Goal: Task Accomplishment & Management: Use online tool/utility

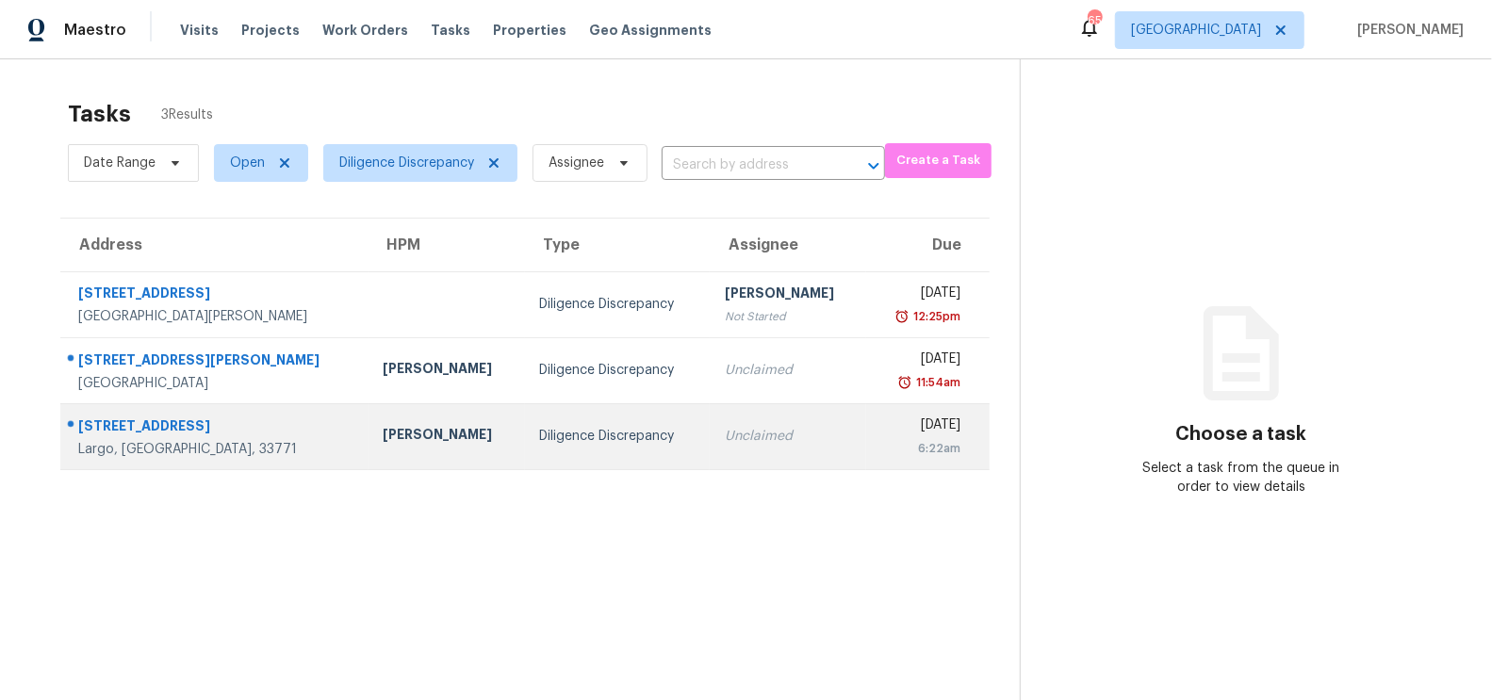
click at [725, 428] on div "Unclaimed" at bounding box center [788, 436] width 126 height 19
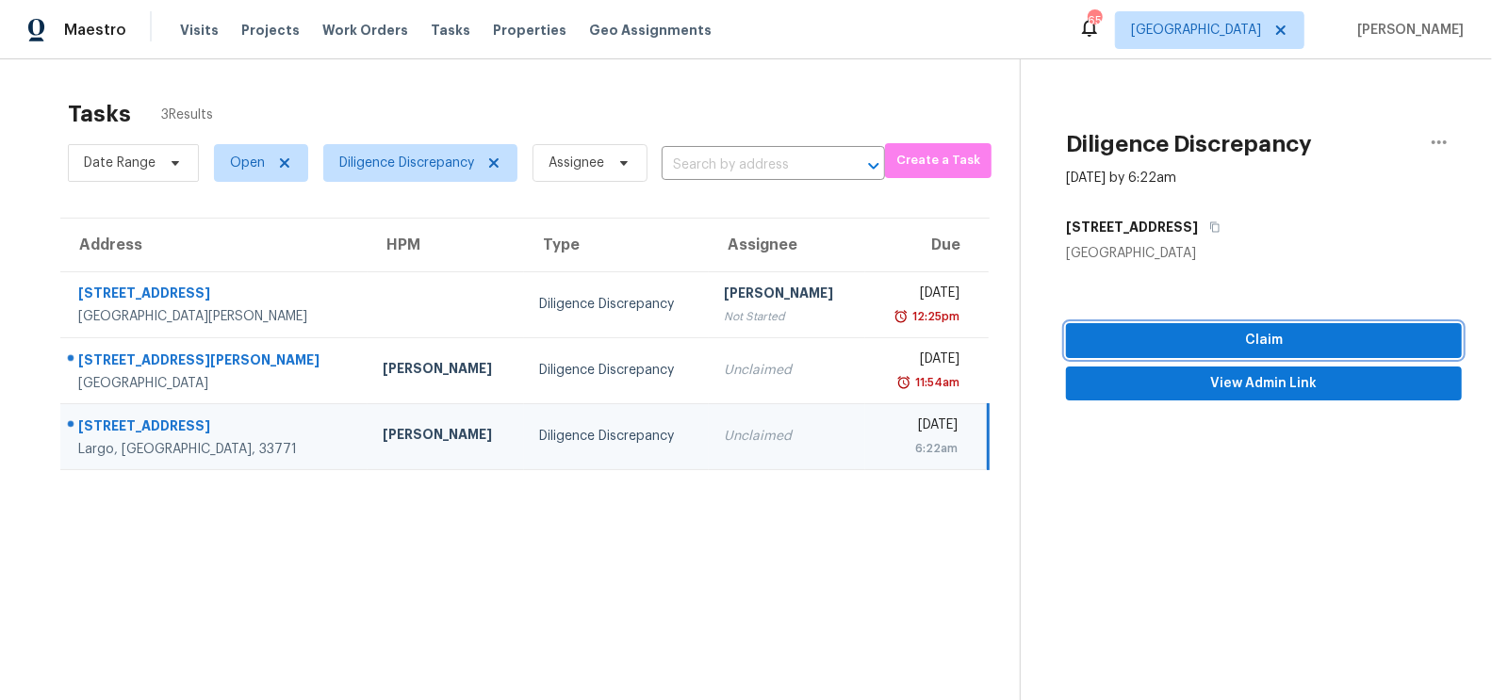
click at [1263, 326] on button "Claim" at bounding box center [1264, 340] width 396 height 35
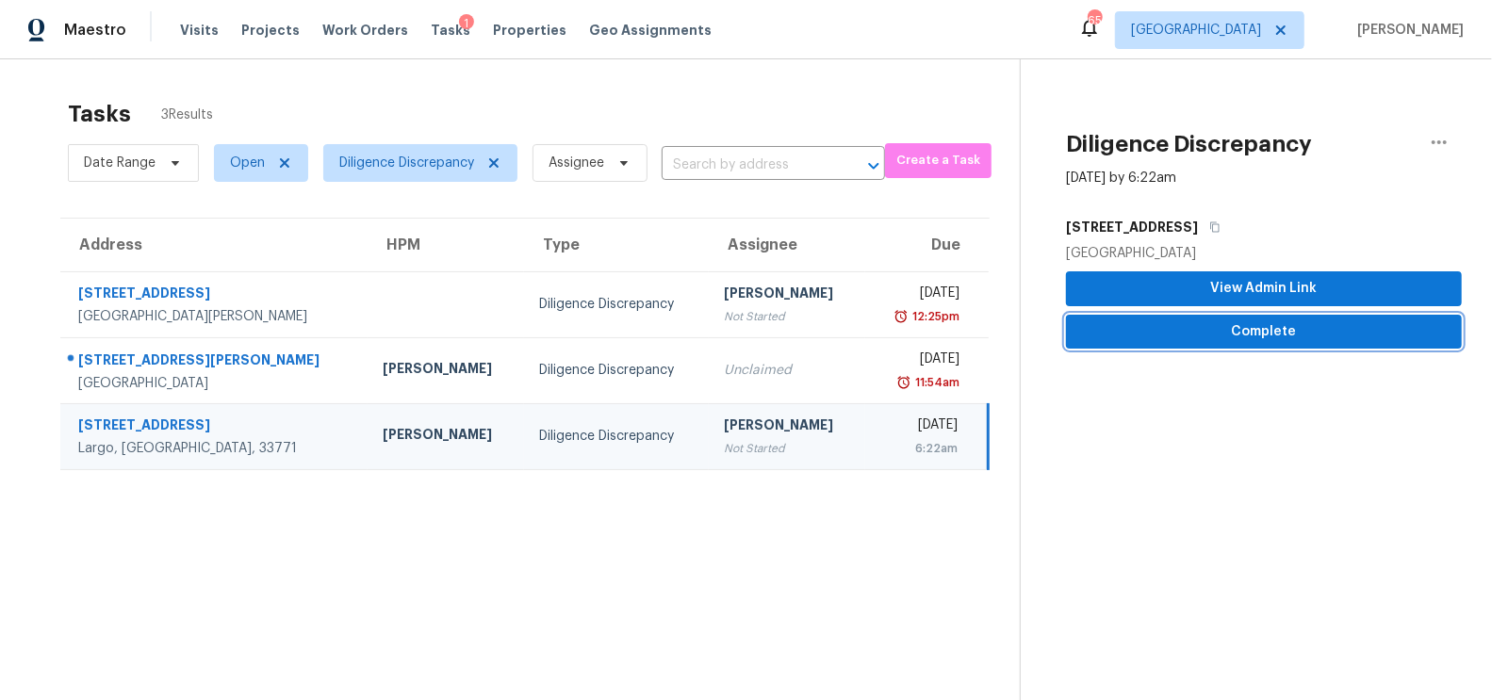
click at [1277, 334] on span "Complete" at bounding box center [1264, 332] width 366 height 24
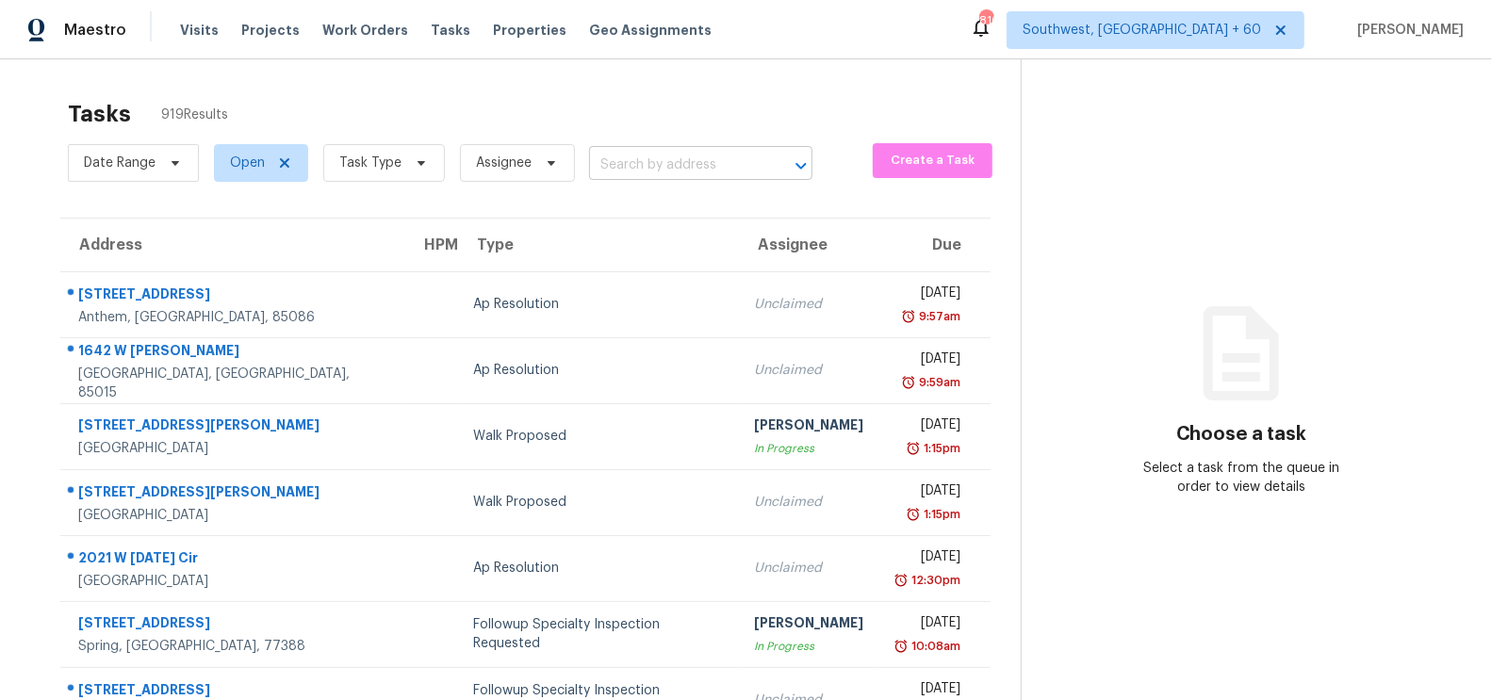
click at [714, 164] on input "text" at bounding box center [674, 165] width 171 height 29
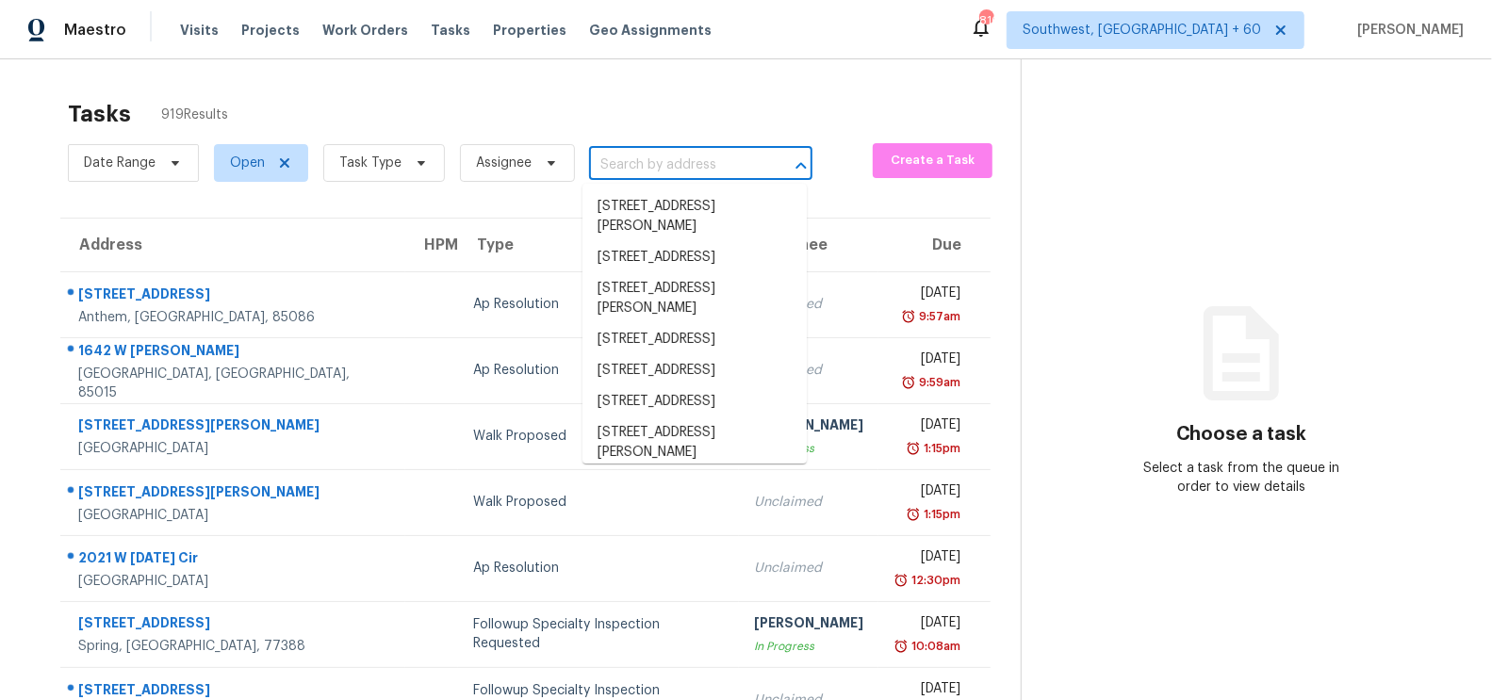
paste input "61 Hemlock [PERSON_NAME] Ocala FL 34472"
type input "61 Hemlock [PERSON_NAME] Ocala FL 34472"
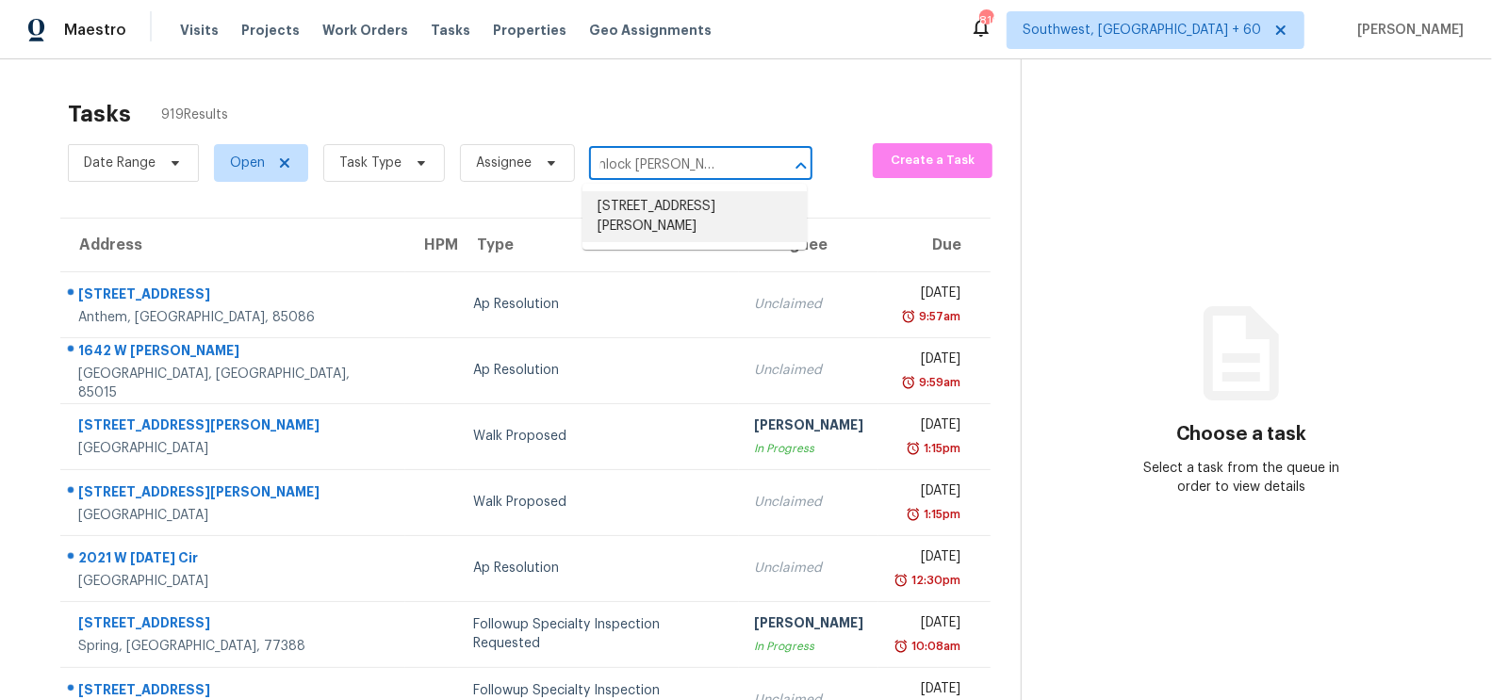
click at [682, 209] on li "[STREET_ADDRESS][PERSON_NAME]" at bounding box center [694, 216] width 224 height 51
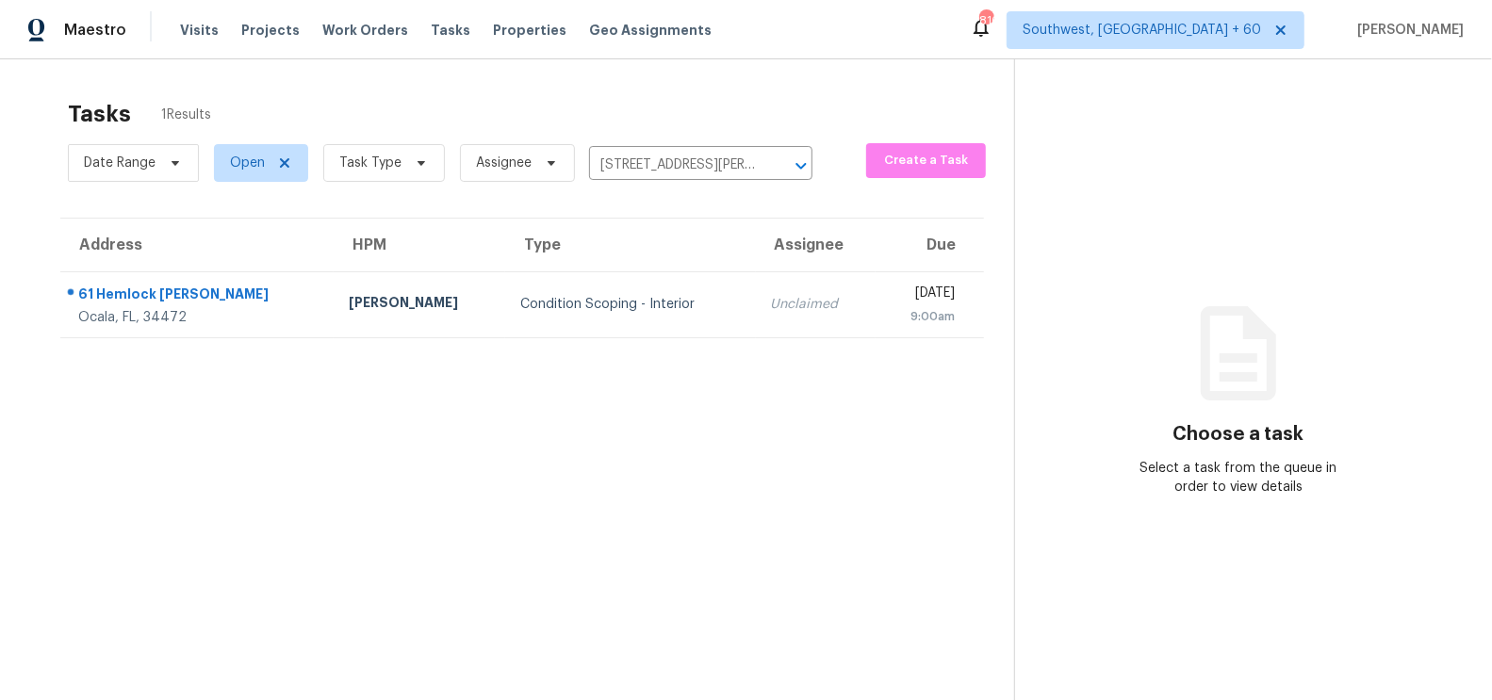
click at [756, 323] on td "Unclaimed" at bounding box center [816, 304] width 120 height 66
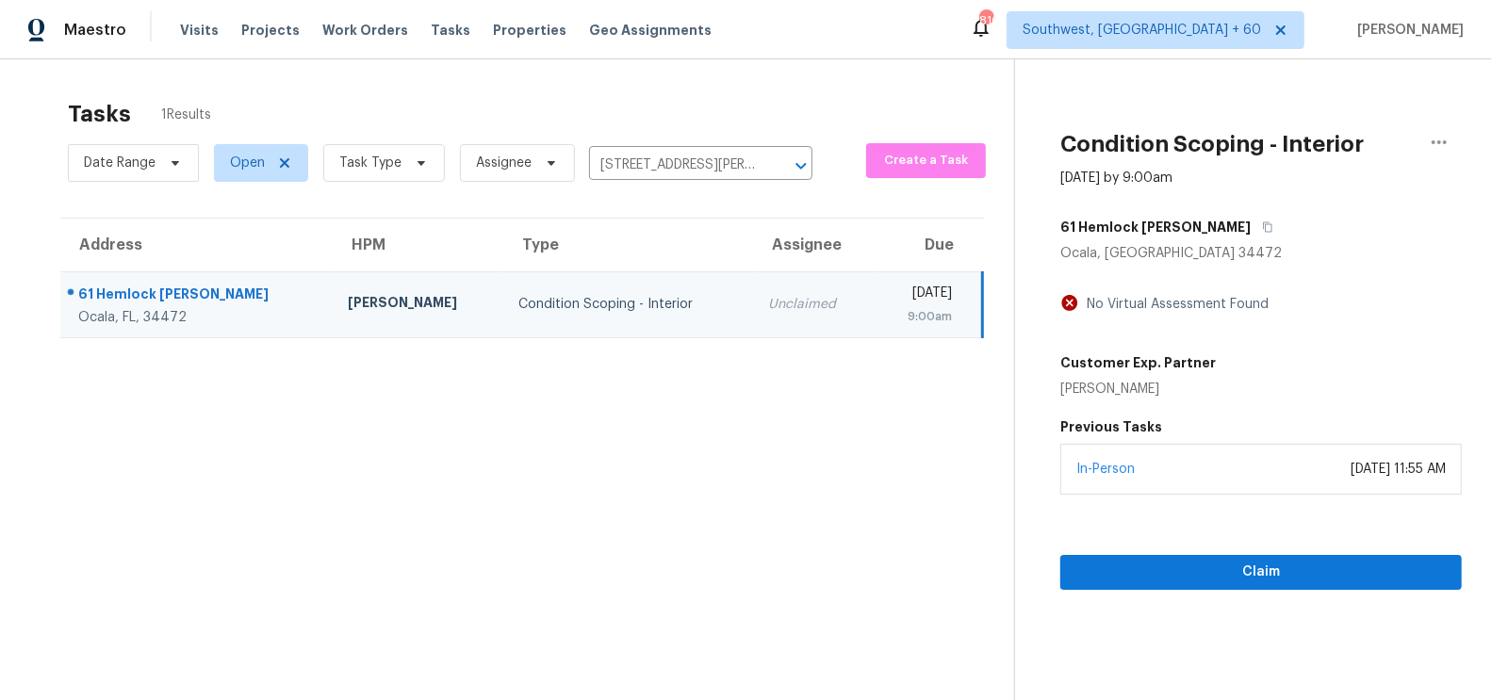
click at [1259, 497] on div "Claim" at bounding box center [1260, 542] width 401 height 95
click at [1254, 575] on span "Claim" at bounding box center [1260, 573] width 371 height 24
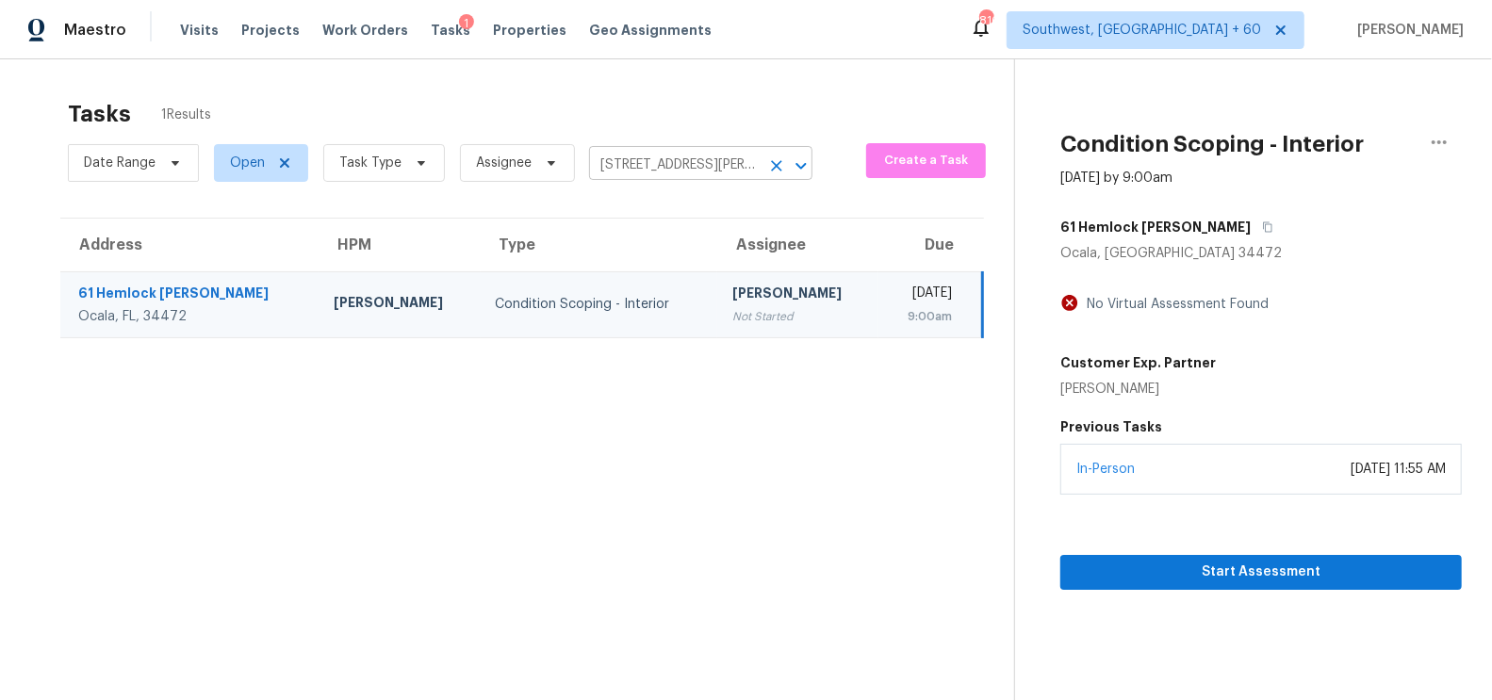
click at [683, 160] on input "[STREET_ADDRESS][PERSON_NAME]" at bounding box center [674, 165] width 171 height 29
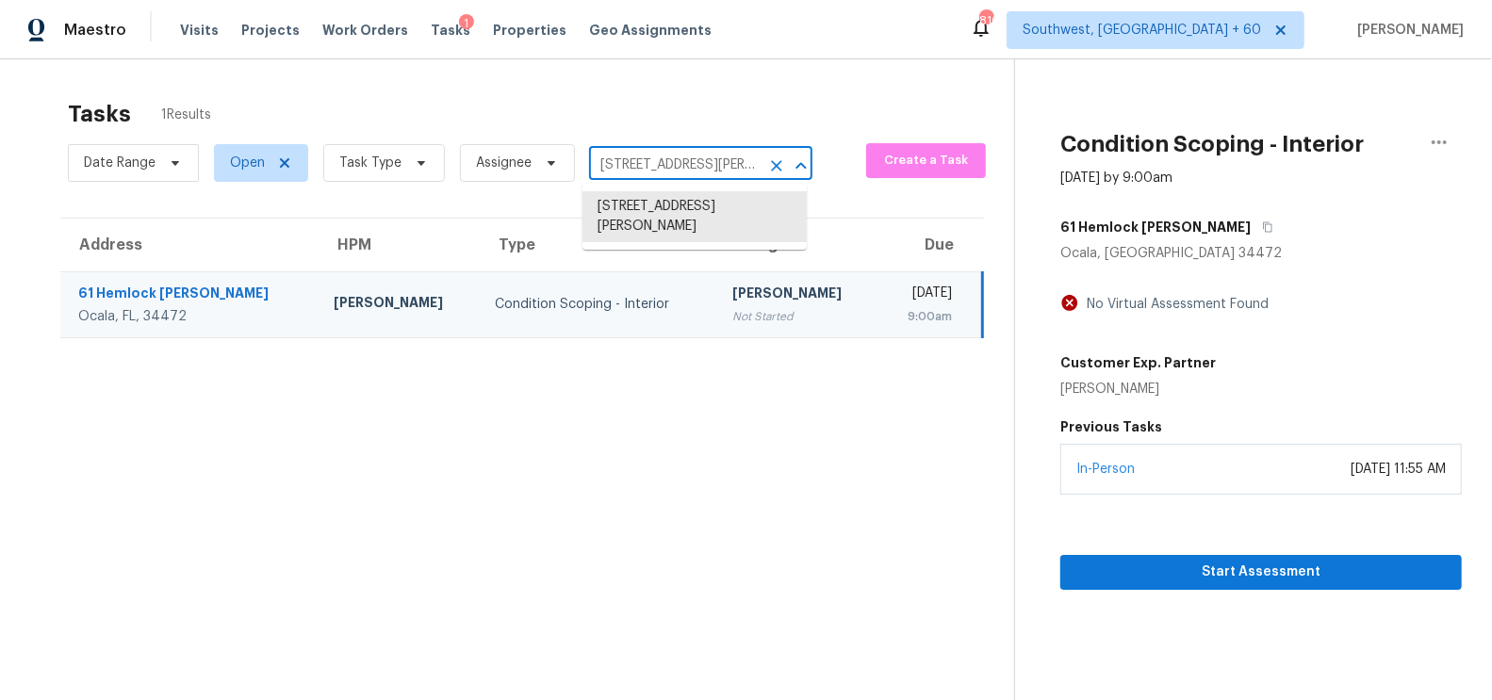
paste input "[STREET_ADDRESS][PERSON_NAME]"
type input "[STREET_ADDRESS][PERSON_NAME]"
click at [691, 232] on li "[STREET_ADDRESS][PERSON_NAME]" at bounding box center [694, 216] width 224 height 51
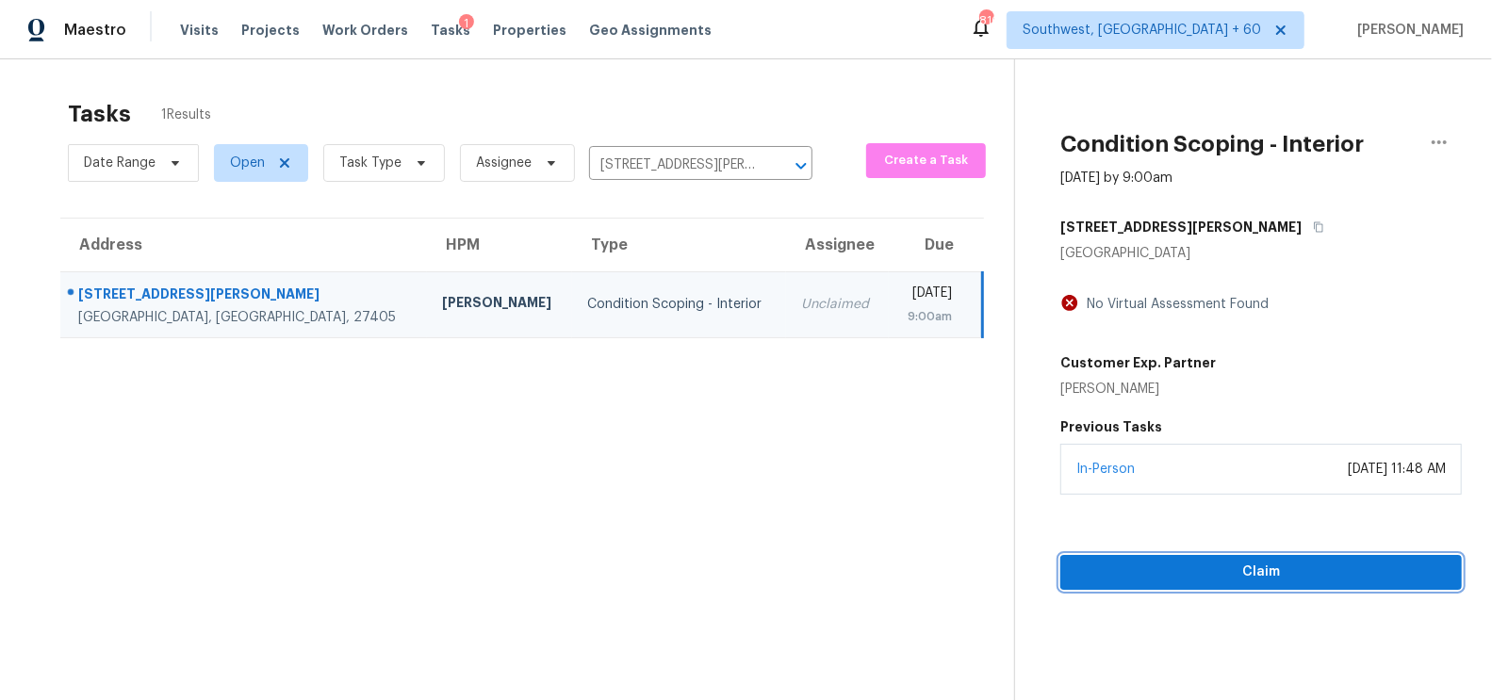
click at [1265, 556] on button "Claim" at bounding box center [1260, 572] width 401 height 35
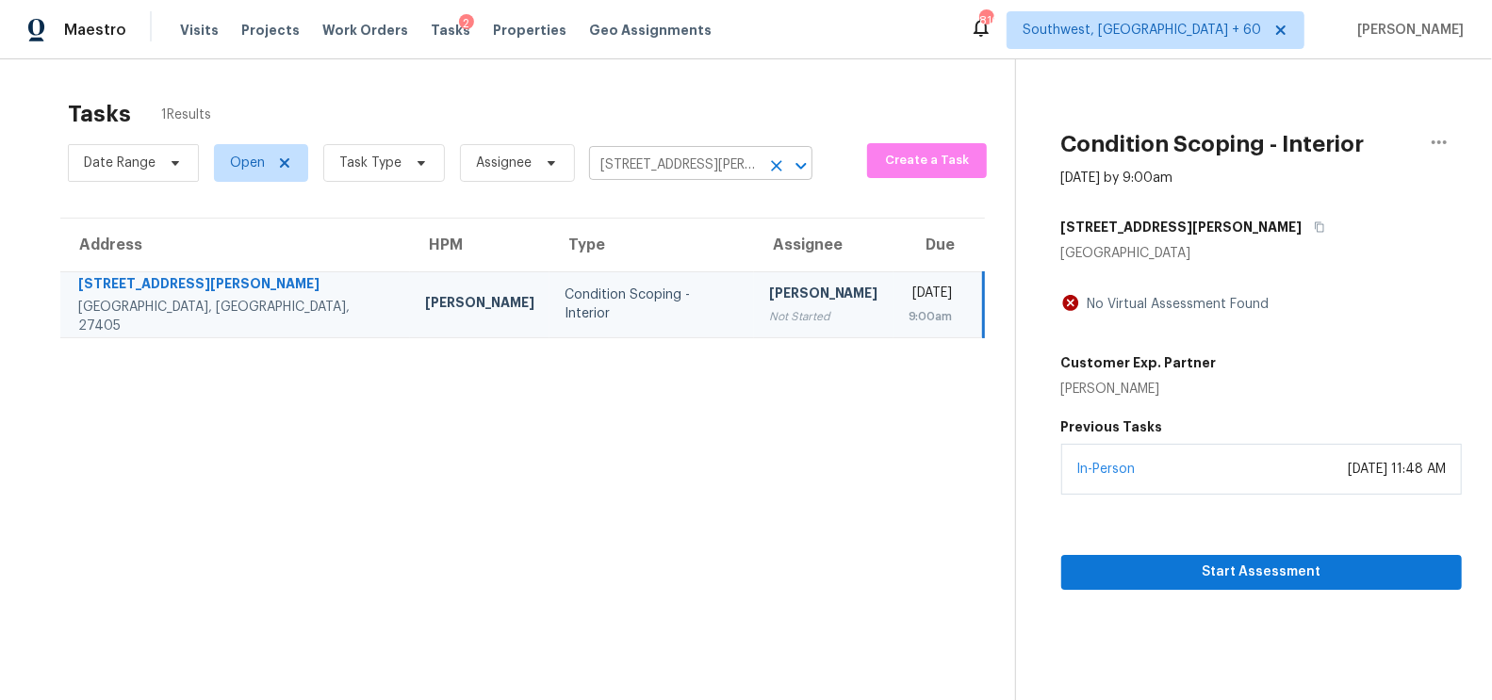
click at [704, 154] on input "[STREET_ADDRESS][PERSON_NAME]" at bounding box center [674, 165] width 171 height 29
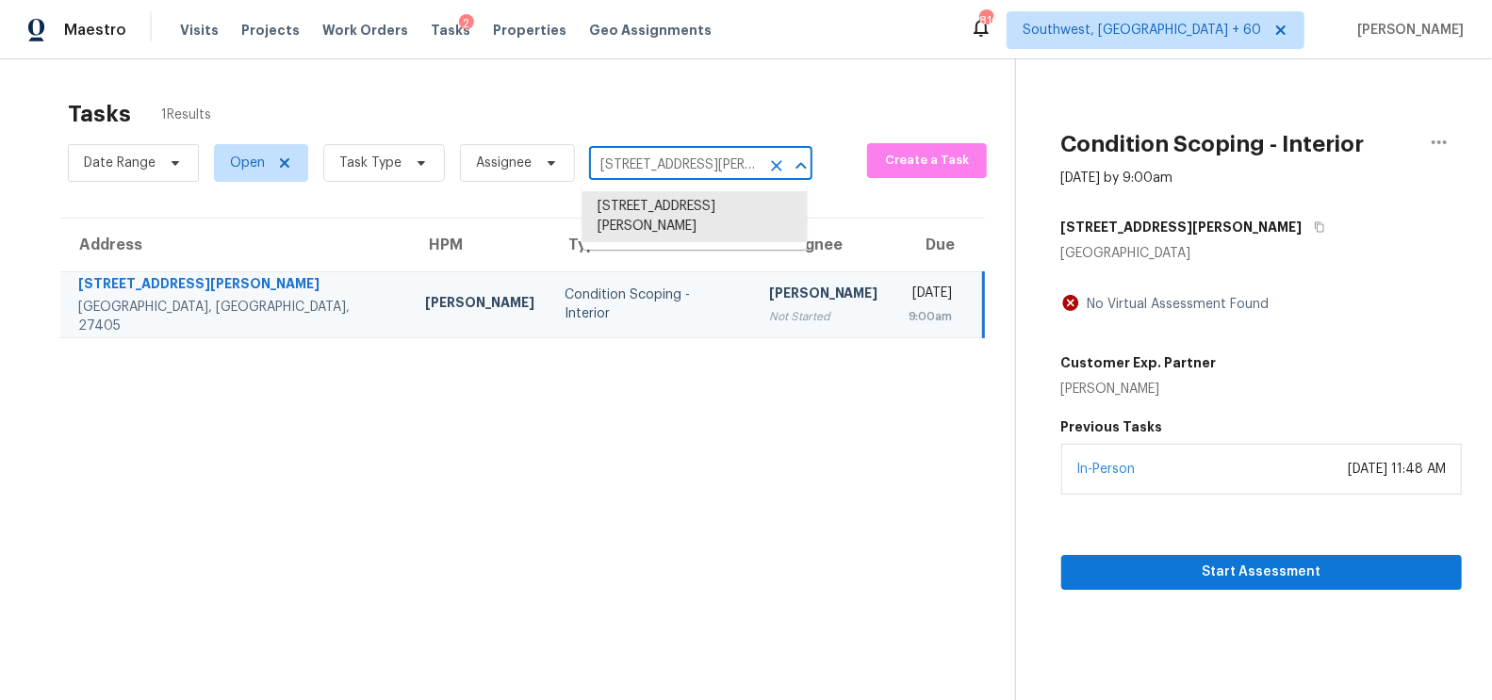
paste input "[STREET_ADDRESS]"
type input "[STREET_ADDRESS]"
click at [694, 217] on li "[STREET_ADDRESS]" at bounding box center [694, 206] width 224 height 31
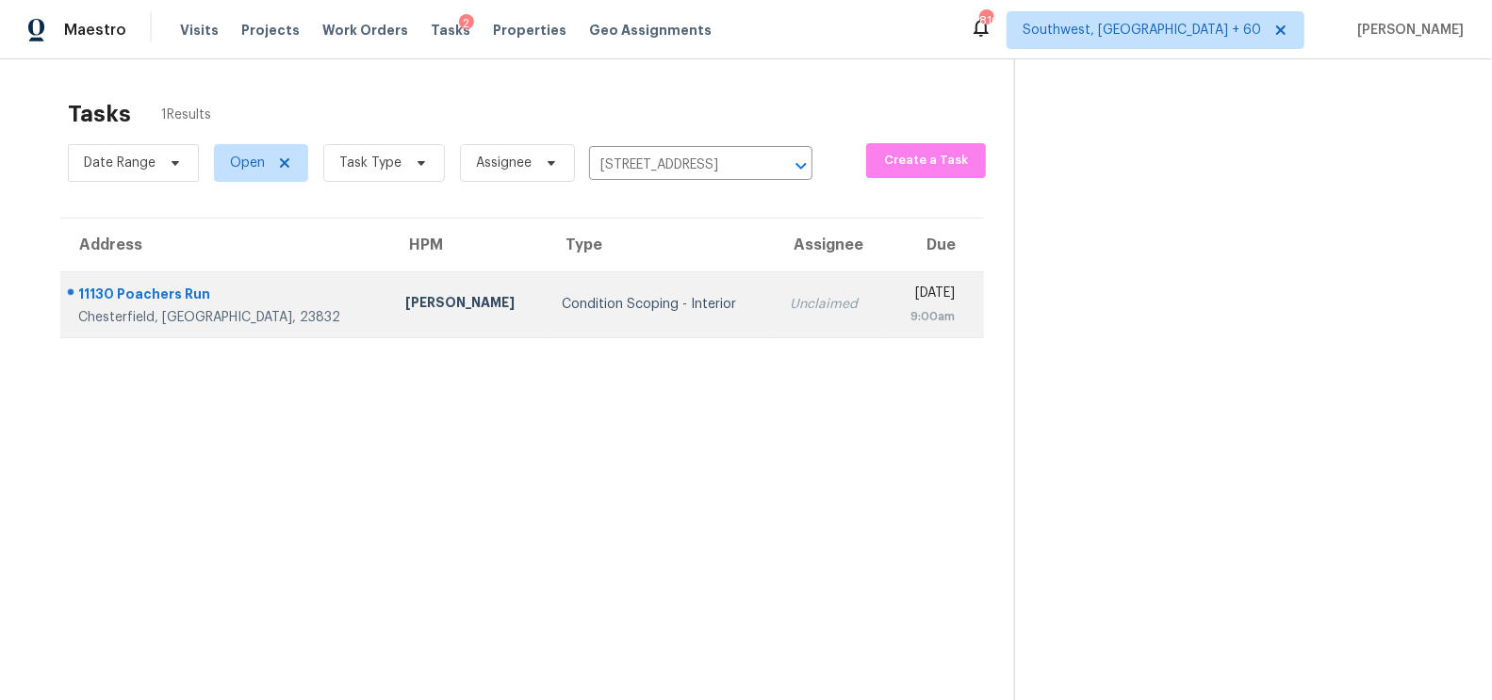
click at [776, 332] on td "Unclaimed" at bounding box center [830, 304] width 109 height 66
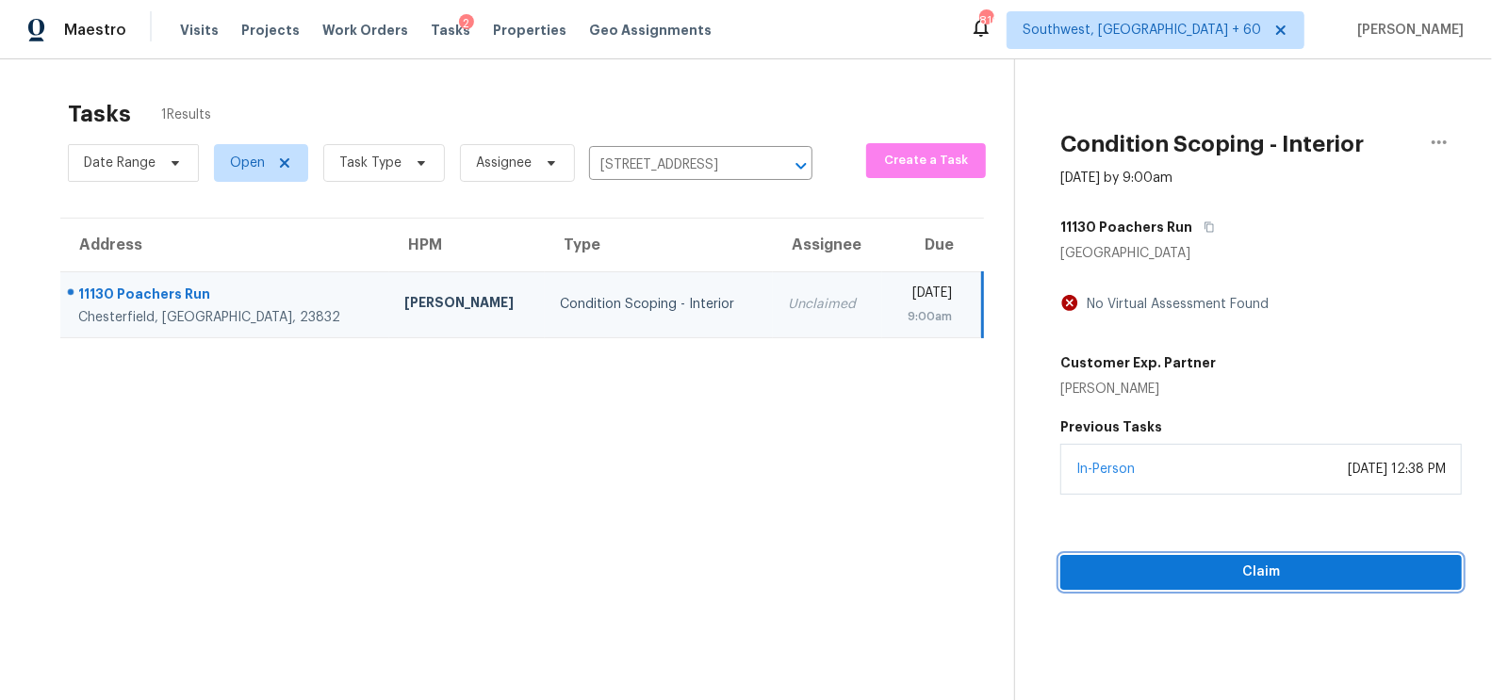
click at [1266, 571] on span "Claim" at bounding box center [1260, 573] width 371 height 24
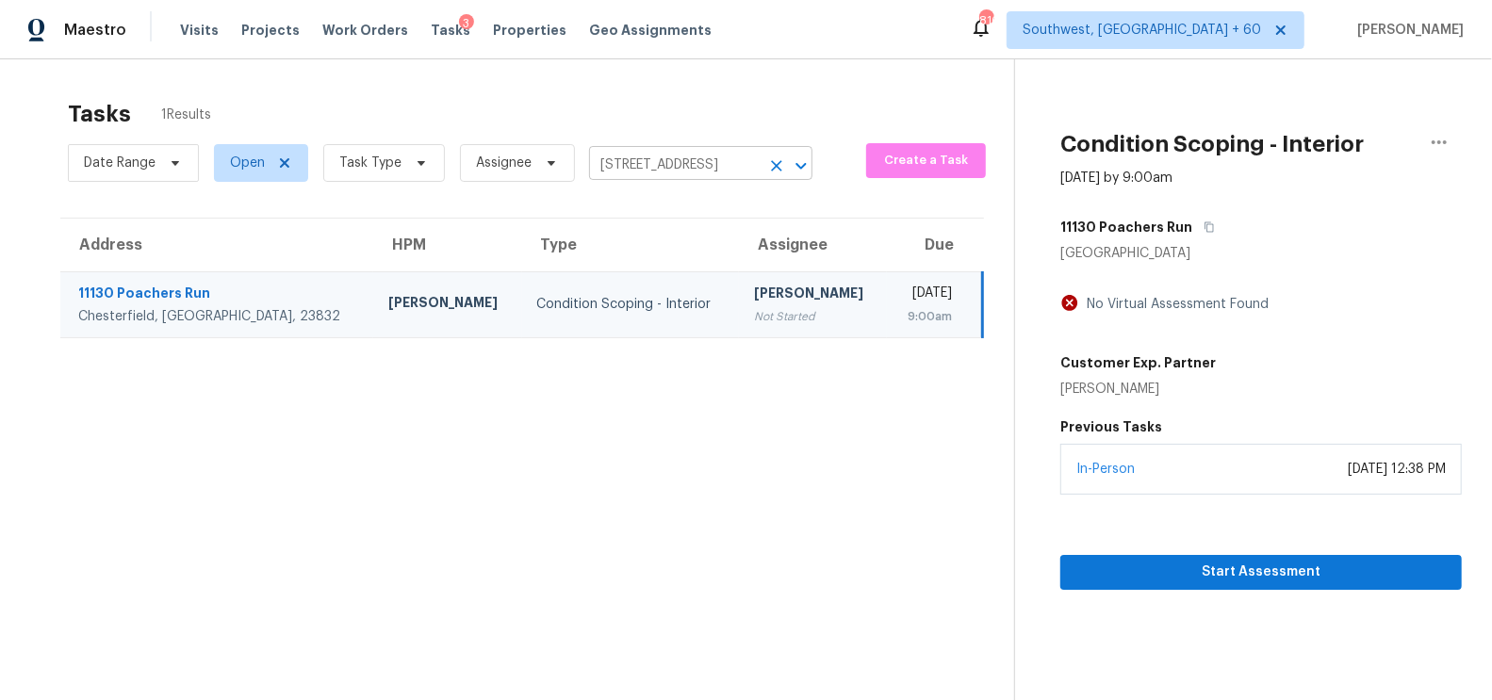
click at [722, 162] on input "[STREET_ADDRESS]" at bounding box center [674, 165] width 171 height 29
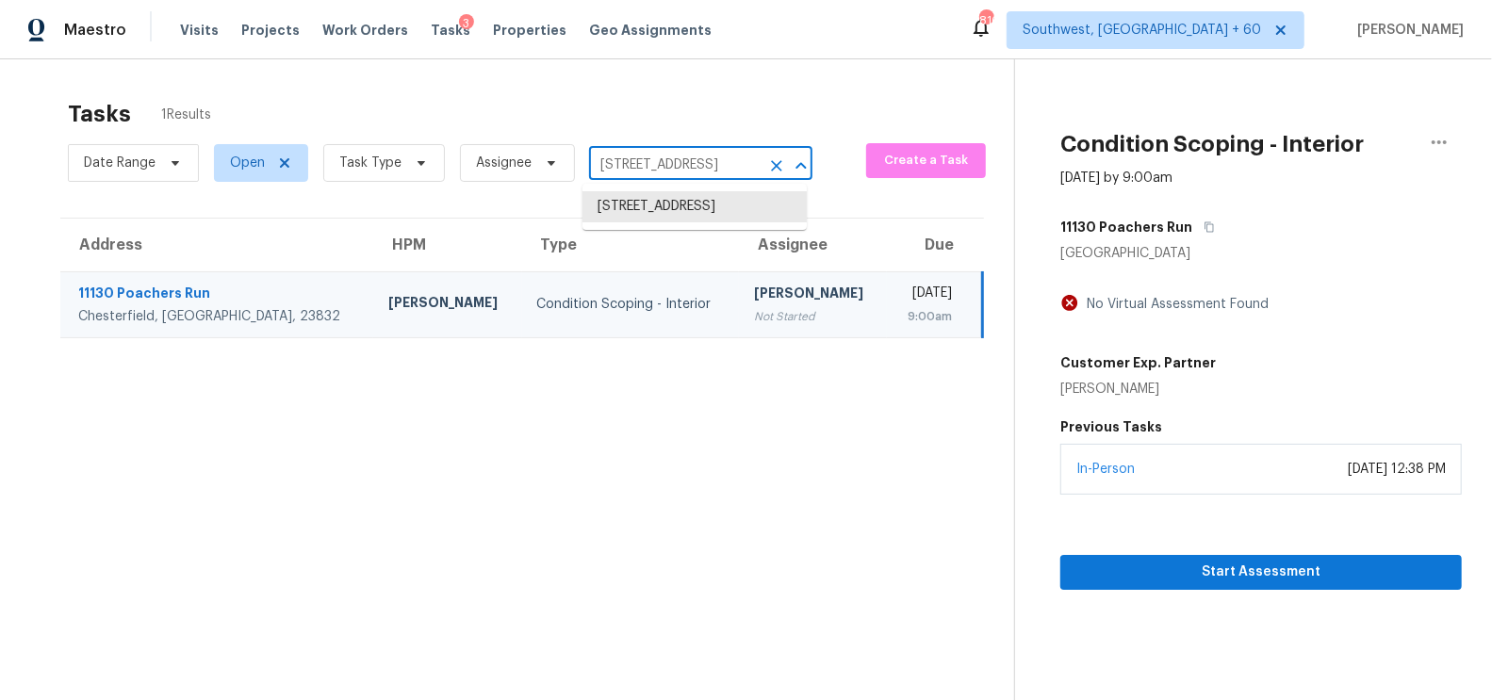
paste input "[STREET_ADDRESS]"
type input "[STREET_ADDRESS]"
click at [720, 201] on li "[STREET_ADDRESS]" at bounding box center [694, 206] width 224 height 31
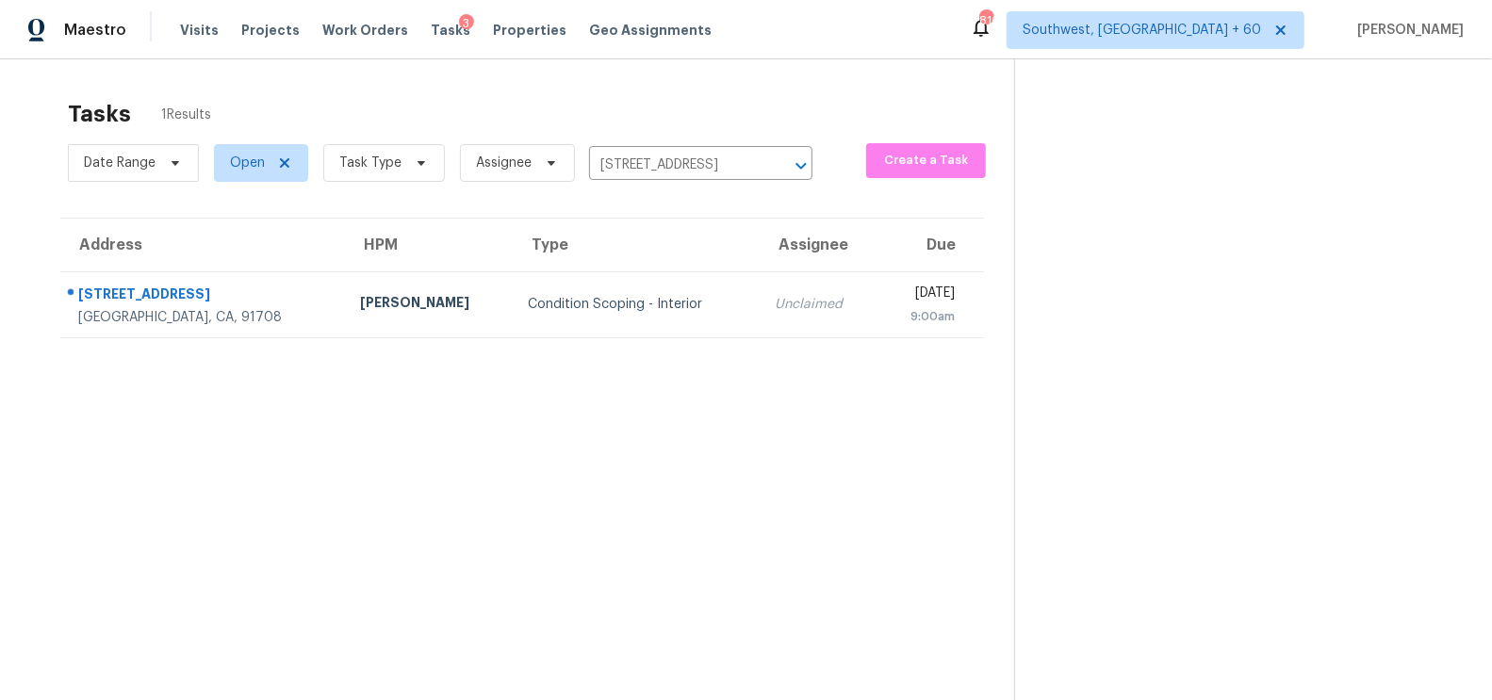
click at [775, 312] on div "Unclaimed" at bounding box center [819, 304] width 88 height 19
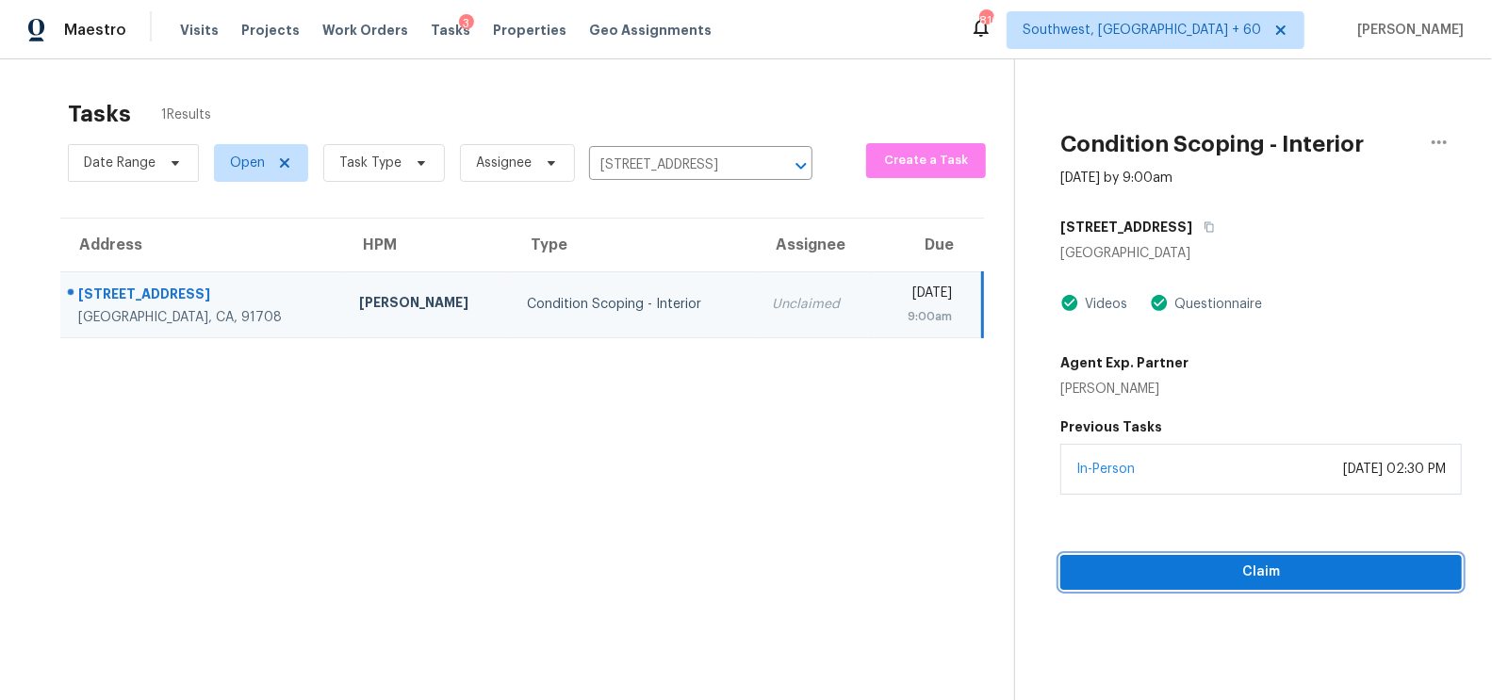
click at [1236, 567] on span "Claim" at bounding box center [1260, 573] width 371 height 24
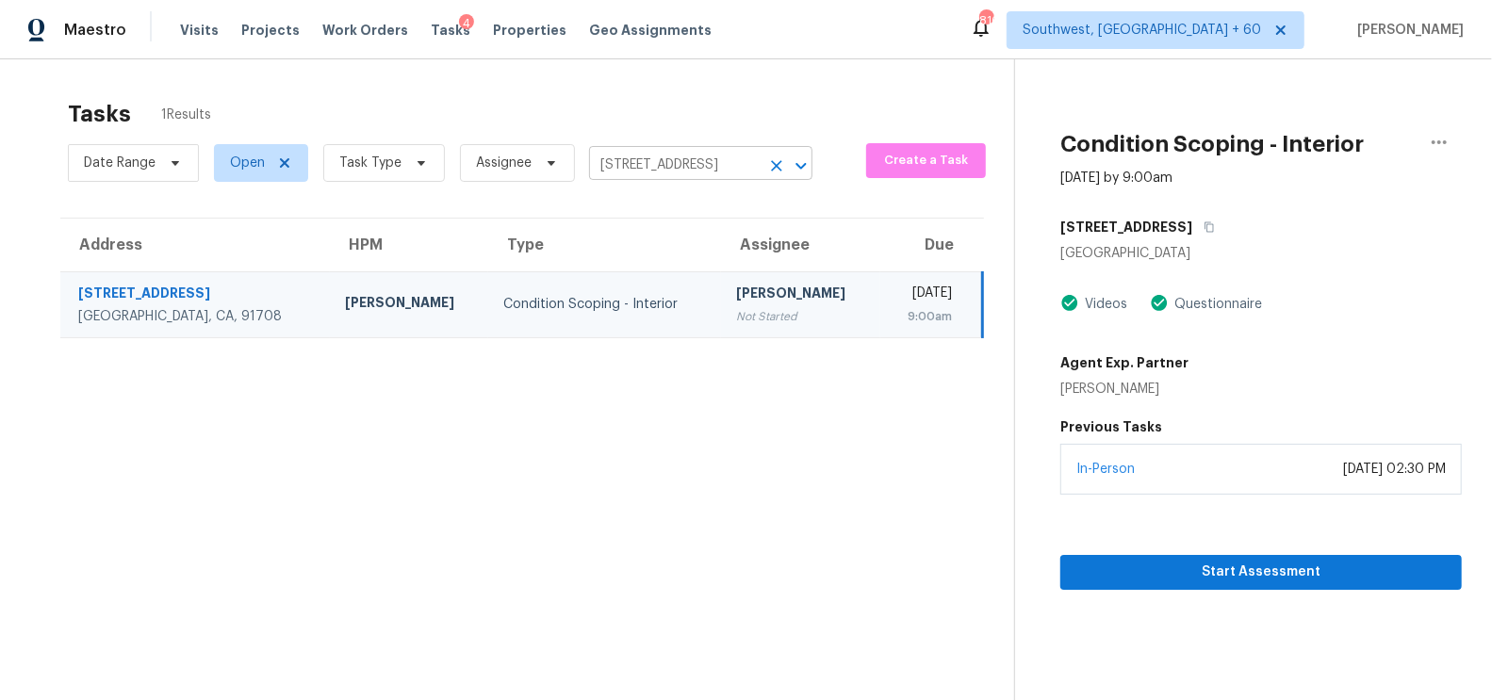
click at [696, 151] on input "[STREET_ADDRESS]" at bounding box center [674, 165] width 171 height 29
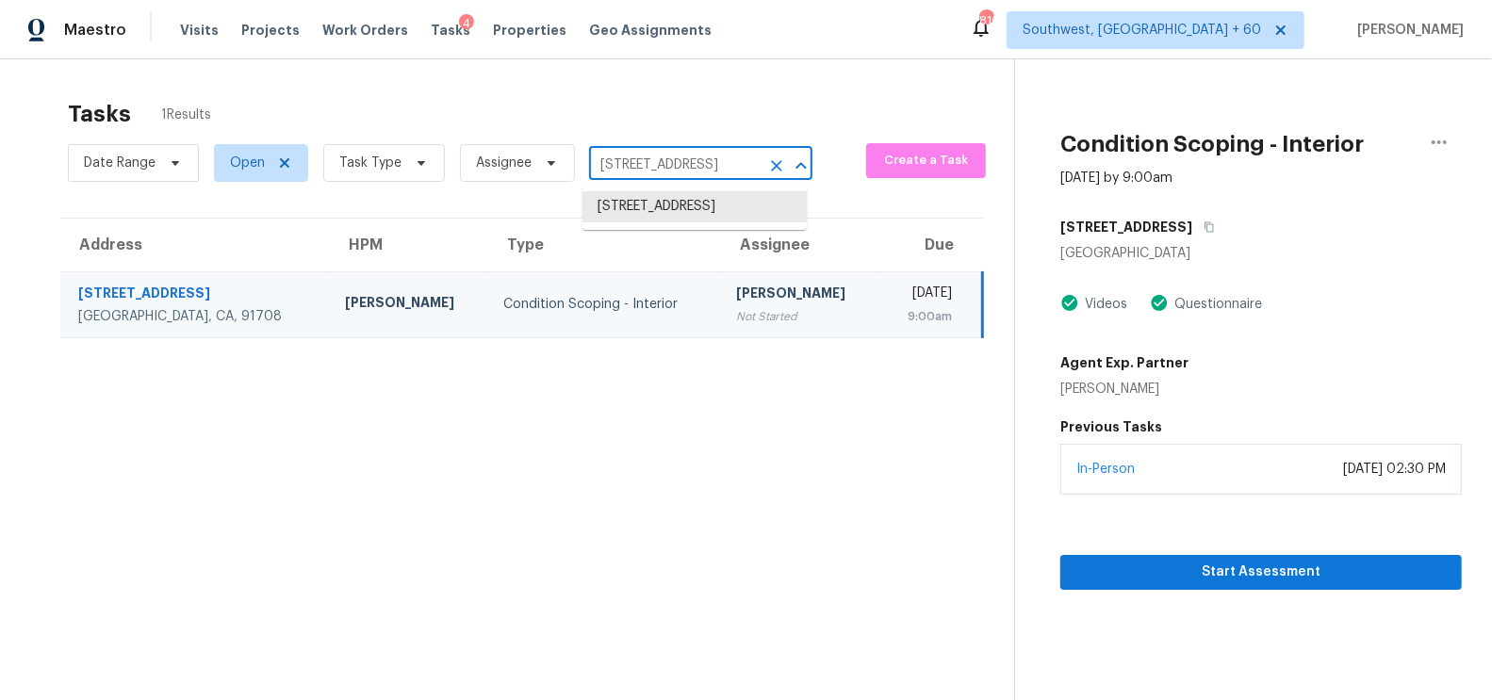
paste input "[STREET_ADDRESS]"
type input "[STREET_ADDRESS]"
click at [678, 214] on li "[STREET_ADDRESS]" at bounding box center [694, 206] width 224 height 31
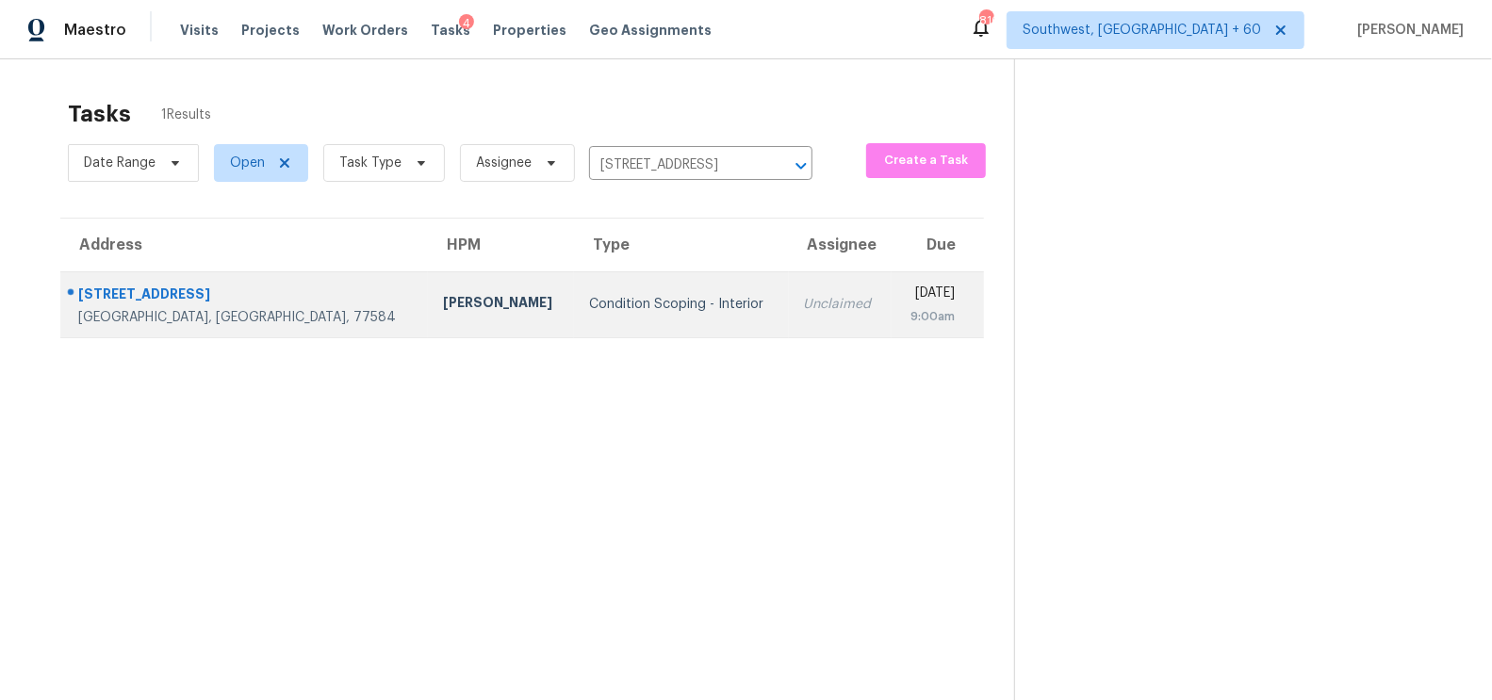
click at [804, 306] on div "Unclaimed" at bounding box center [840, 304] width 73 height 19
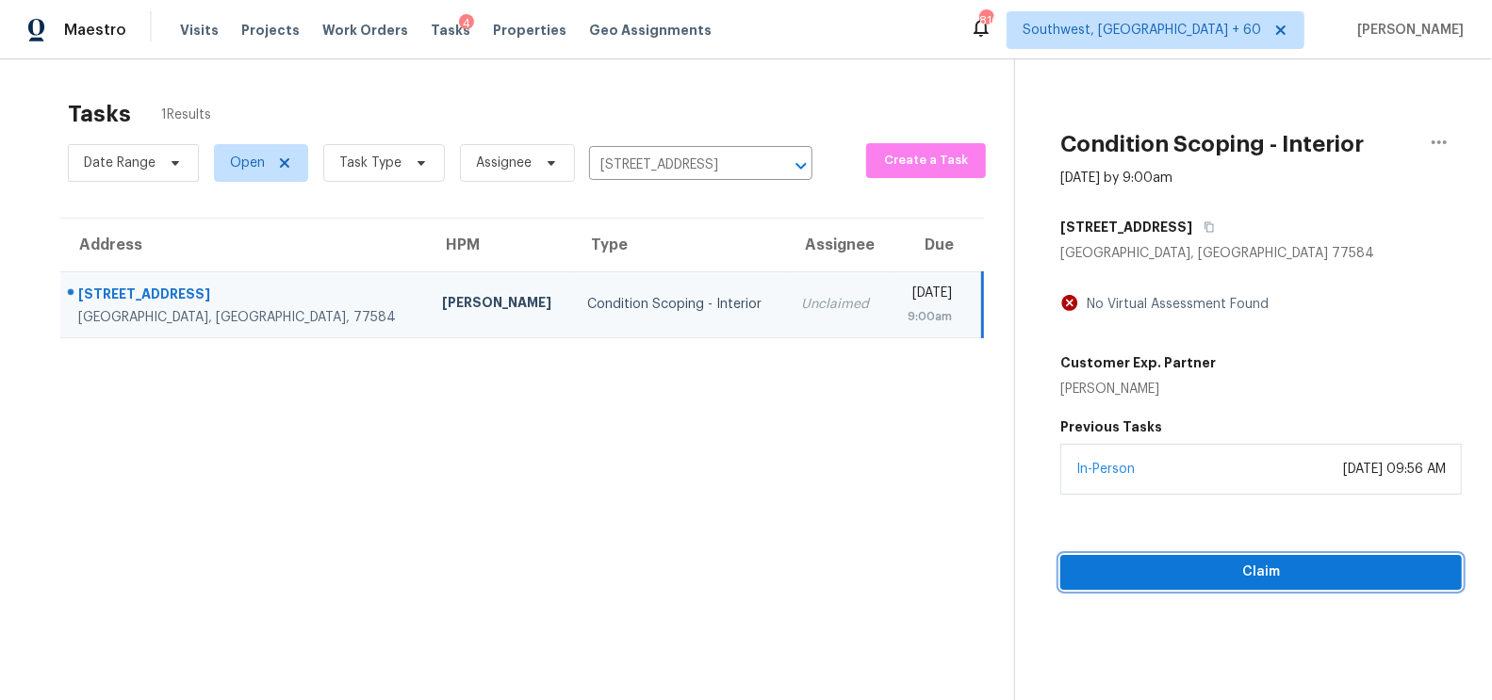
click at [1255, 564] on span "Claim" at bounding box center [1260, 573] width 371 height 24
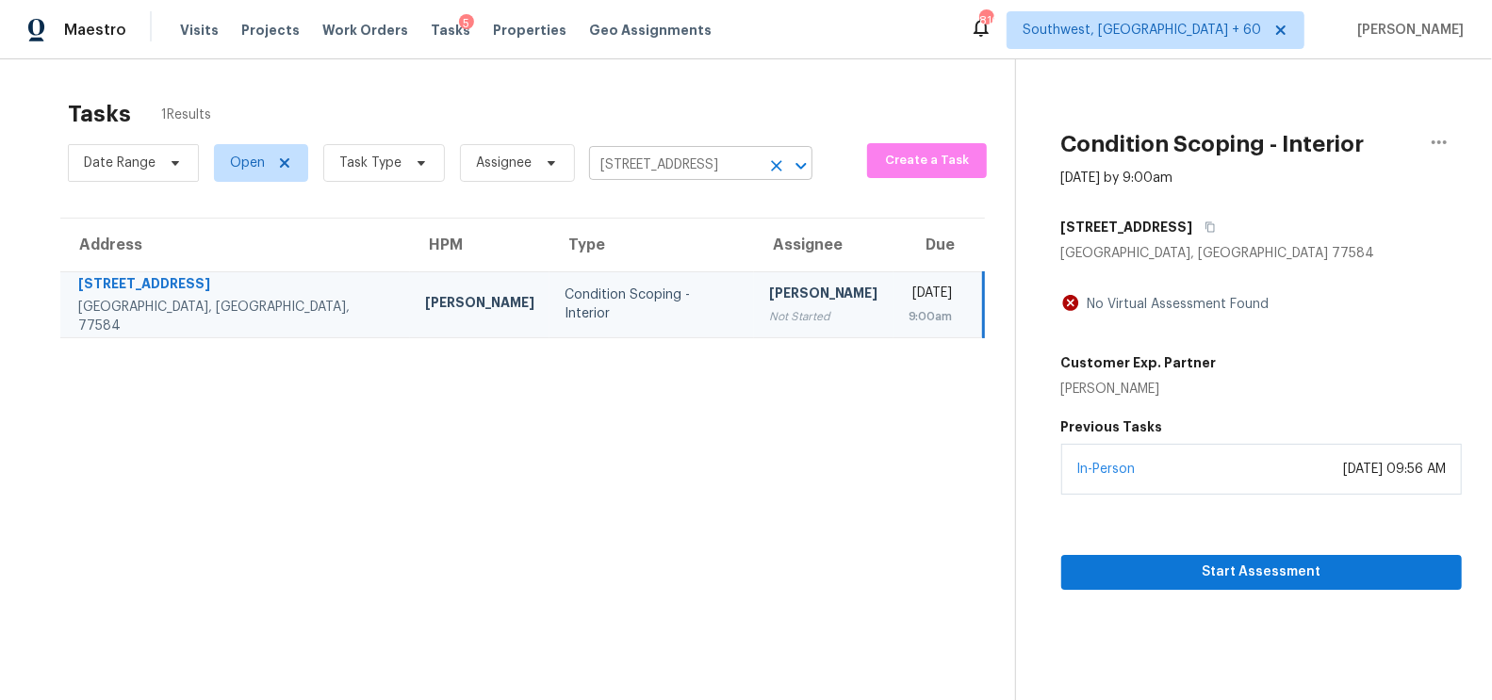
click at [669, 165] on input "[STREET_ADDRESS]" at bounding box center [674, 165] width 171 height 29
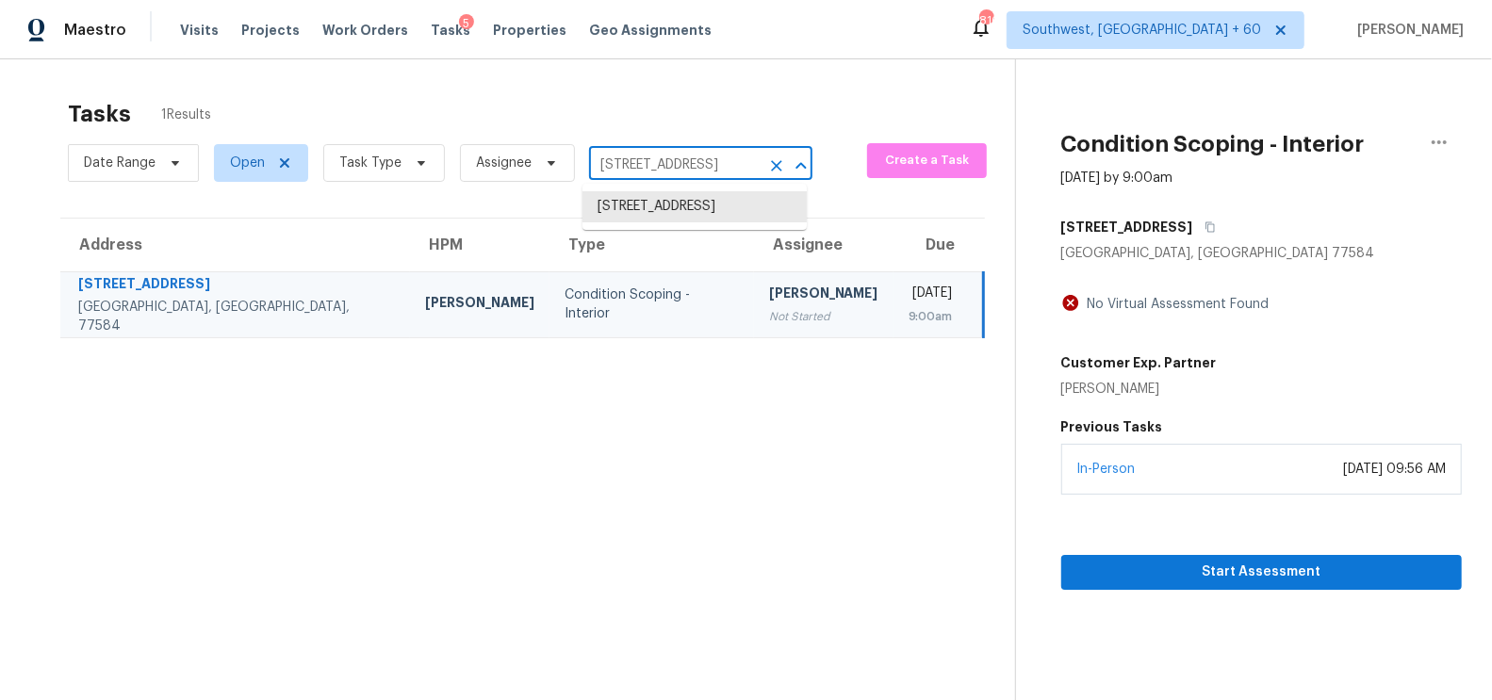
paste input "[STREET_ADDRESS][PERSON_NAME]"
type input "[STREET_ADDRESS][PERSON_NAME]"
click at [694, 204] on li "[STREET_ADDRESS][PERSON_NAME]" at bounding box center [694, 216] width 224 height 51
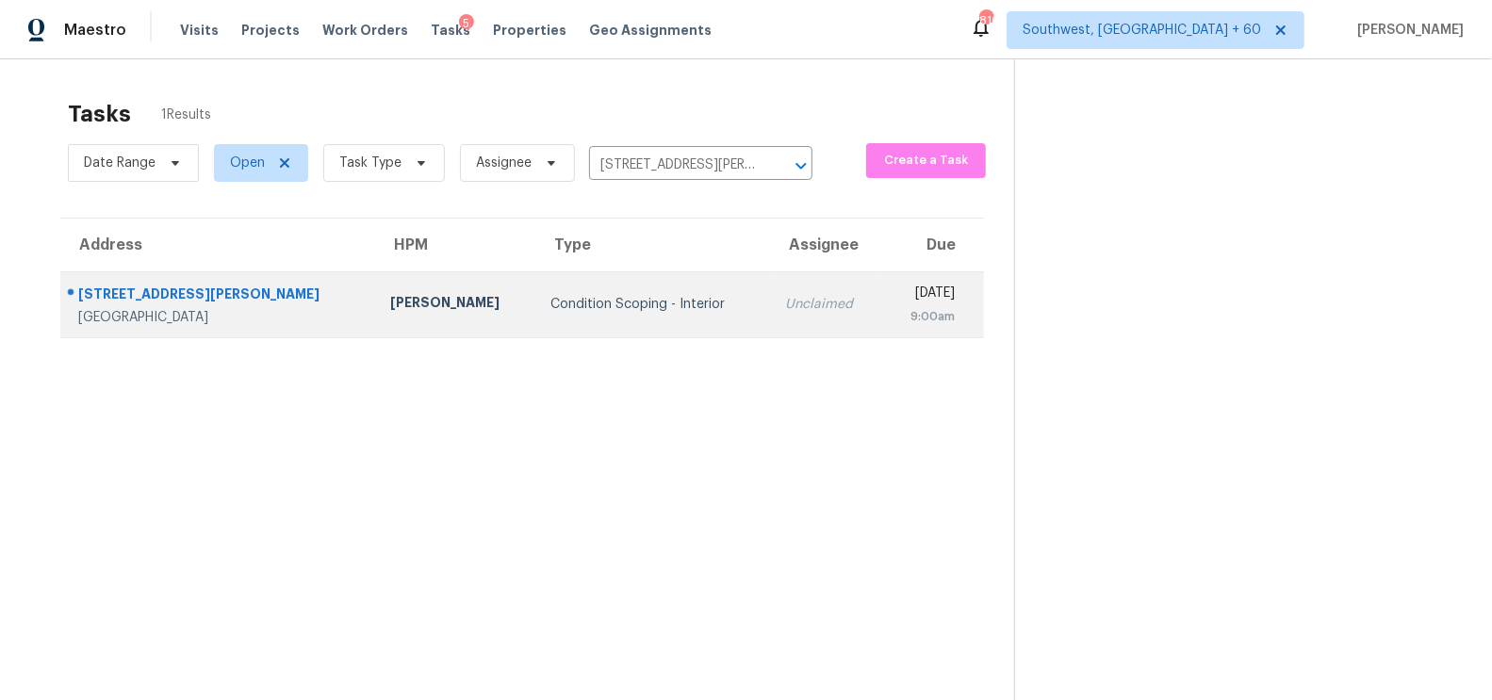
click at [770, 328] on td "Unclaimed" at bounding box center [826, 304] width 112 height 66
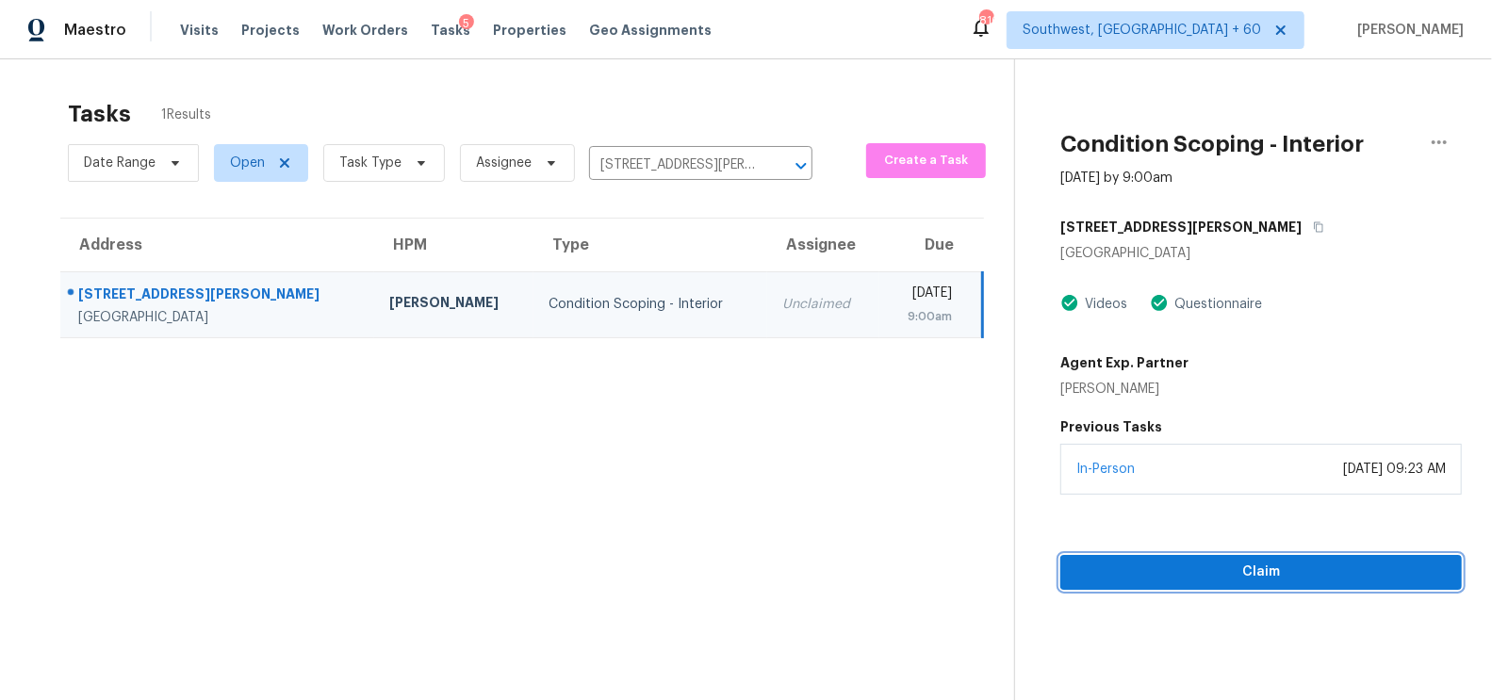
click at [1286, 580] on span "Claim" at bounding box center [1260, 573] width 371 height 24
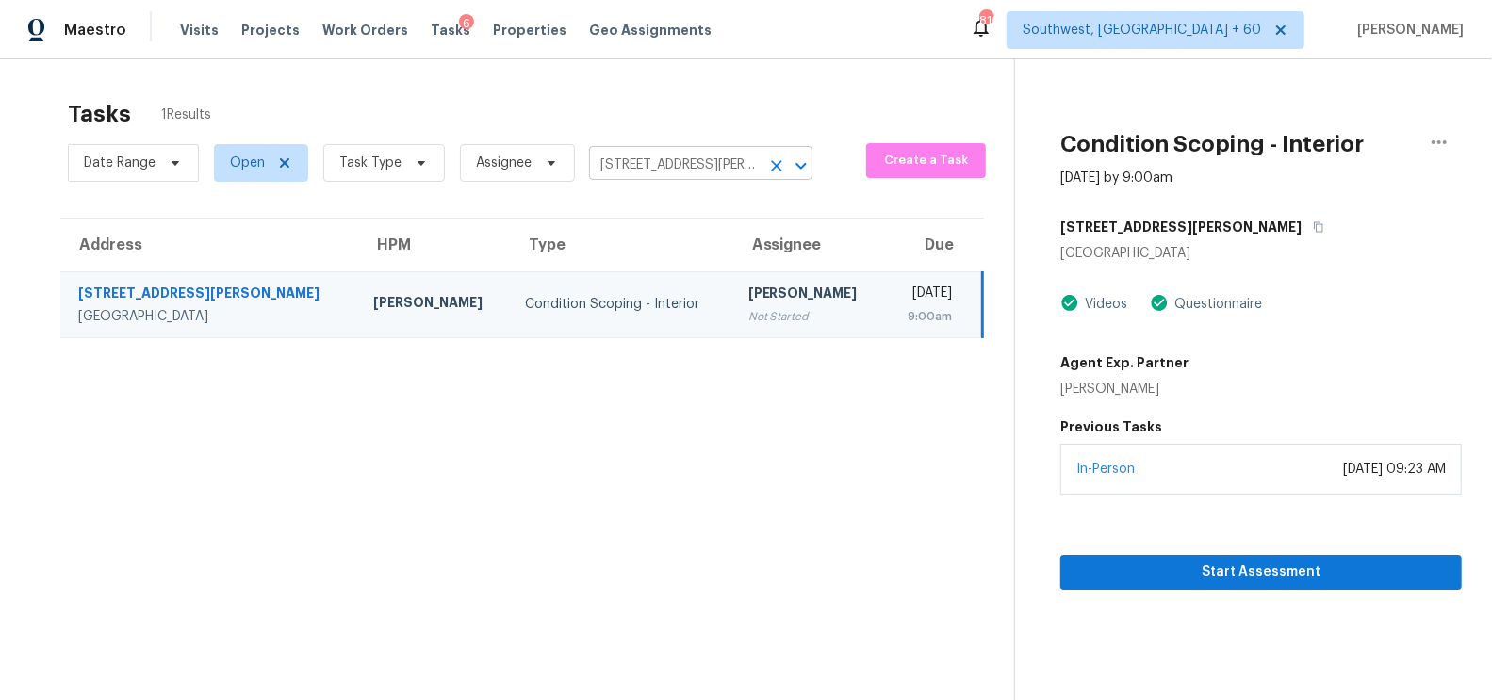
click at [681, 168] on input "[STREET_ADDRESS][PERSON_NAME]" at bounding box center [674, 165] width 171 height 29
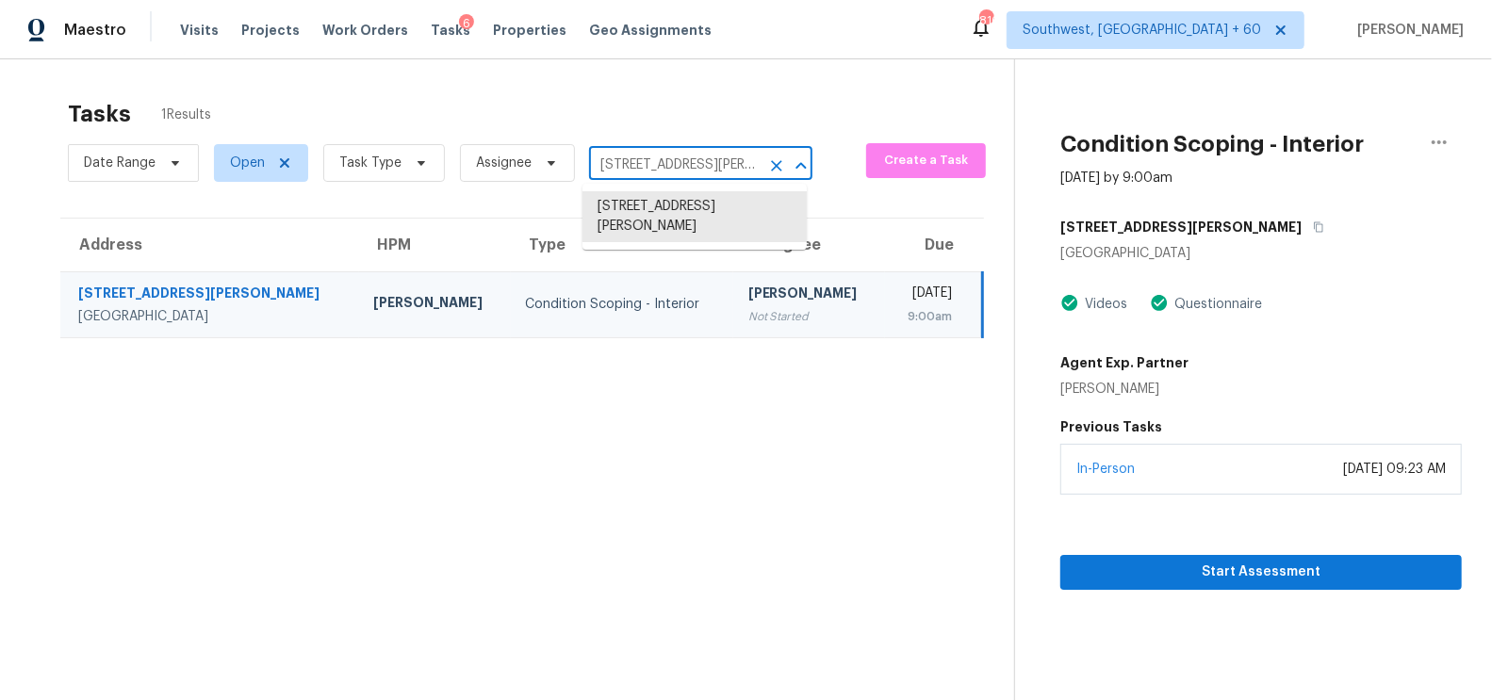
paste input "[STREET_ADDRESS]"
click at [693, 169] on input "[STREET_ADDRESS][PERSON_NAME]" at bounding box center [674, 165] width 171 height 29
paste input "[STREET_ADDRESS]"
type input "[STREET_ADDRESS]"
click at [701, 222] on li "[STREET_ADDRESS]" at bounding box center [694, 206] width 224 height 31
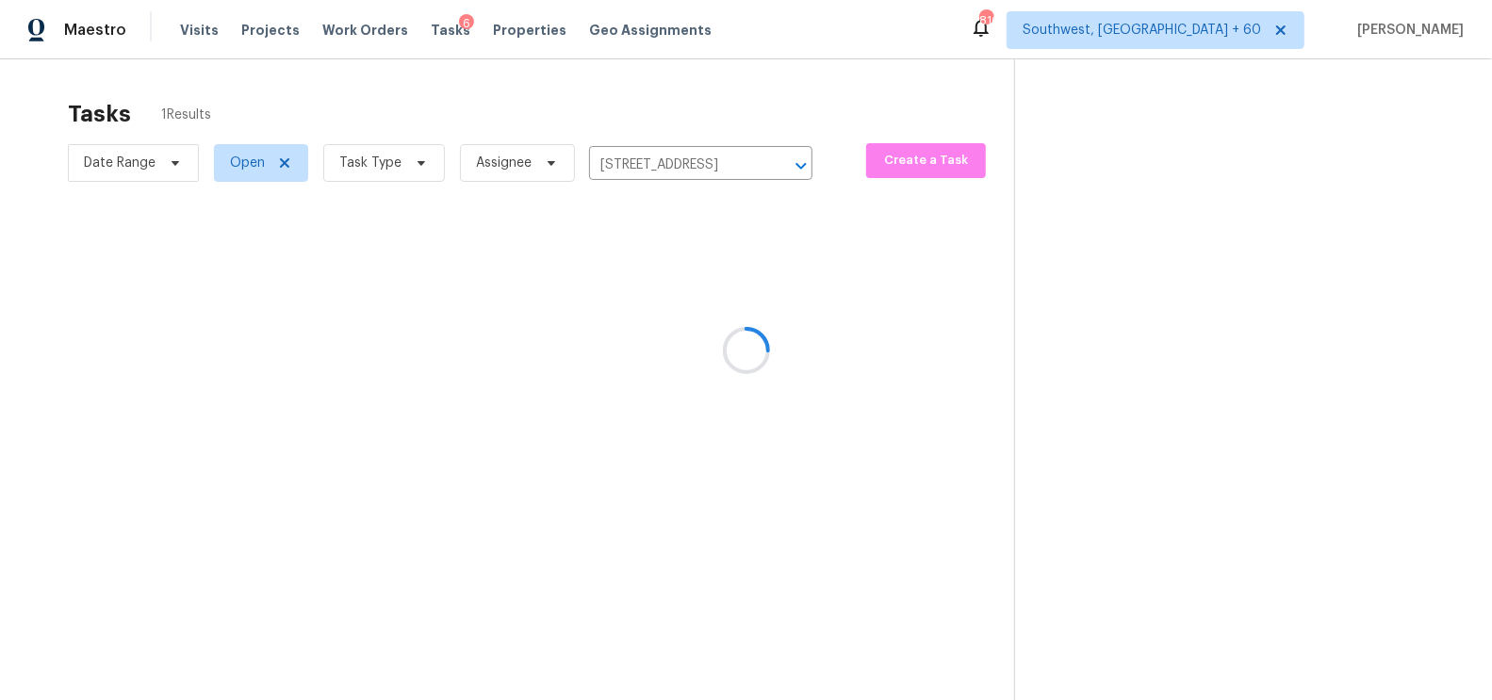
click at [641, 298] on div at bounding box center [746, 350] width 1492 height 700
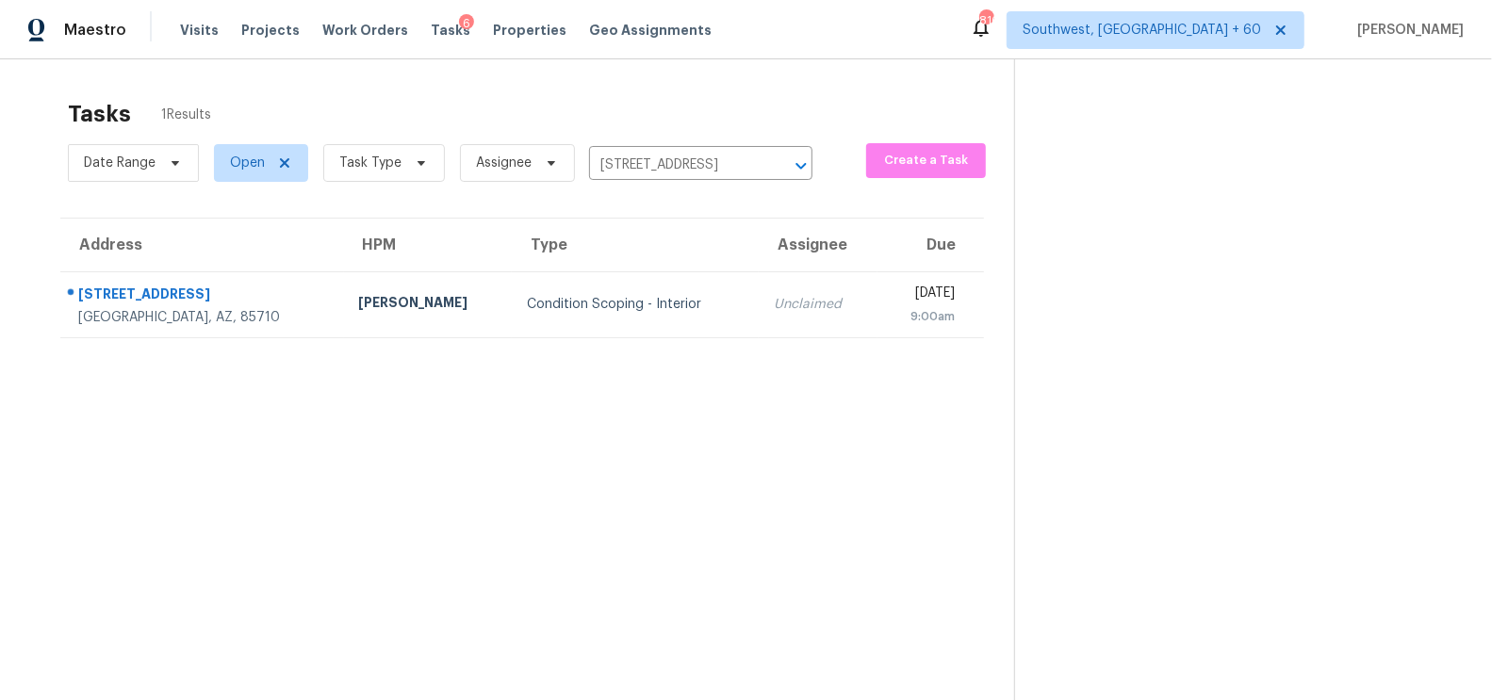
click at [641, 298] on div "Condition Scoping - Interior" at bounding box center [635, 304] width 217 height 19
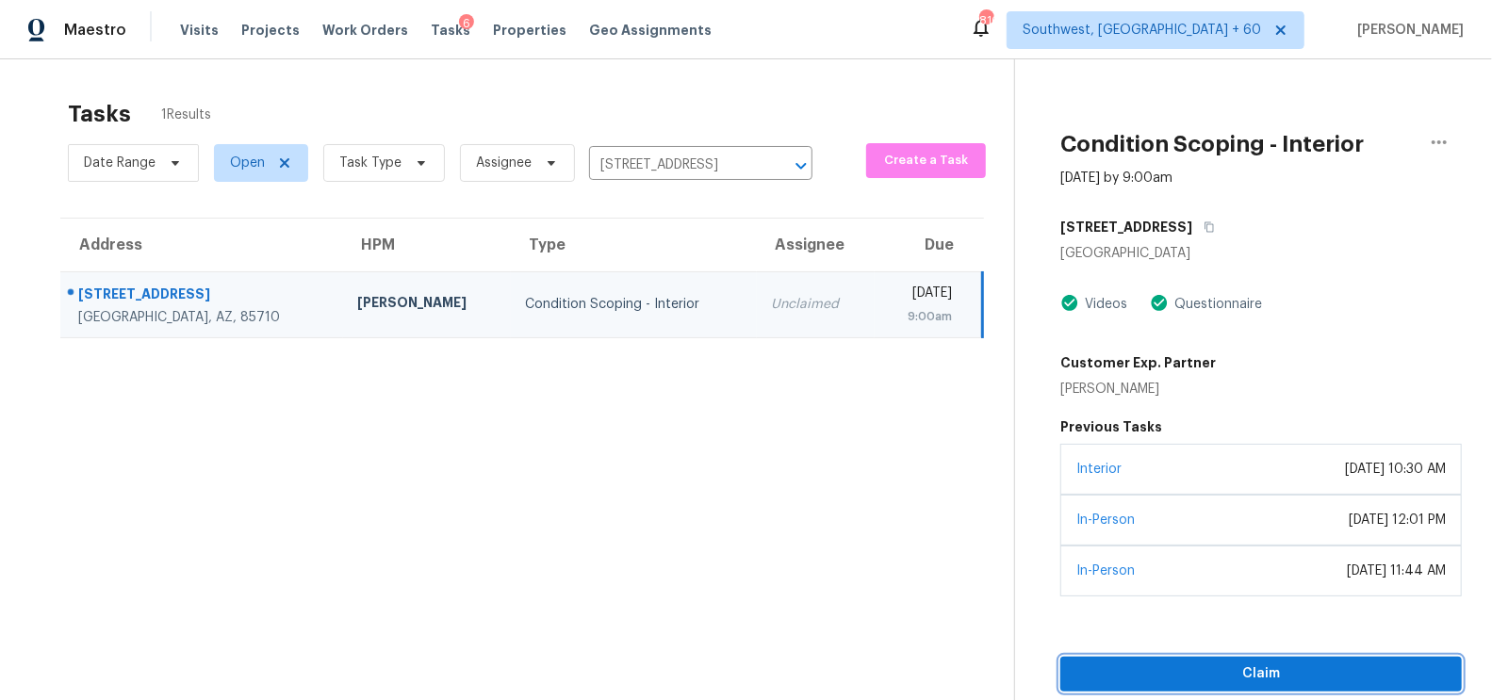
click at [1250, 672] on span "Claim" at bounding box center [1260, 674] width 371 height 24
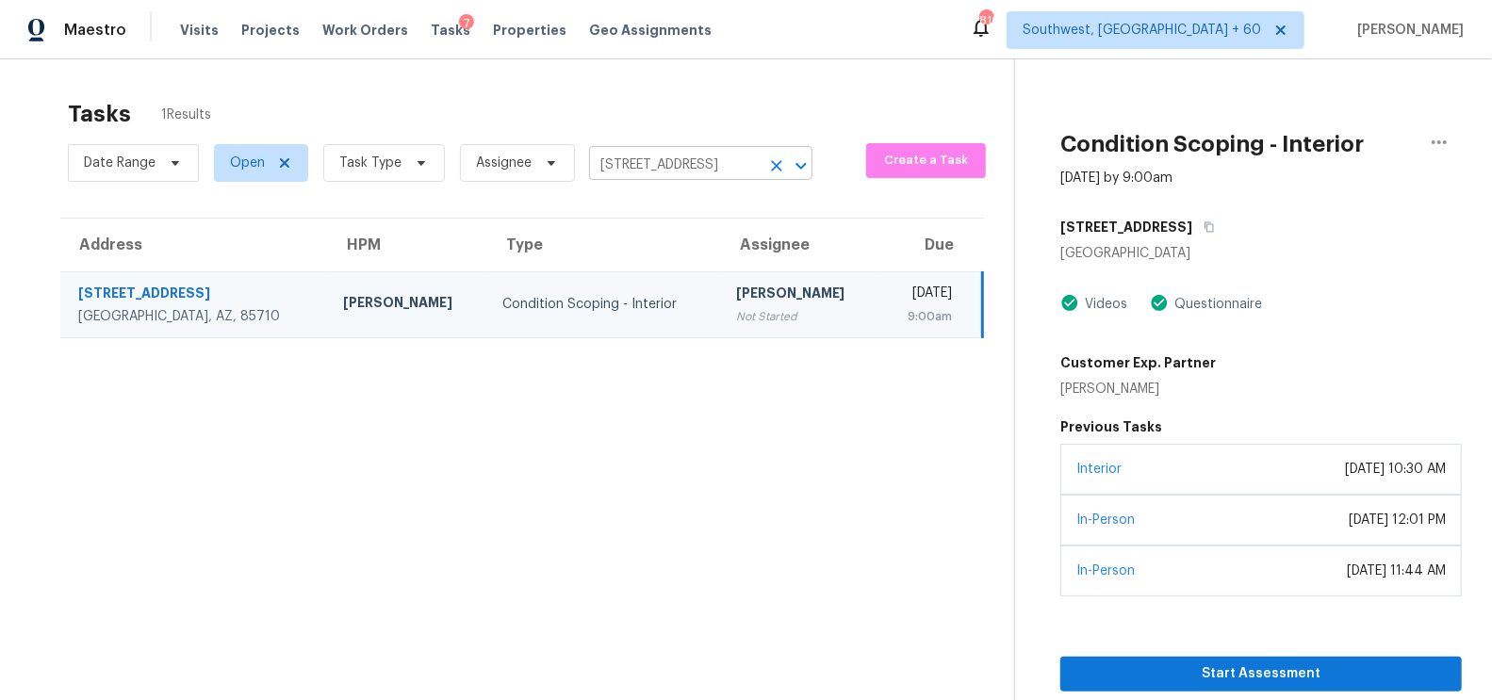
click at [733, 178] on input "[STREET_ADDRESS]" at bounding box center [674, 165] width 171 height 29
paste input "[STREET_ADDRESS]"
type input "[STREET_ADDRESS]"
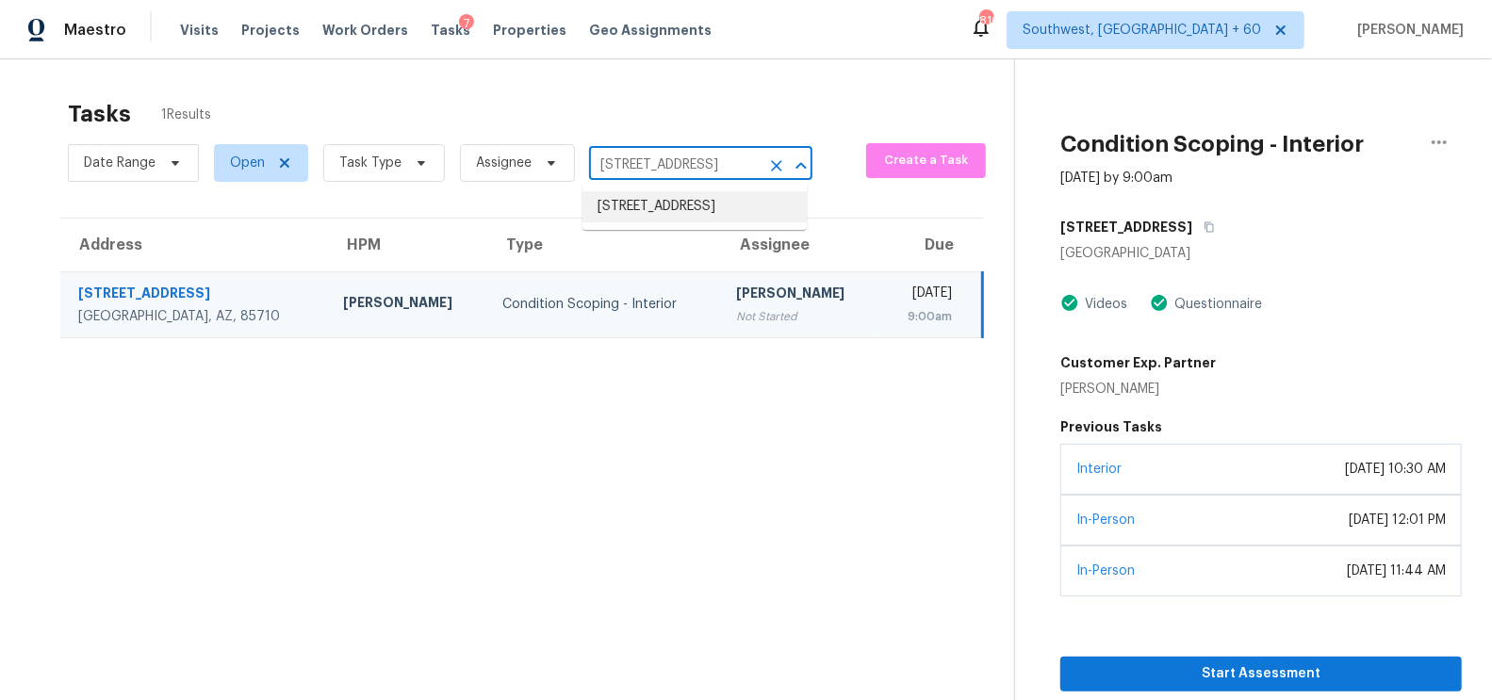
click at [687, 220] on li "[STREET_ADDRESS]" at bounding box center [694, 206] width 224 height 31
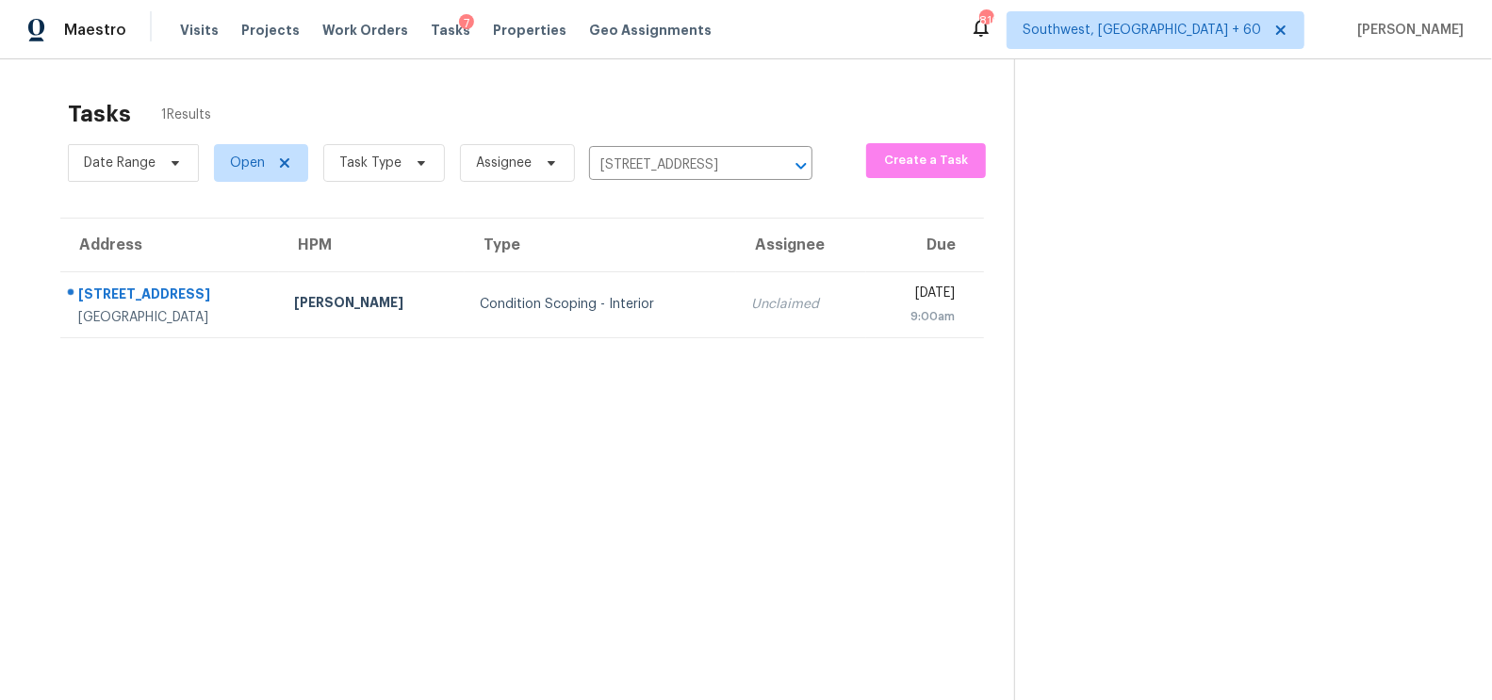
click at [736, 316] on td "Unclaimed" at bounding box center [801, 304] width 130 height 66
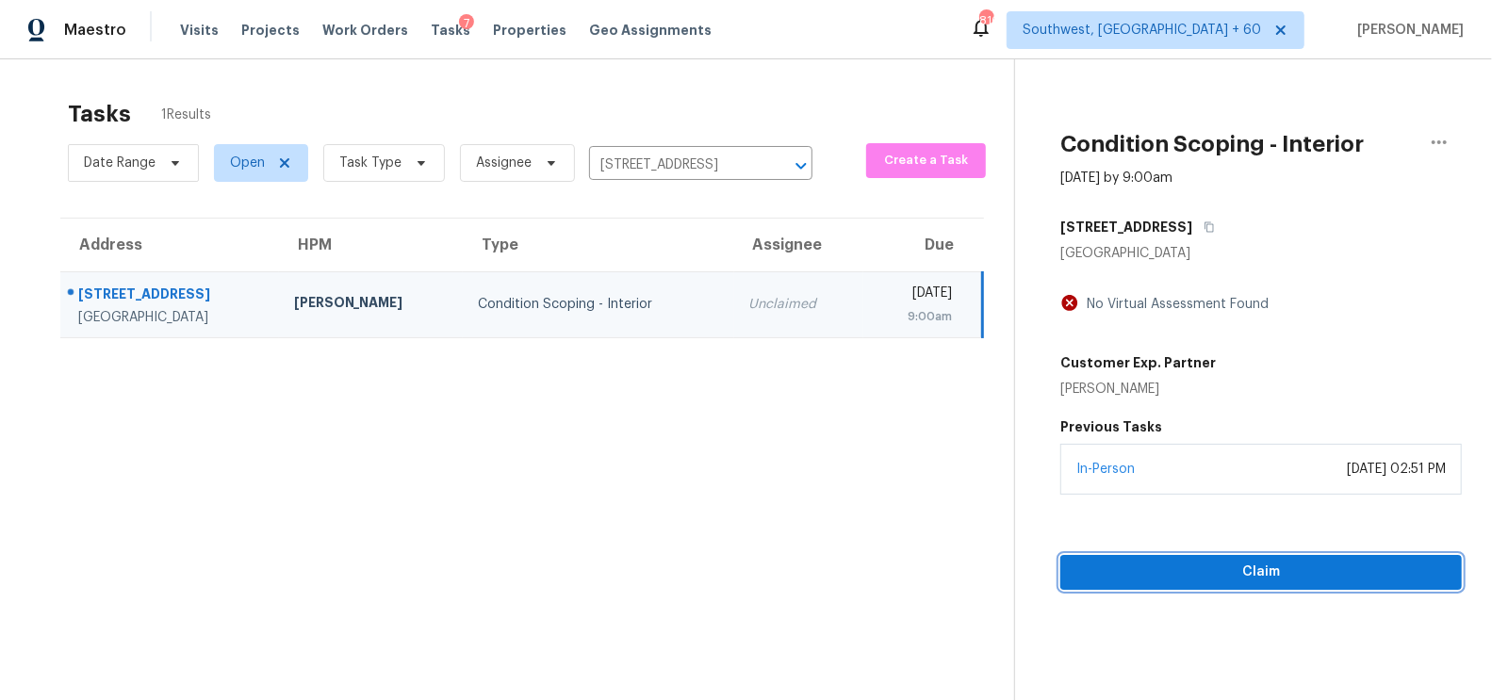
click at [1268, 557] on button "Claim" at bounding box center [1260, 572] width 401 height 35
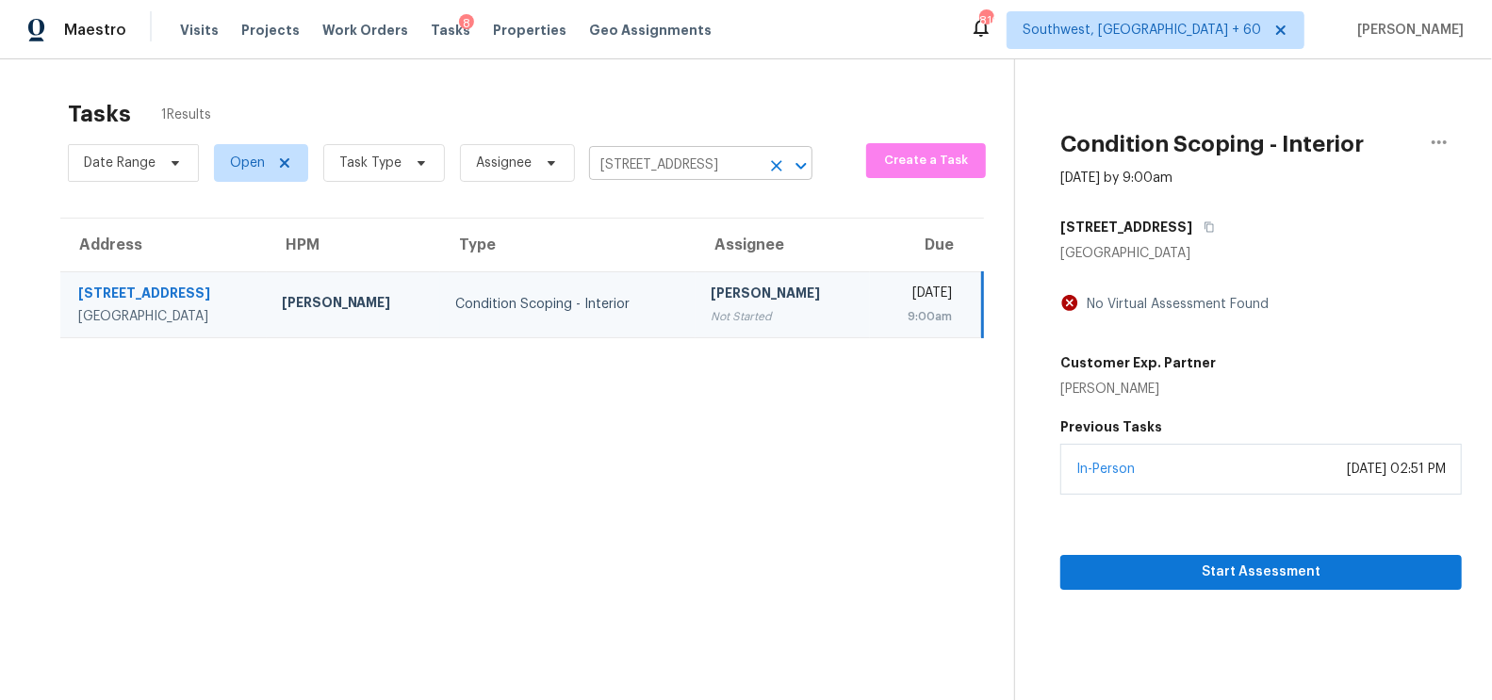
click at [686, 176] on input "[STREET_ADDRESS]" at bounding box center [674, 165] width 171 height 29
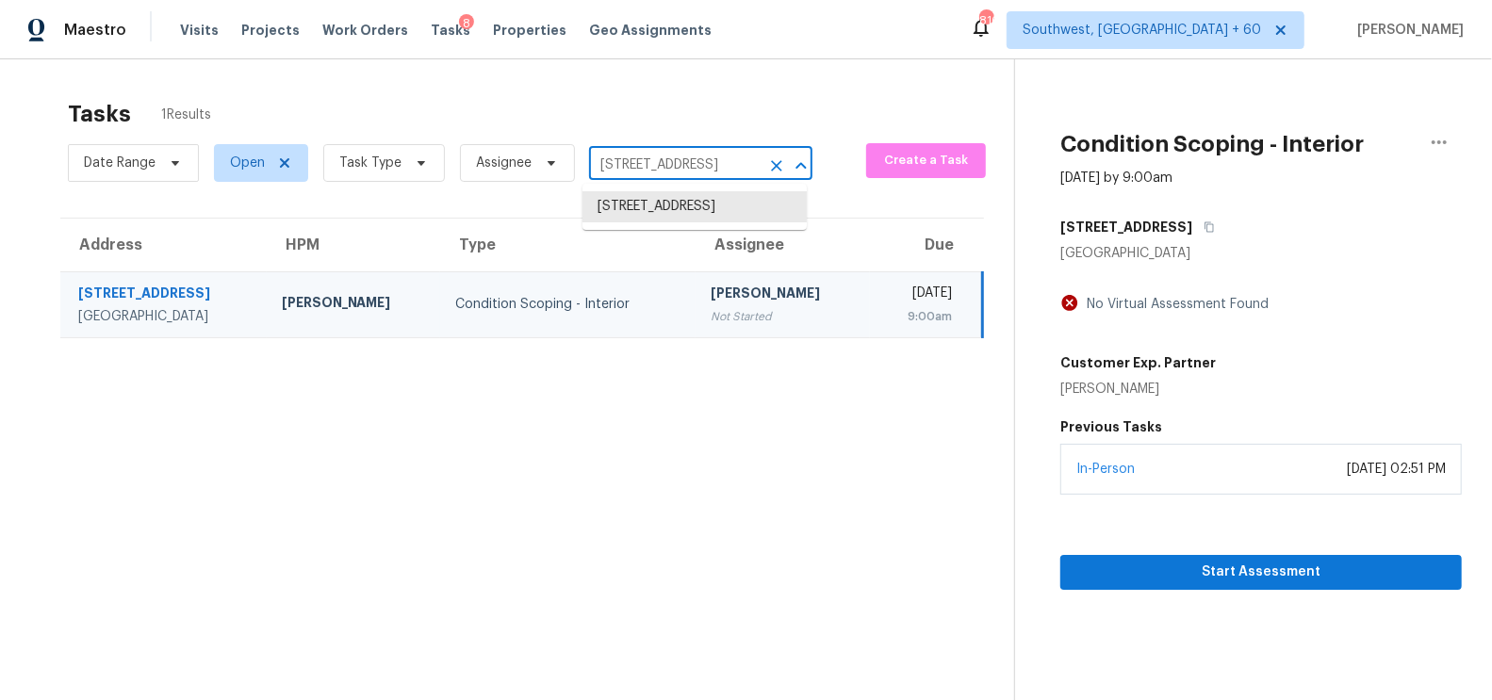
paste input "[STREET_ADDRESS]"
type input "[STREET_ADDRESS]"
click at [699, 205] on li "[STREET_ADDRESS]" at bounding box center [694, 206] width 224 height 31
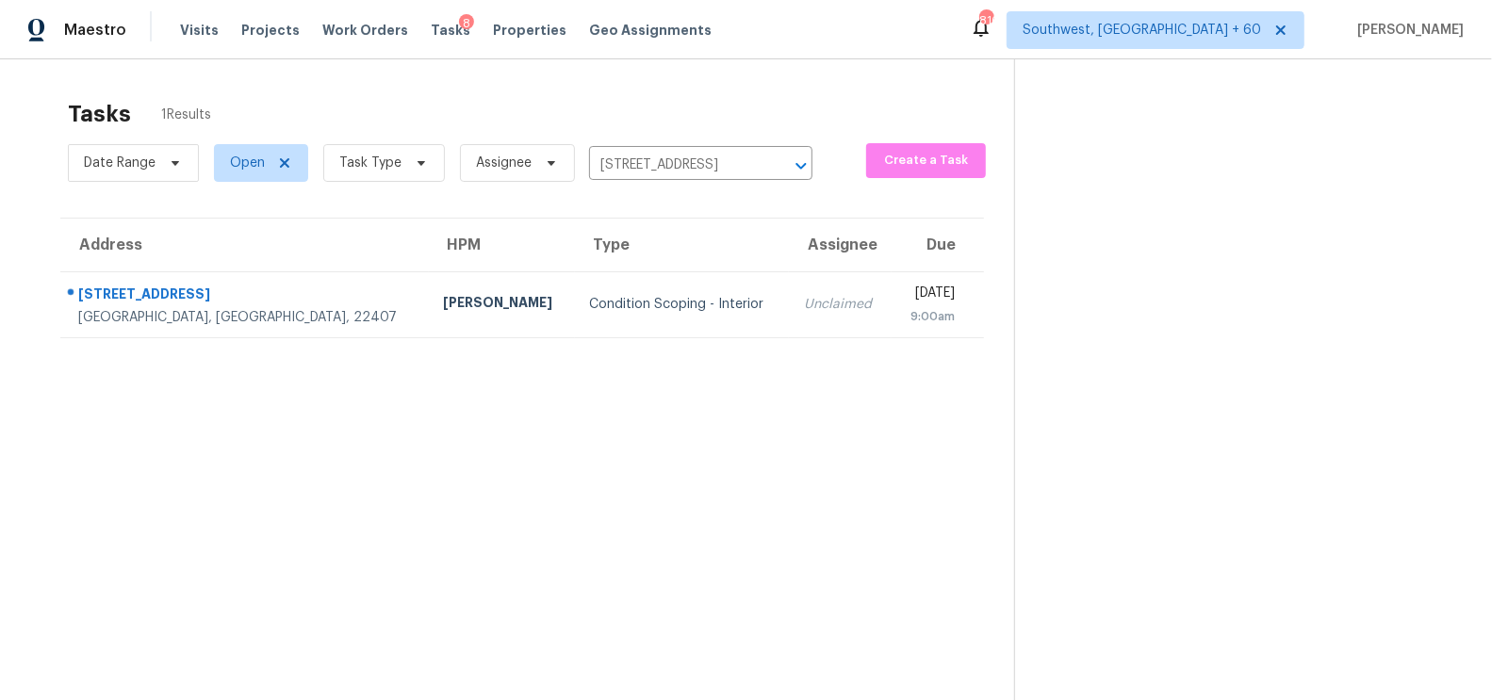
click at [804, 312] on div "Unclaimed" at bounding box center [840, 304] width 73 height 19
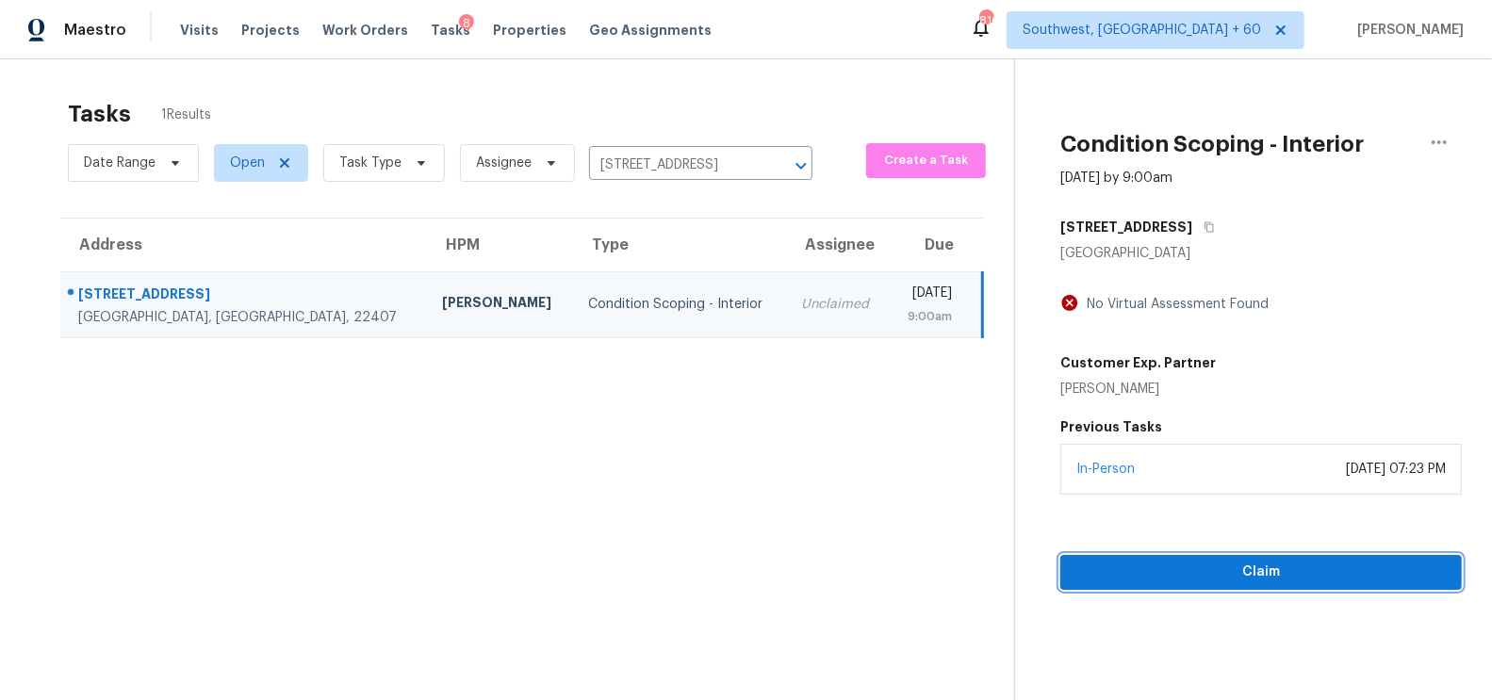
click at [1310, 561] on span "Claim" at bounding box center [1260, 573] width 371 height 24
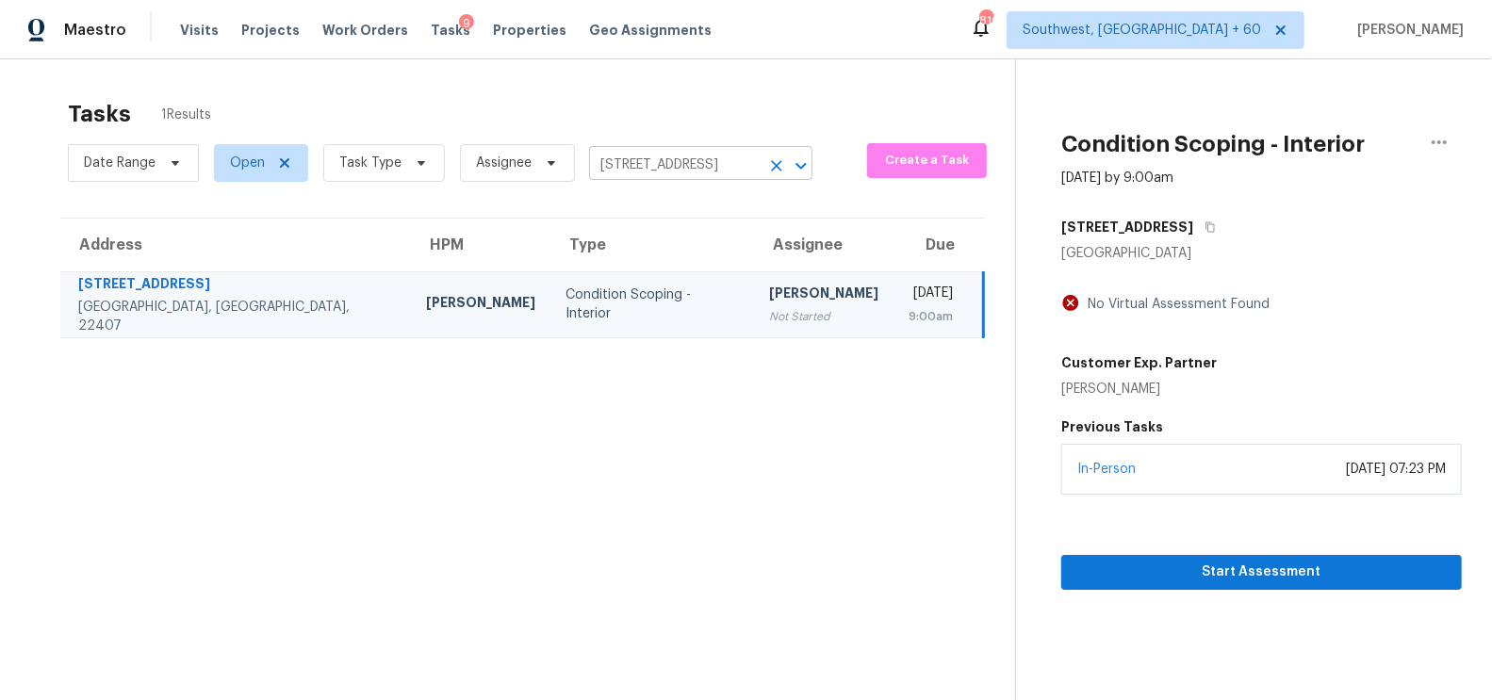
click at [718, 166] on input "[STREET_ADDRESS]" at bounding box center [674, 165] width 171 height 29
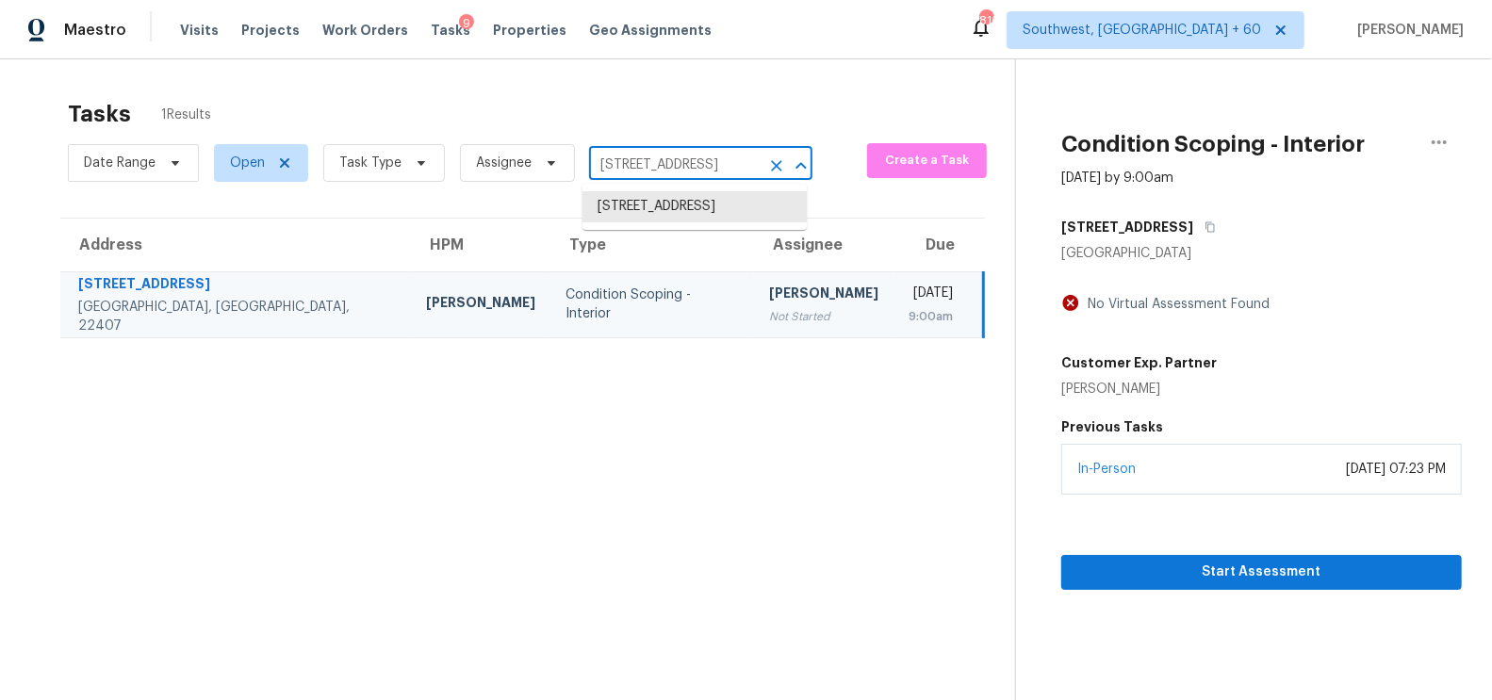
paste input "[STREET_ADDRESS]"
type input "[STREET_ADDRESS]"
click at [711, 204] on li "[STREET_ADDRESS]" at bounding box center [694, 206] width 224 height 31
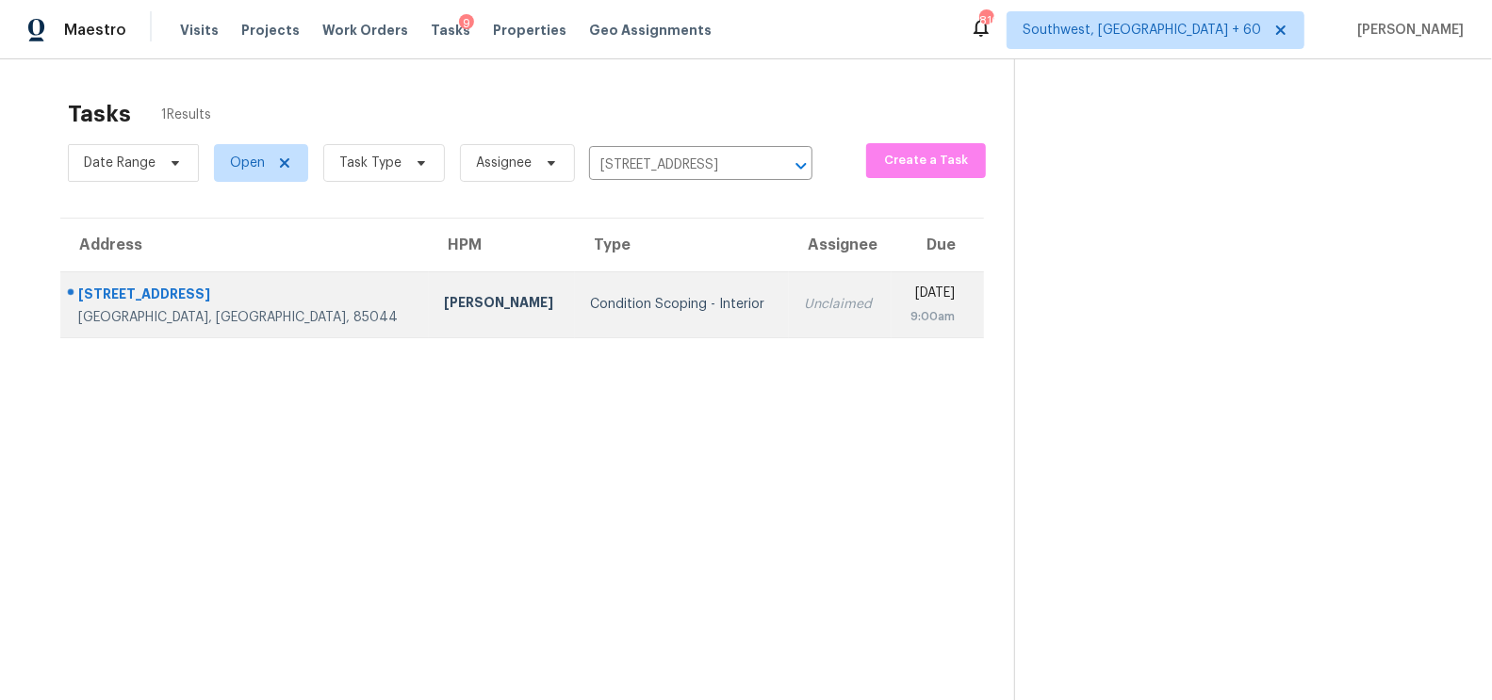
click at [789, 322] on td "Unclaimed" at bounding box center [840, 304] width 103 height 66
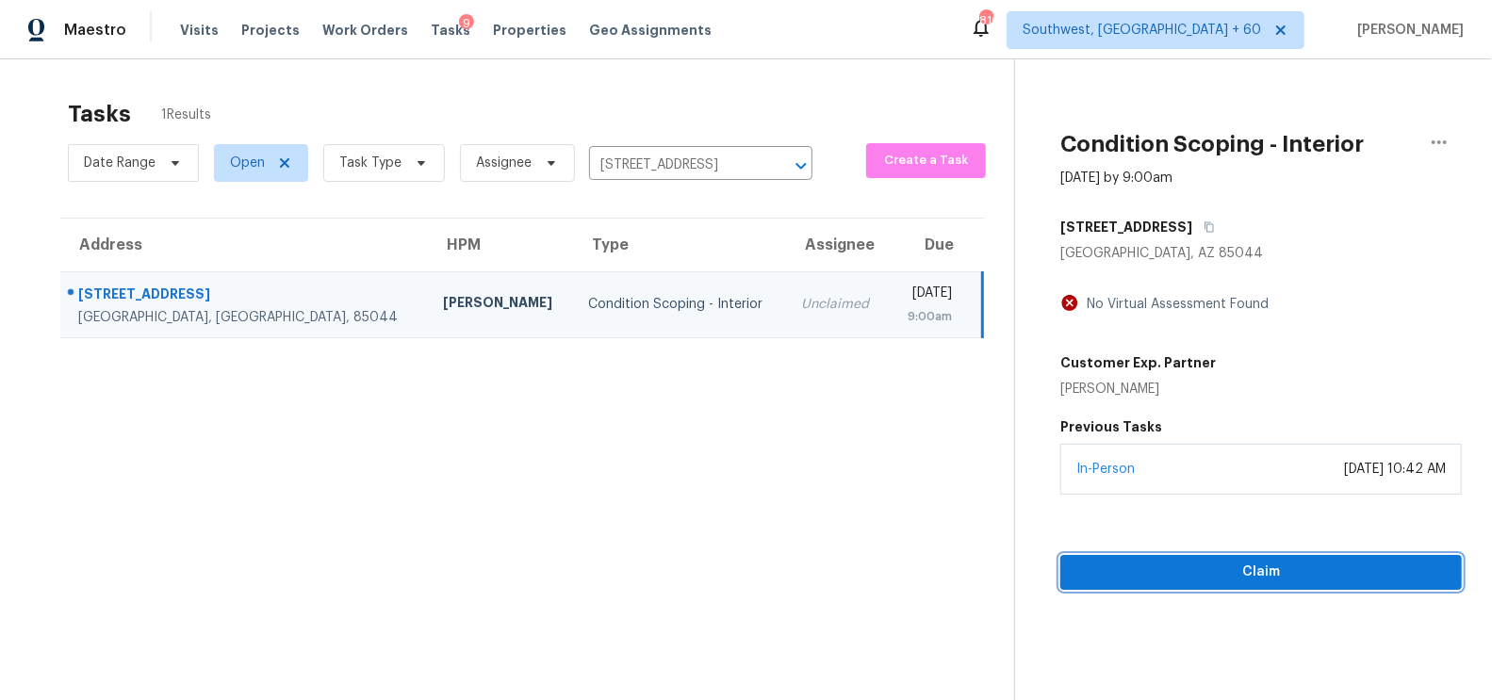
click at [1252, 575] on span "Claim" at bounding box center [1260, 573] width 371 height 24
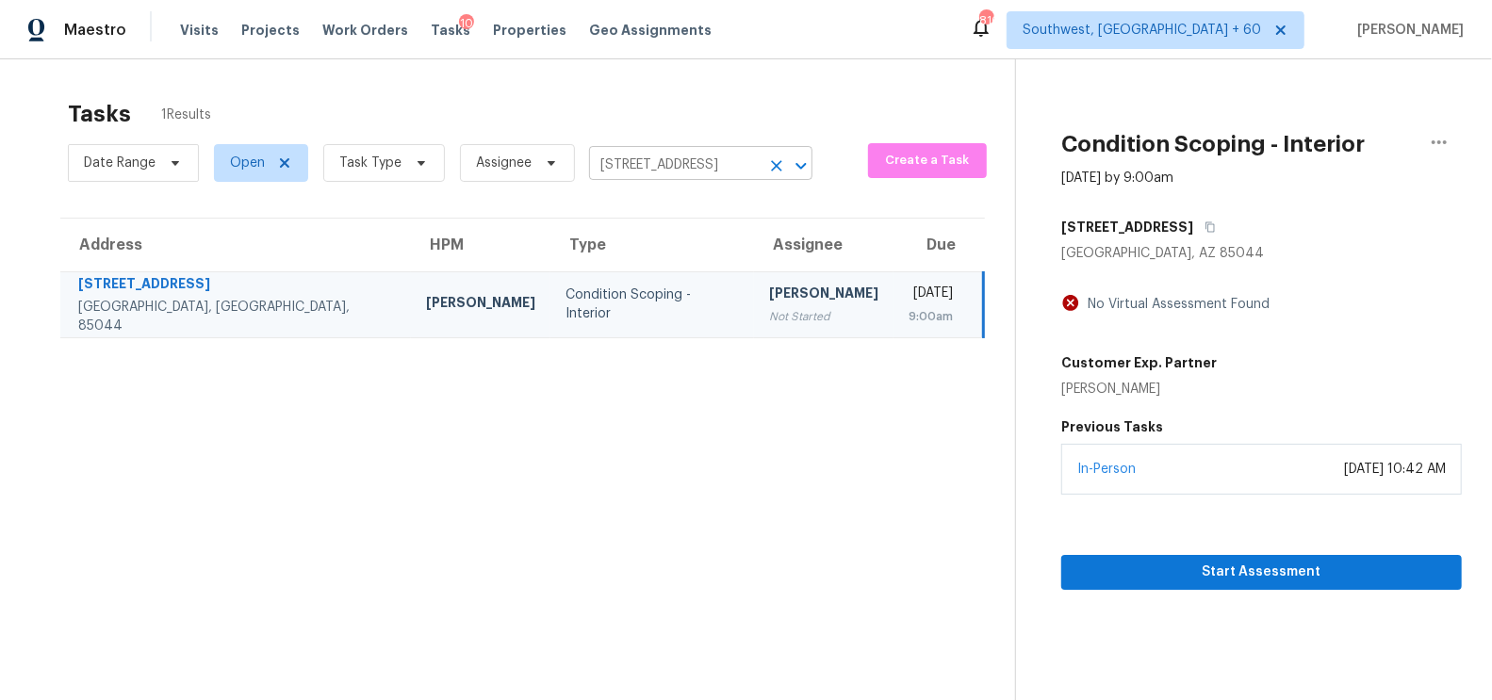
click at [712, 179] on input "[STREET_ADDRESS]" at bounding box center [674, 165] width 171 height 29
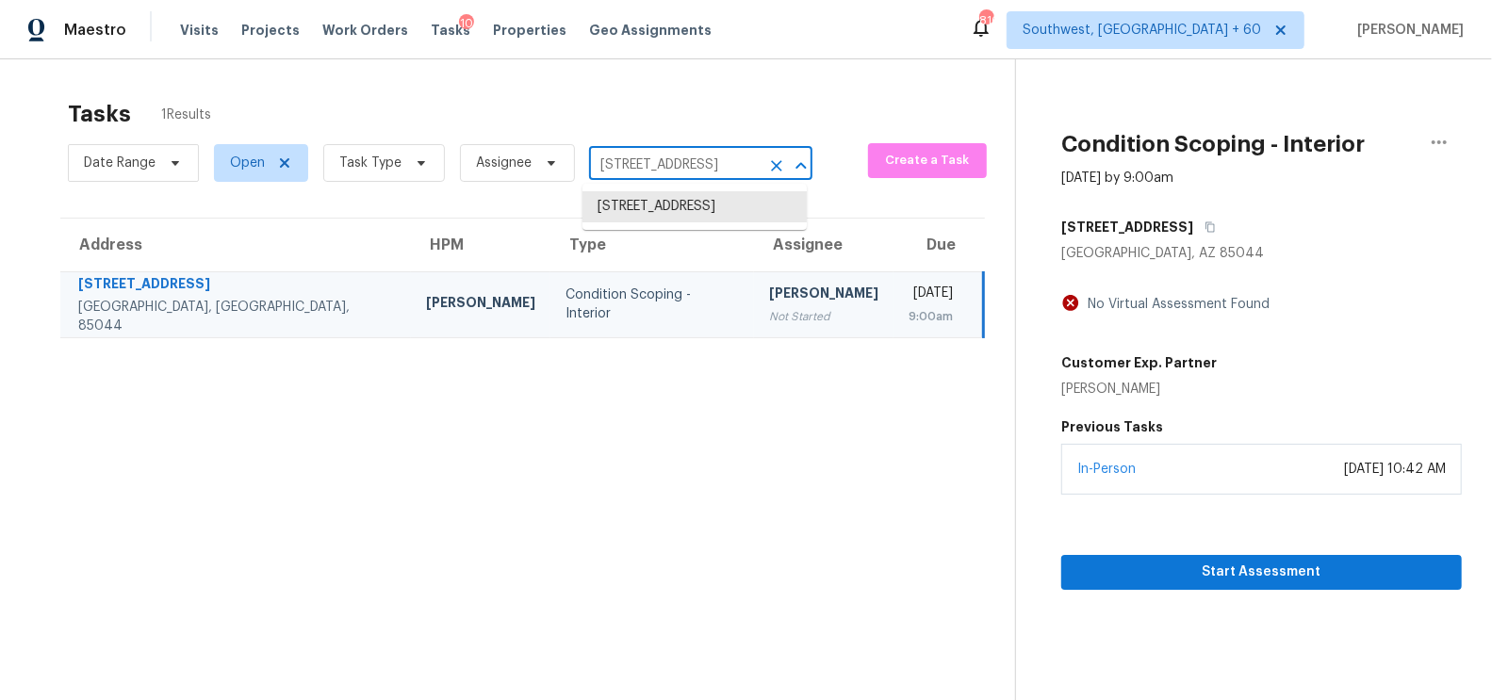
paste input "[STREET_ADDRESS]"
click at [626, 170] on input "[STREET_ADDRESS]" at bounding box center [674, 165] width 171 height 29
paste input "[STREET_ADDRESS]"
type input "[STREET_ADDRESS]"
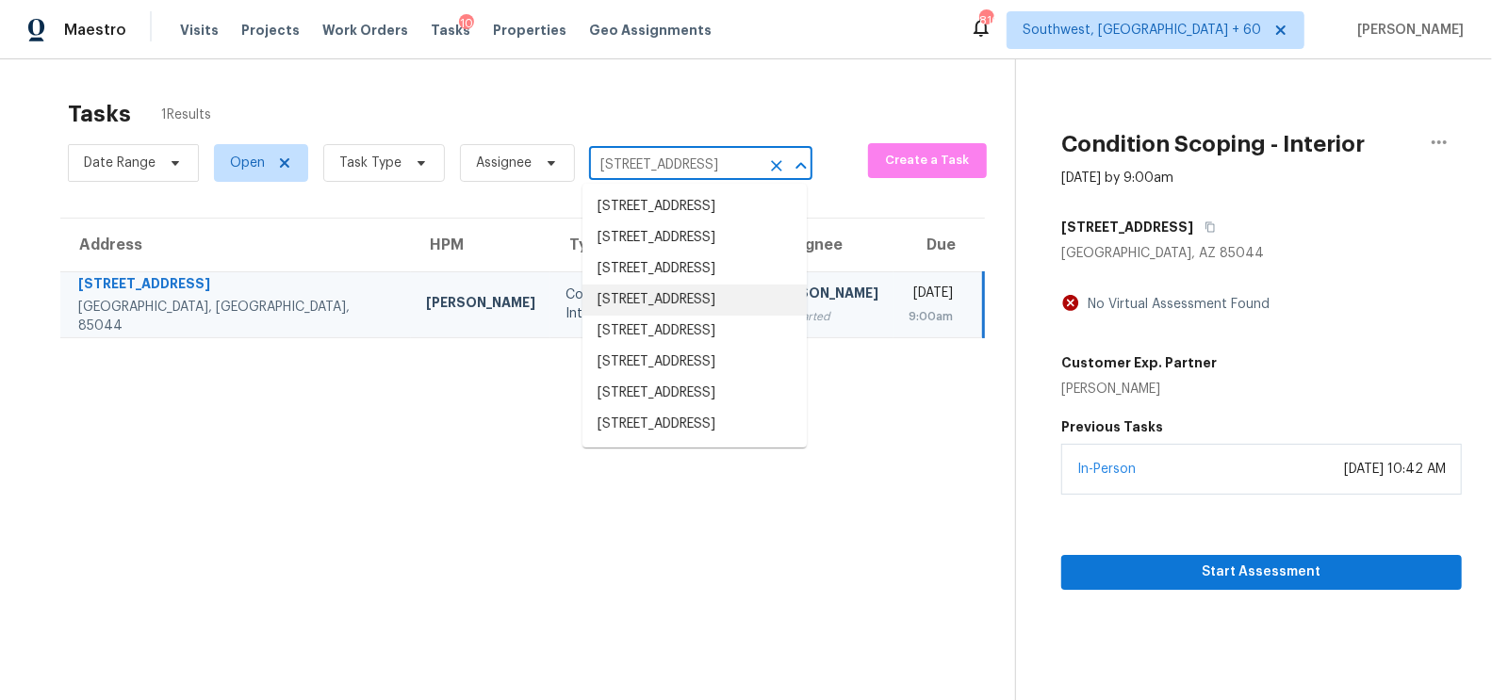
scroll to position [141, 0]
click at [688, 428] on li "[STREET_ADDRESS]" at bounding box center [694, 424] width 224 height 31
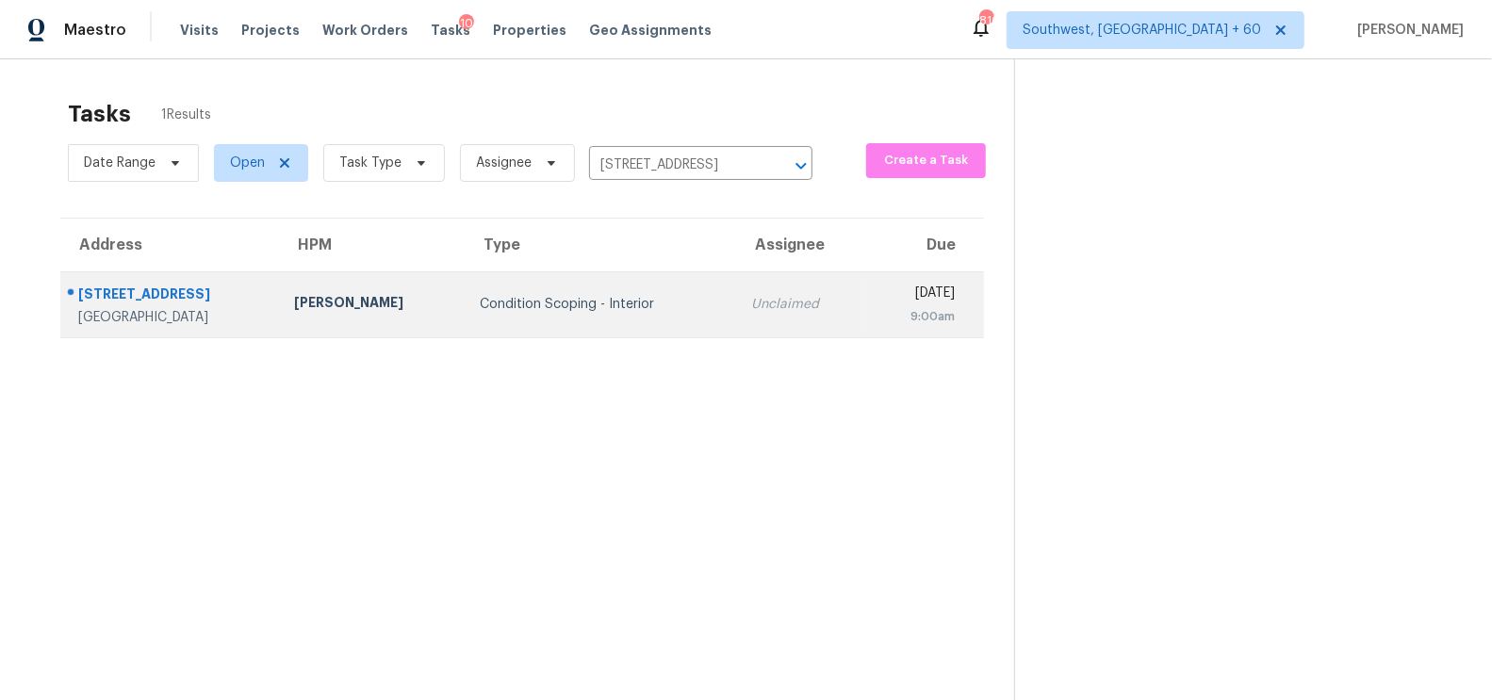
click at [736, 314] on td "Unclaimed" at bounding box center [801, 304] width 130 height 66
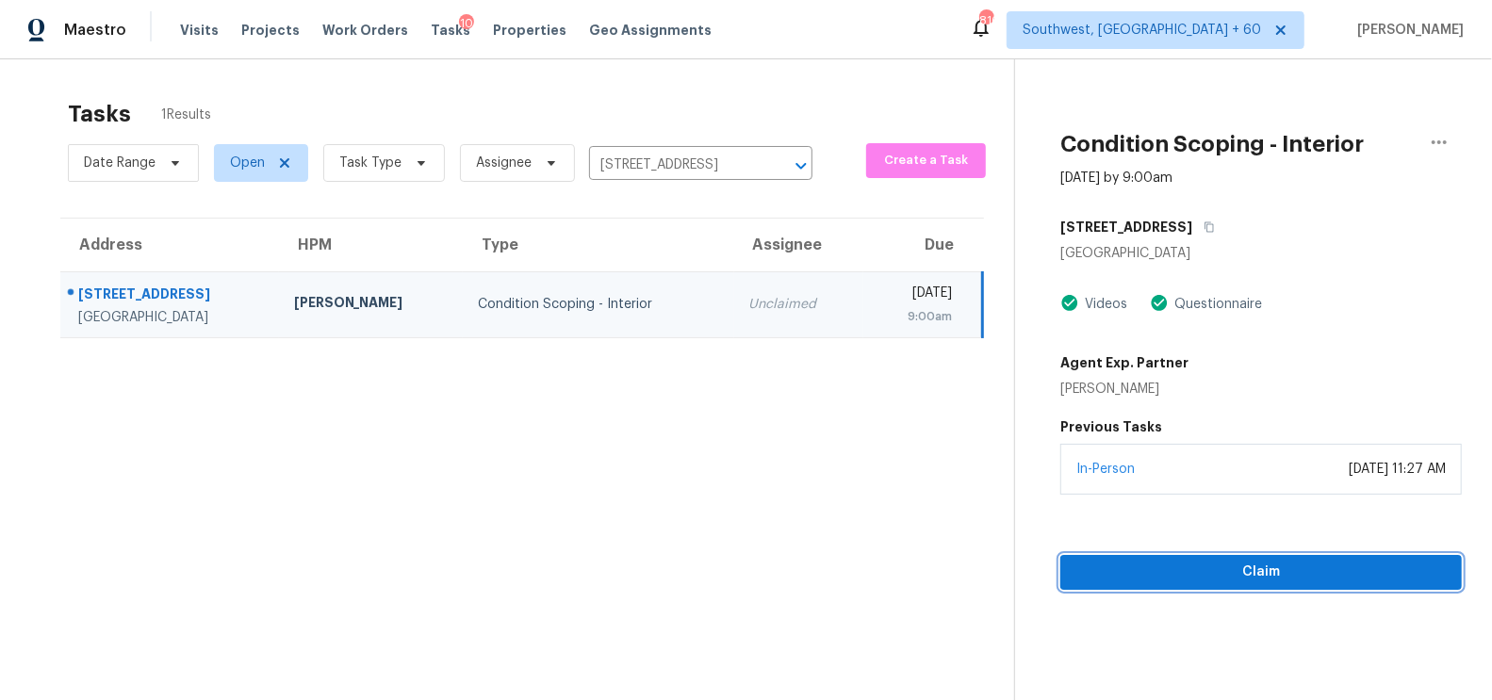
click at [1244, 561] on span "Claim" at bounding box center [1260, 573] width 371 height 24
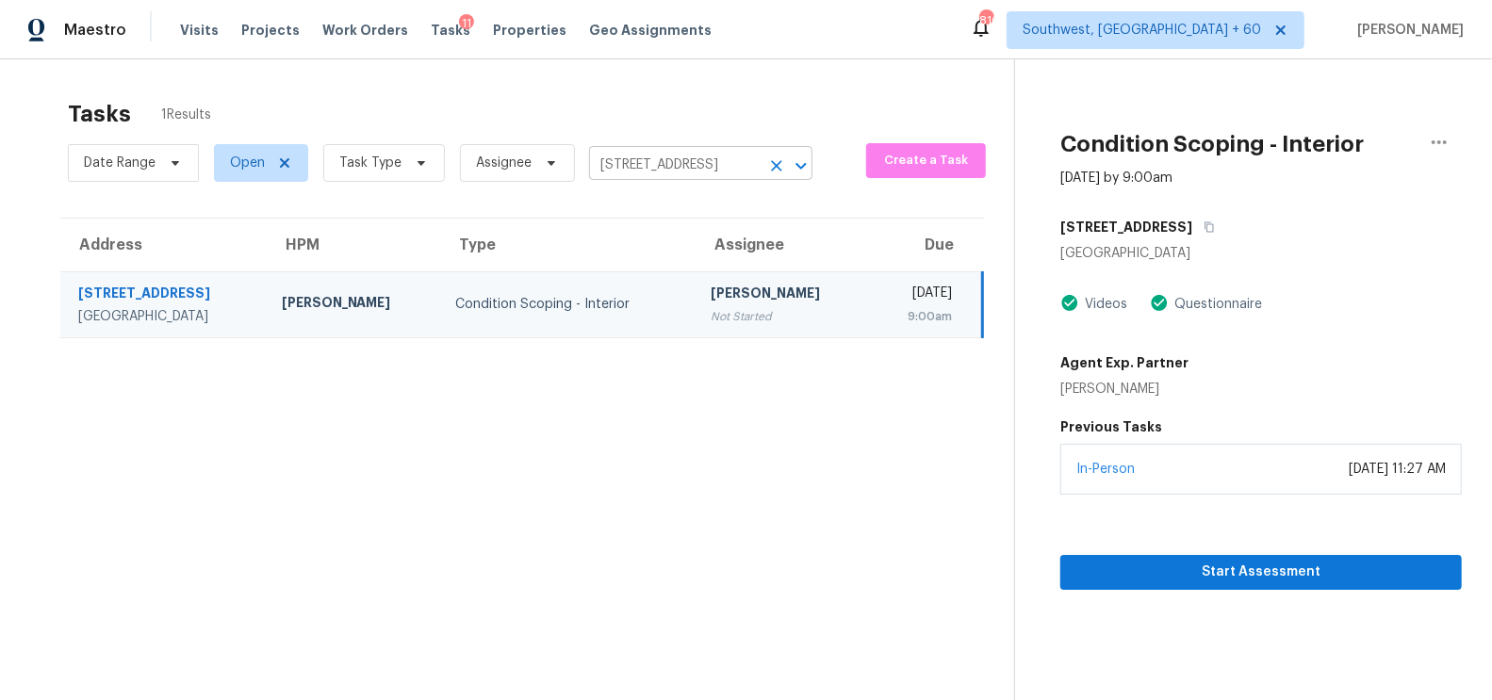
click at [694, 164] on input "[STREET_ADDRESS]" at bounding box center [674, 165] width 171 height 29
paste input "[STREET_ADDRESS]"
type input "[STREET_ADDRESS]"
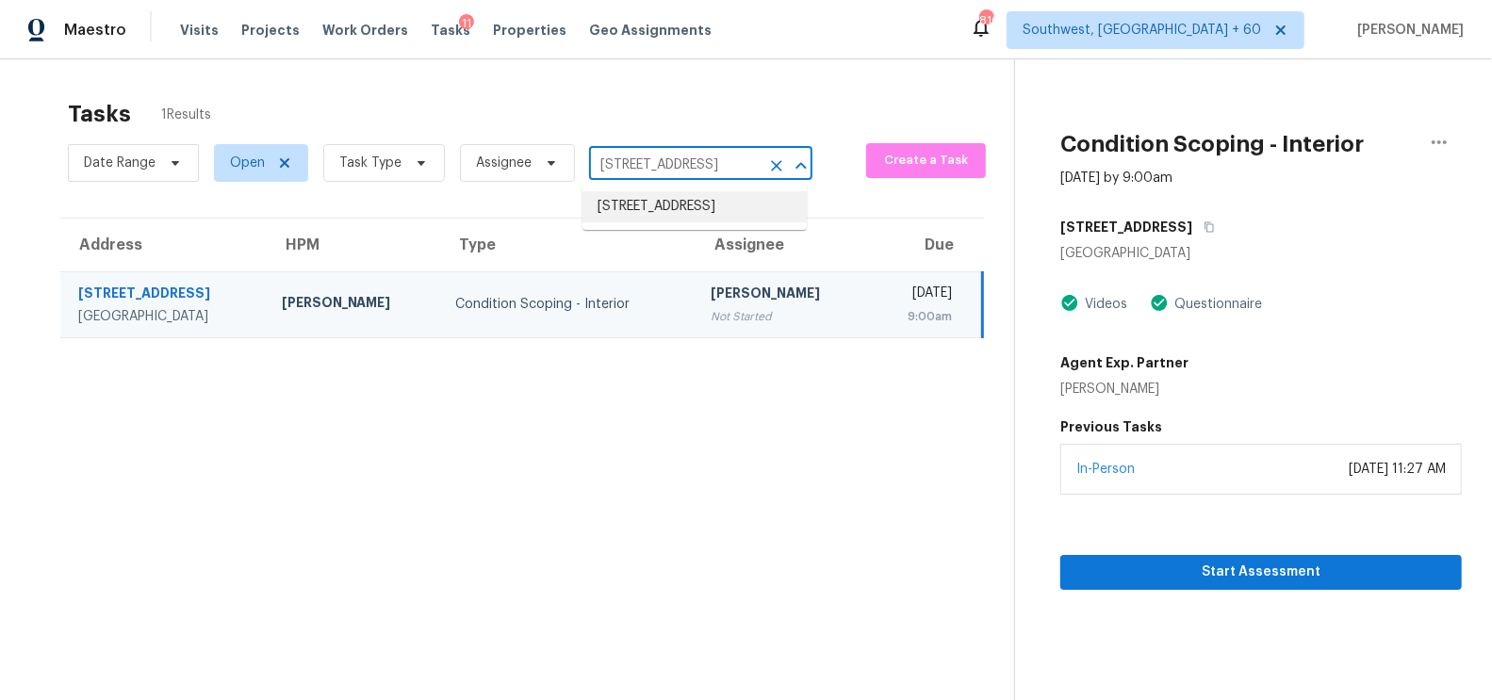
click at [696, 216] on li "[STREET_ADDRESS]" at bounding box center [694, 206] width 224 height 31
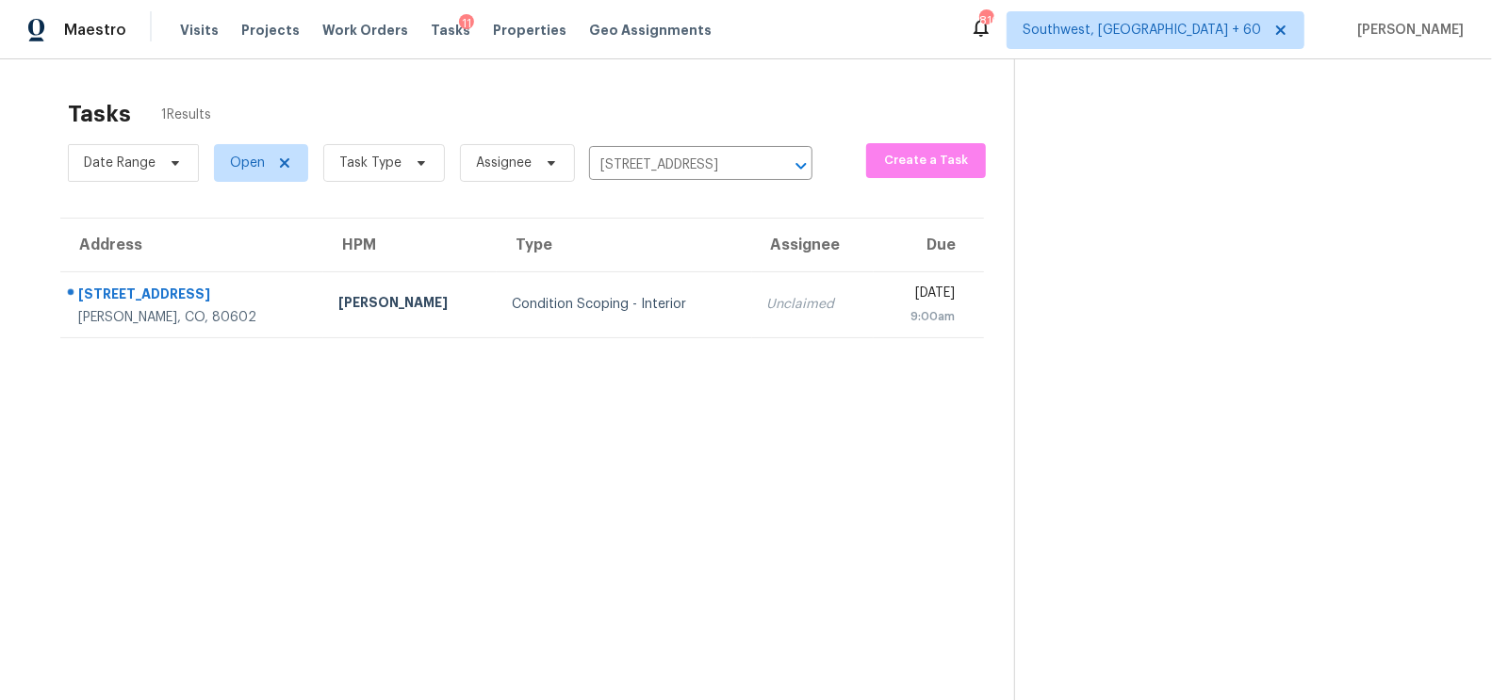
click at [661, 327] on td "Condition Scoping - Interior" at bounding box center [624, 304] width 254 height 66
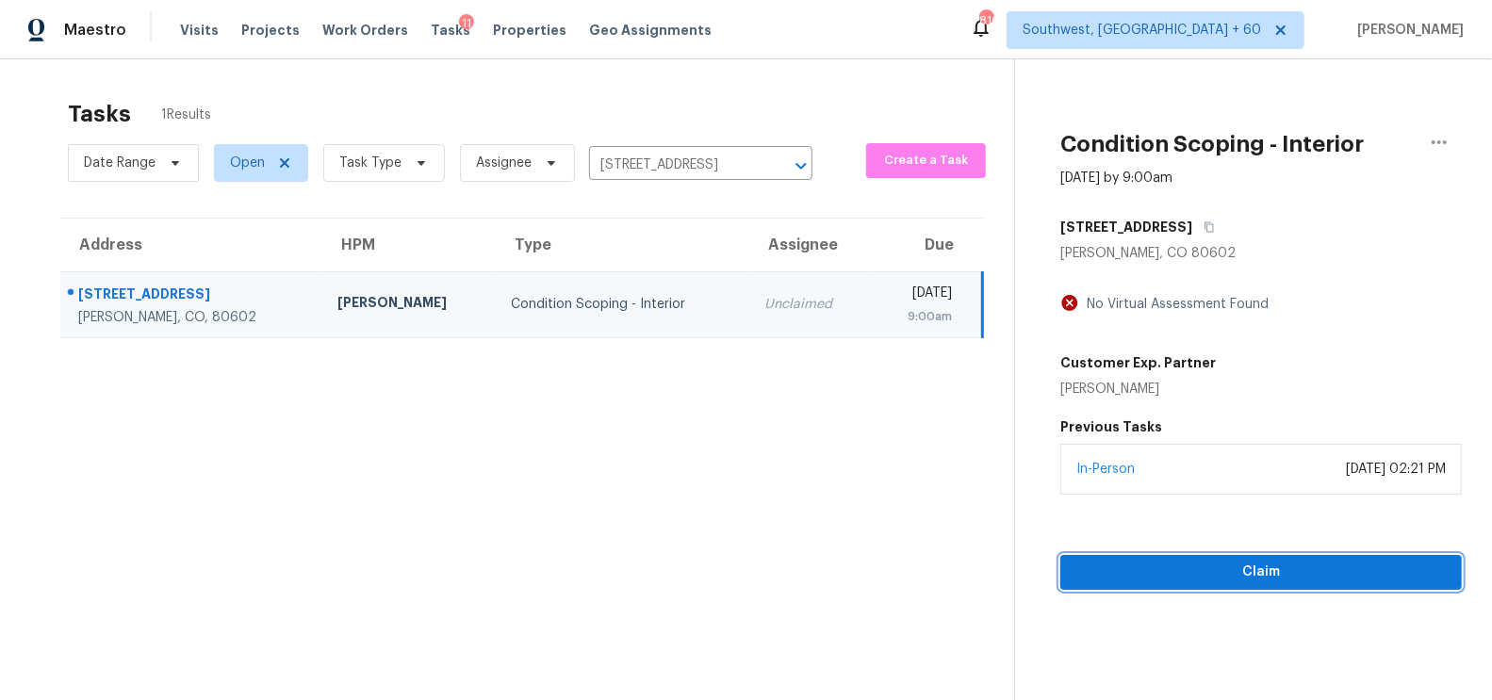
click at [1305, 575] on span "Claim" at bounding box center [1260, 573] width 371 height 24
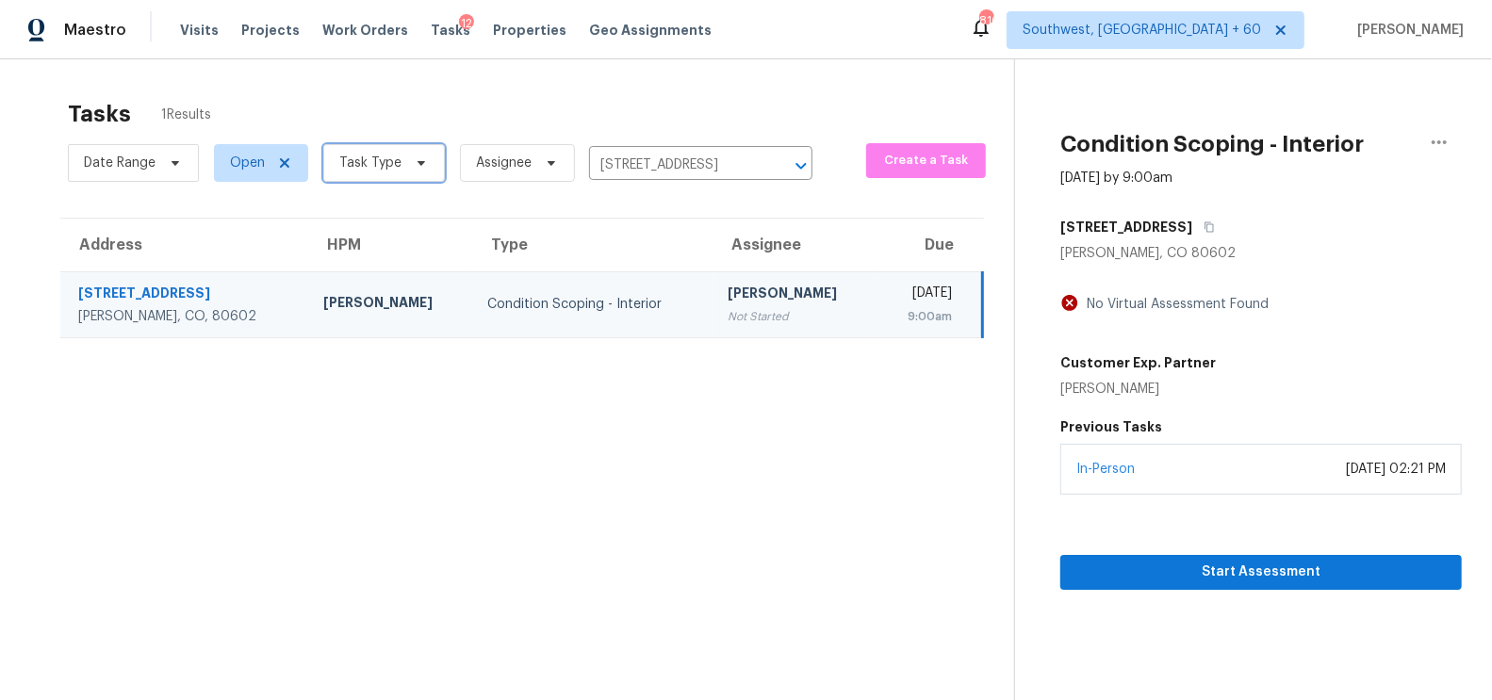
click at [391, 161] on span "Task Type" at bounding box center [370, 163] width 62 height 19
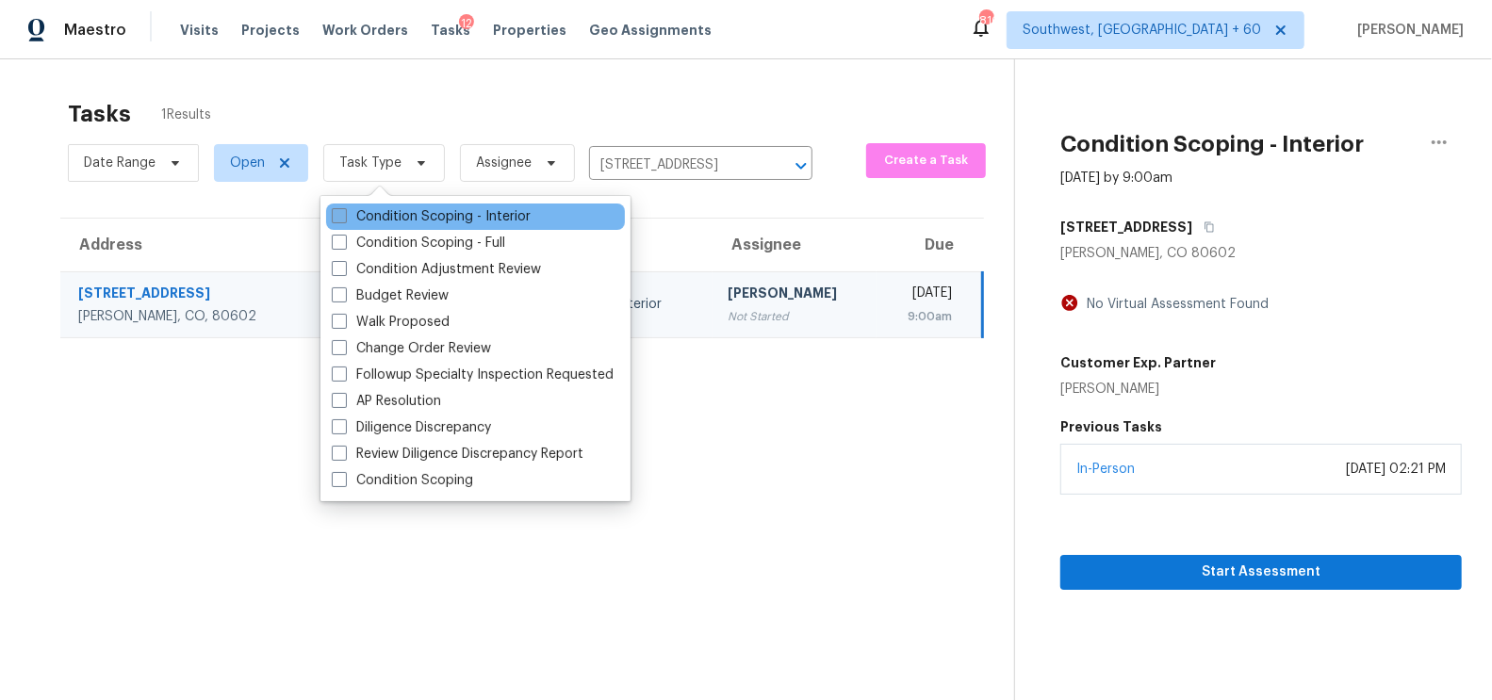
click at [422, 217] on label "Condition Scoping - Interior" at bounding box center [431, 216] width 199 height 19
click at [344, 217] on input "Condition Scoping - Interior" at bounding box center [338, 213] width 12 height 12
checkbox input "true"
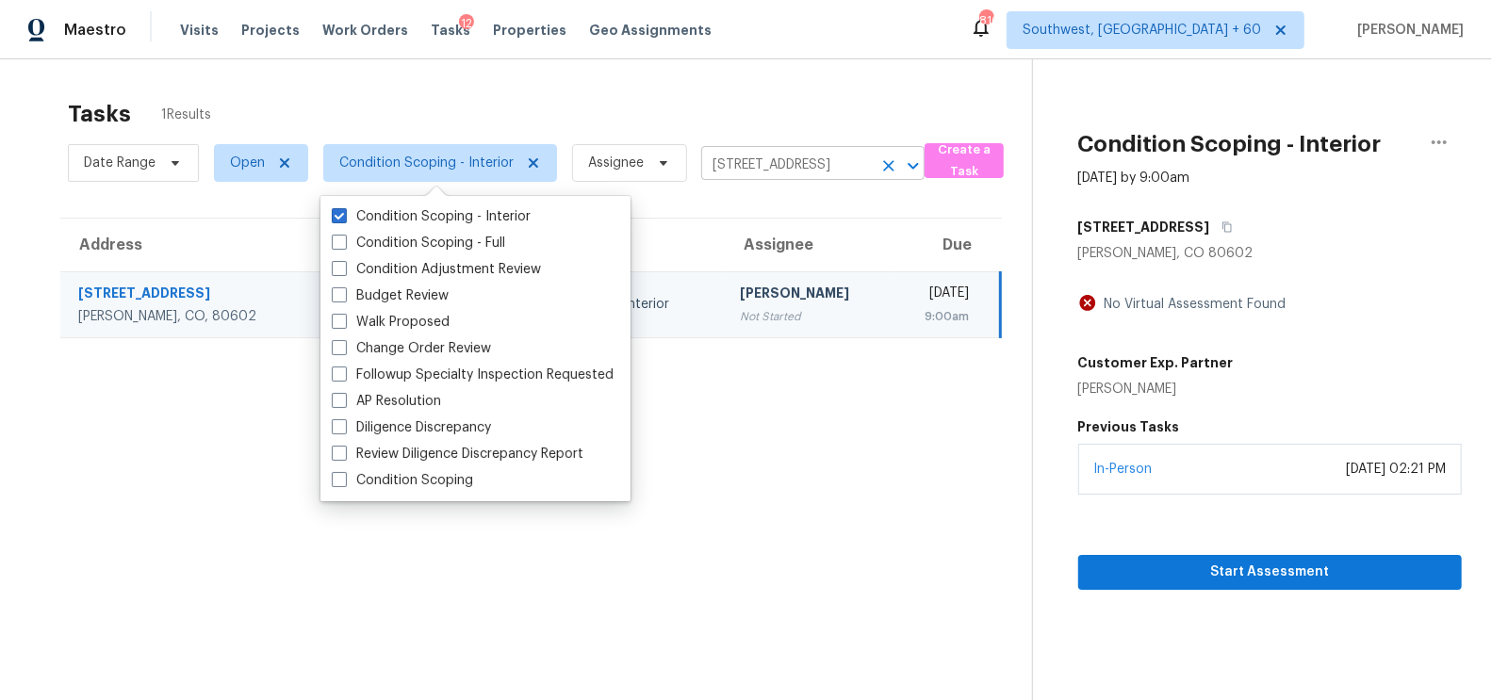
click at [752, 171] on input "[STREET_ADDRESS]" at bounding box center [786, 165] width 171 height 29
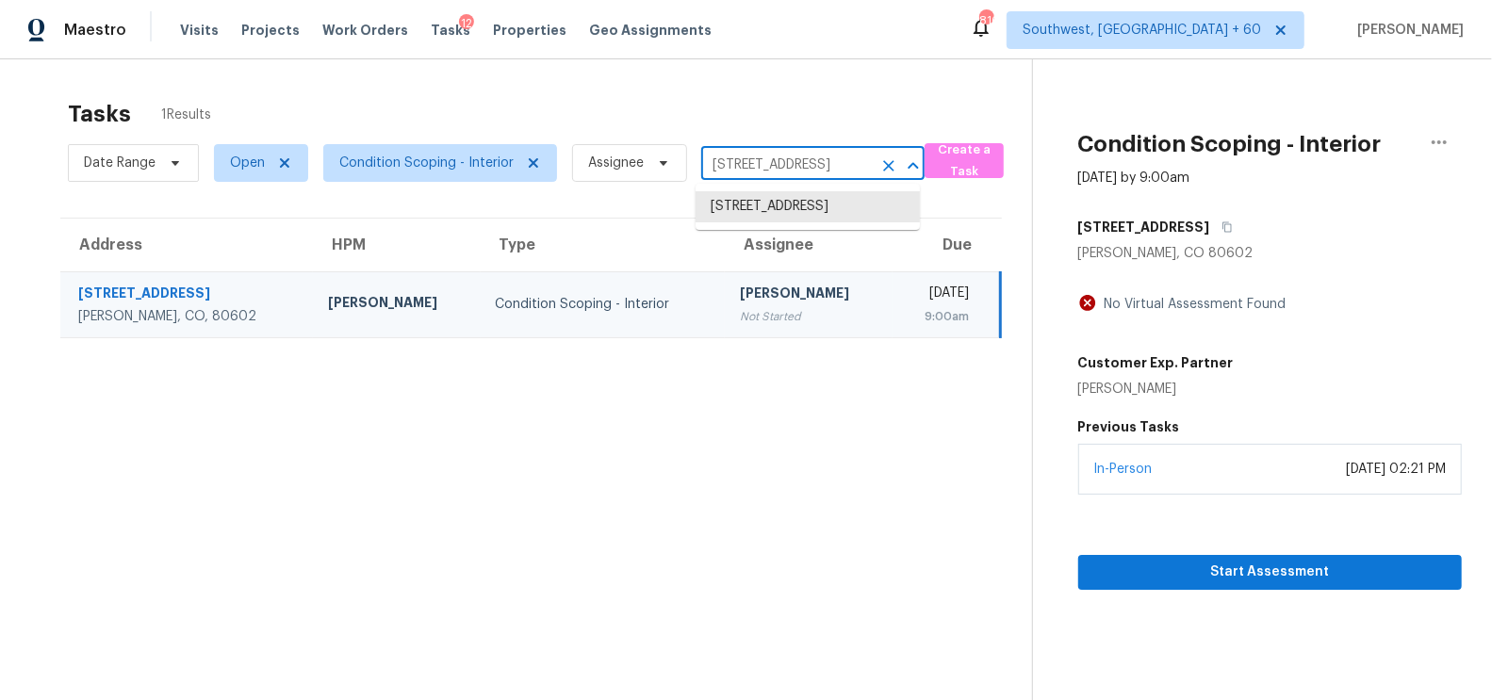
paste input "[STREET_ADDRESS]"
type input "[STREET_ADDRESS]"
click at [791, 203] on li "[STREET_ADDRESS]" at bounding box center [807, 206] width 224 height 31
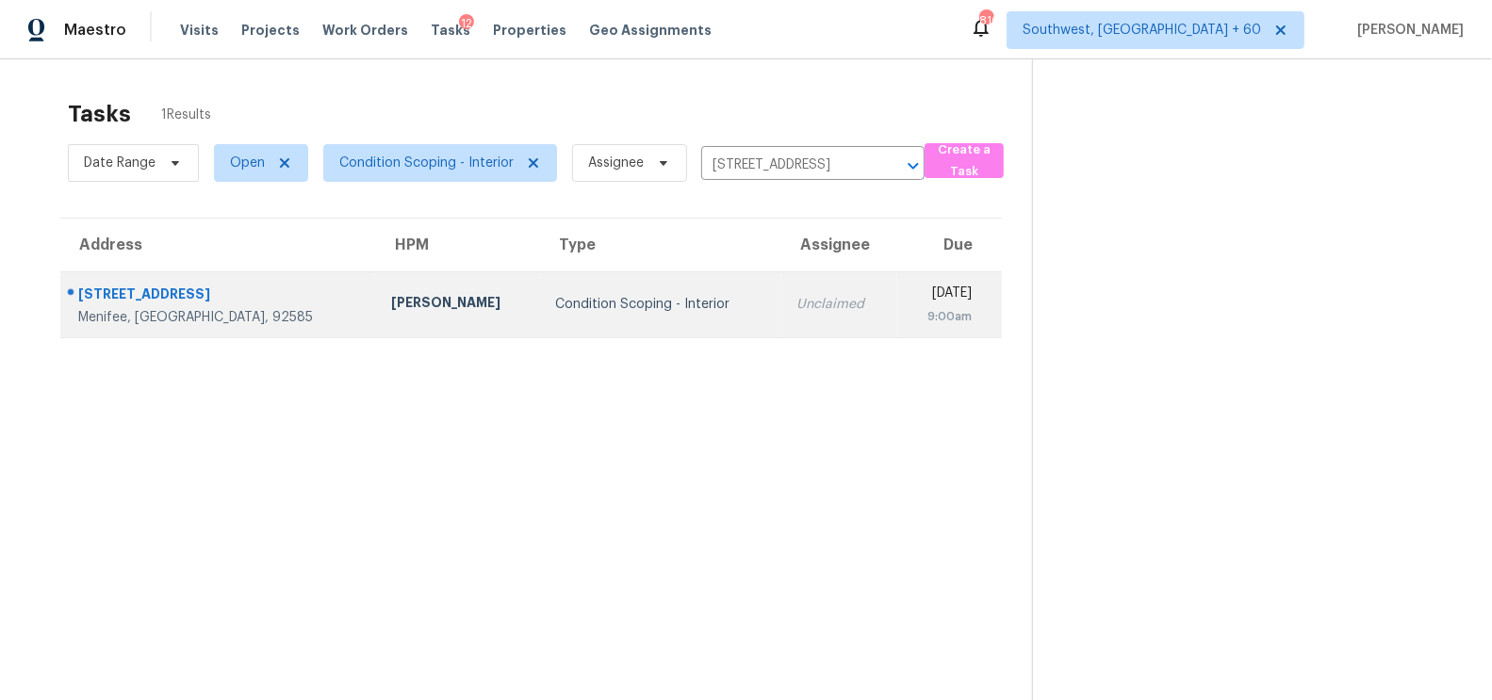
click at [781, 326] on td "Unclaimed" at bounding box center [839, 304] width 116 height 66
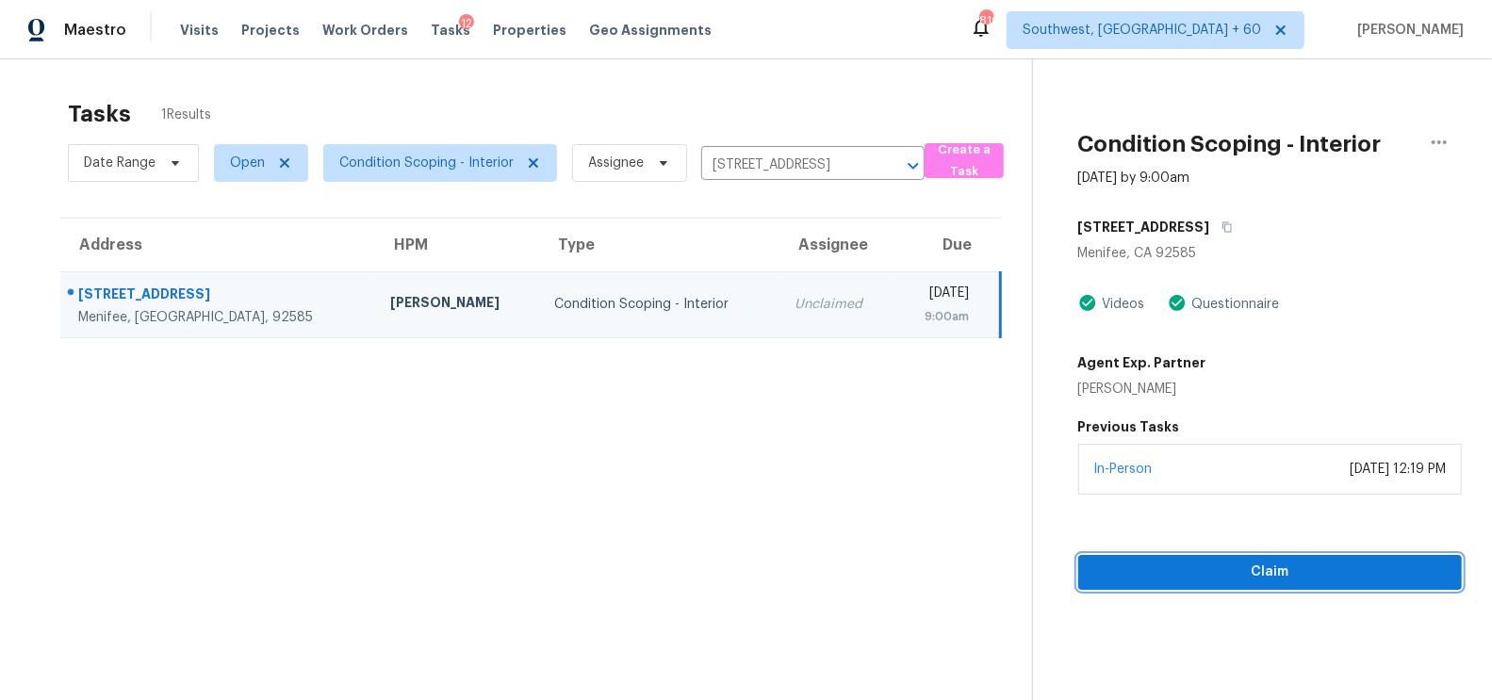
click at [1293, 579] on span "Claim" at bounding box center [1269, 573] width 353 height 24
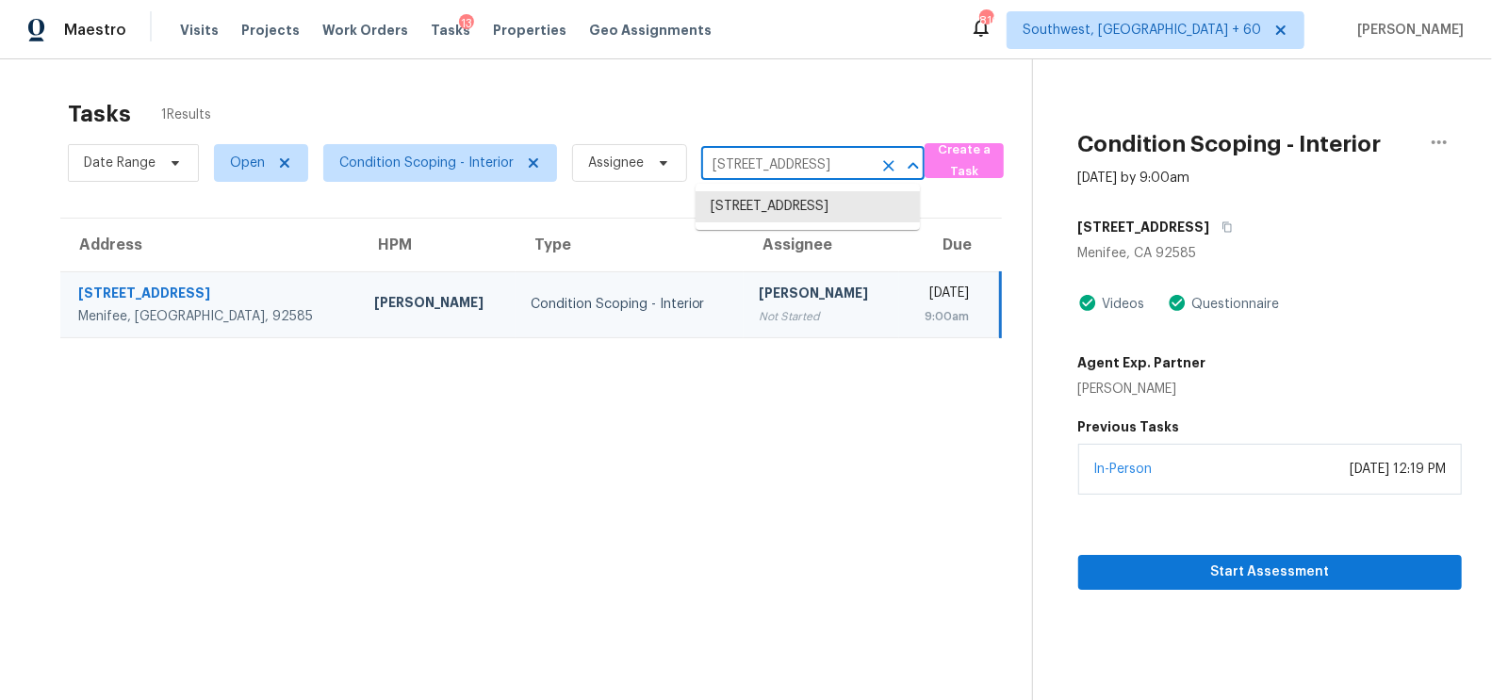
click at [750, 169] on input "[STREET_ADDRESS]" at bounding box center [786, 165] width 171 height 29
paste input "[STREET_ADDRESS]"
type input "[STREET_ADDRESS]"
click at [795, 222] on li "[STREET_ADDRESS]" at bounding box center [807, 206] width 224 height 31
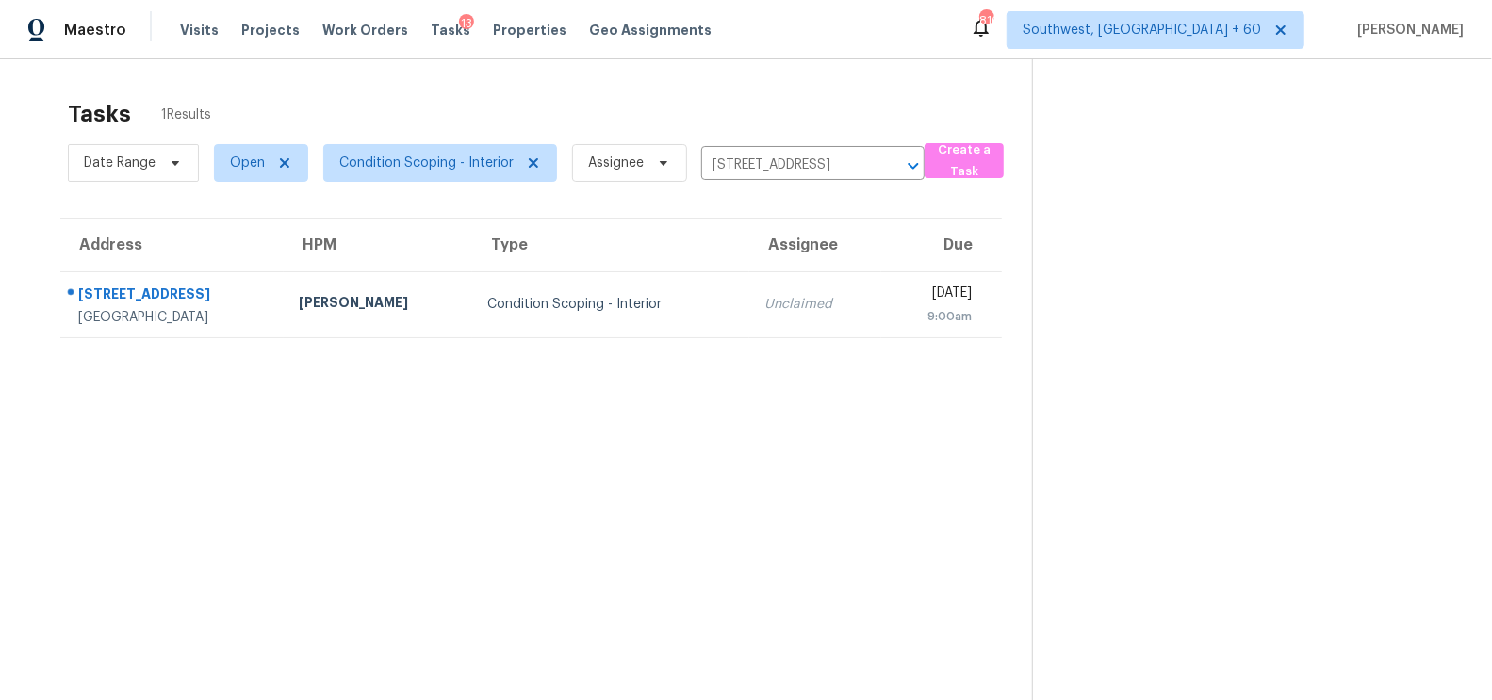
click at [774, 303] on div "Unclaimed" at bounding box center [815, 304] width 103 height 19
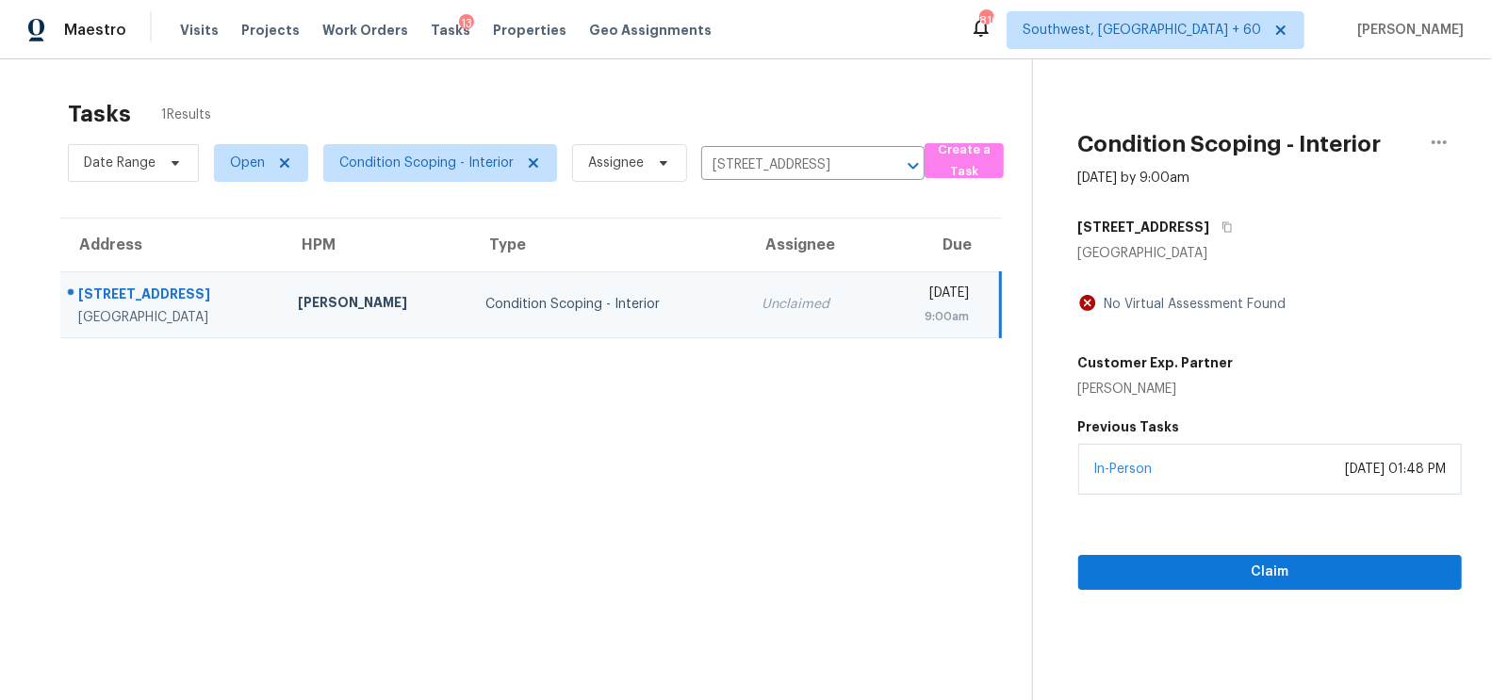
click at [1277, 552] on div "Claim" at bounding box center [1270, 542] width 384 height 95
click at [1277, 561] on span "Claim" at bounding box center [1269, 573] width 353 height 24
click at [790, 173] on input "[STREET_ADDRESS]" at bounding box center [786, 165] width 171 height 29
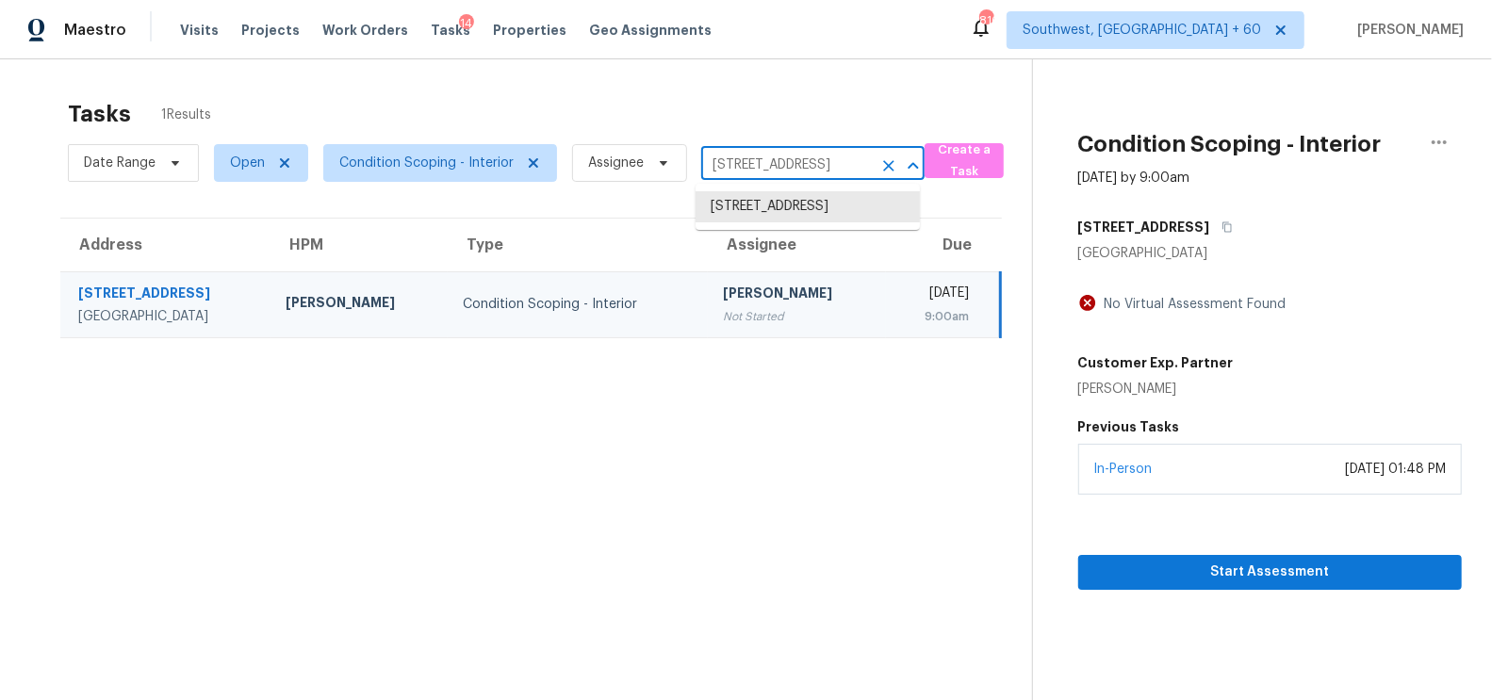
paste input "[STREET_ADDRESS][PERSON_NAME]"
type input "[STREET_ADDRESS][PERSON_NAME]"
click at [823, 208] on li "[STREET_ADDRESS]" at bounding box center [807, 206] width 224 height 31
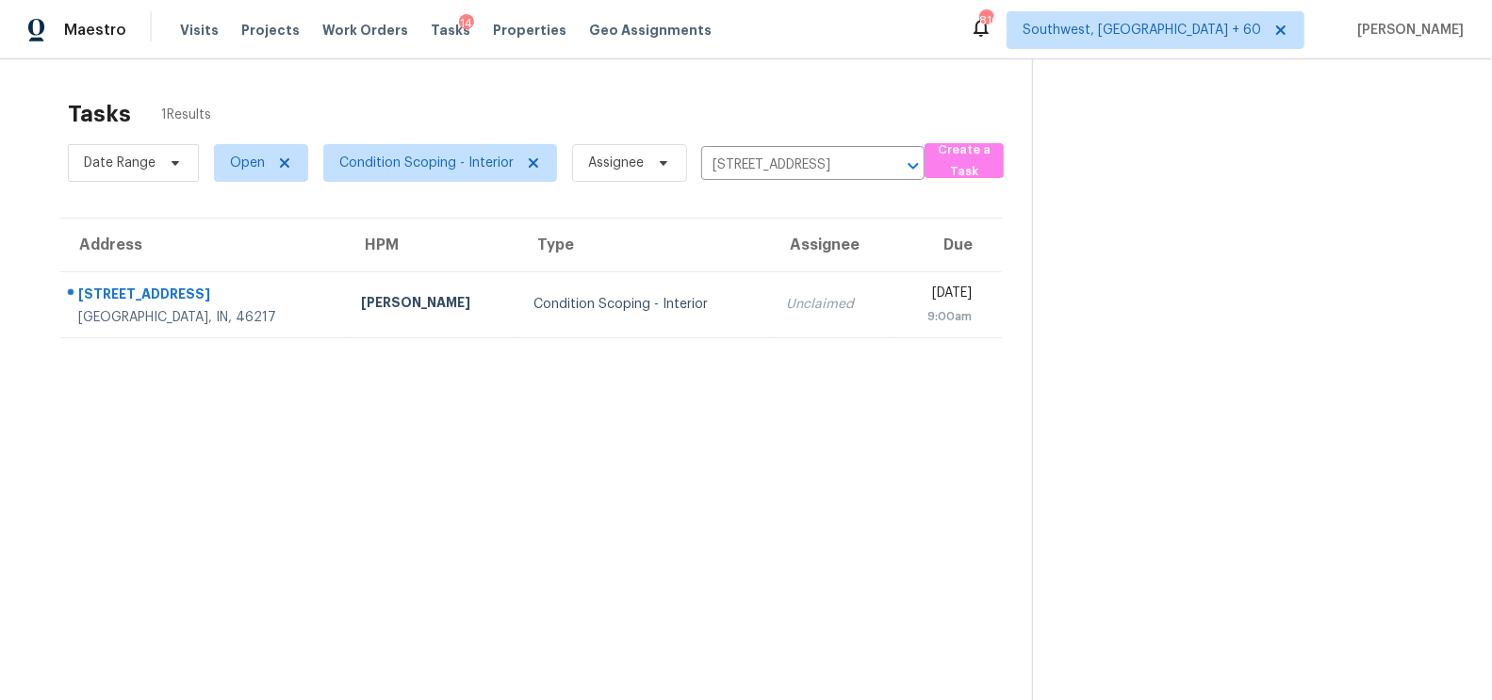
click at [781, 318] on td "Unclaimed" at bounding box center [832, 304] width 122 height 66
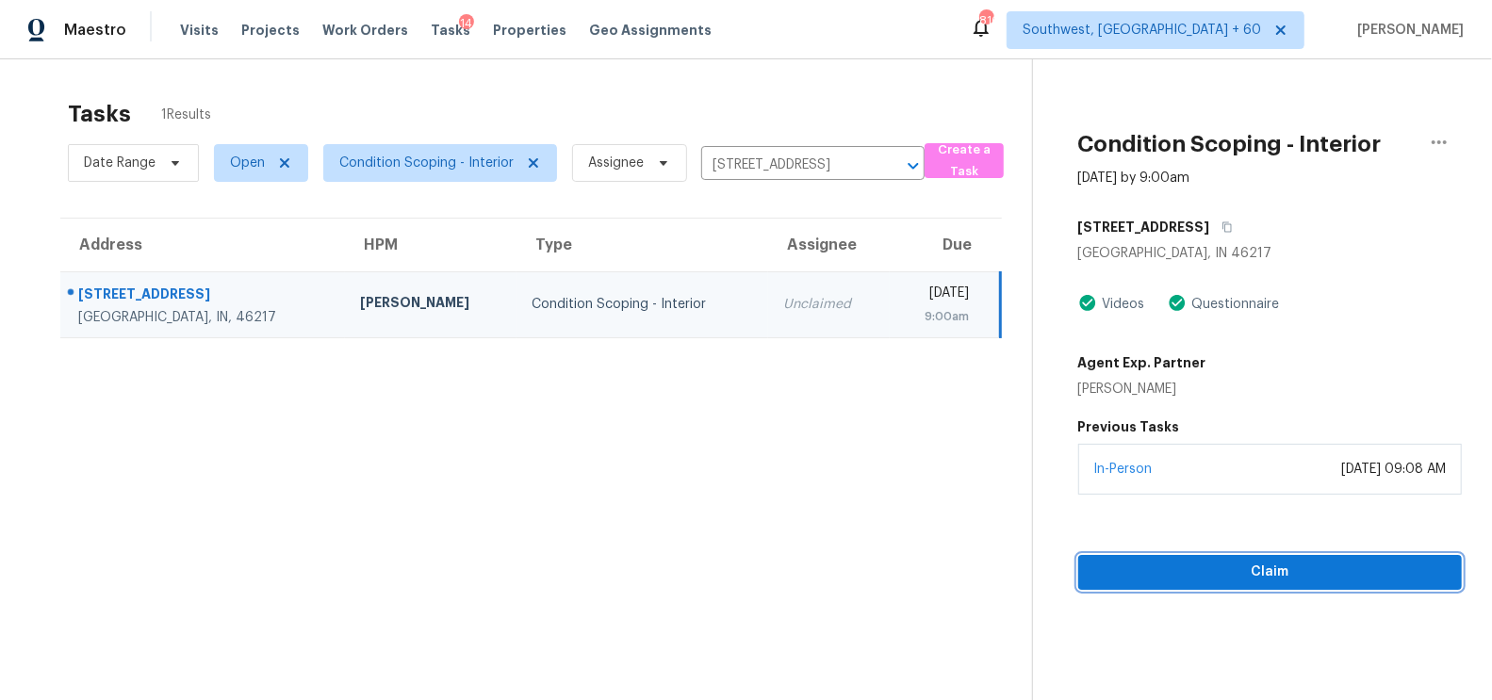
click at [1293, 555] on button "Claim" at bounding box center [1270, 572] width 384 height 35
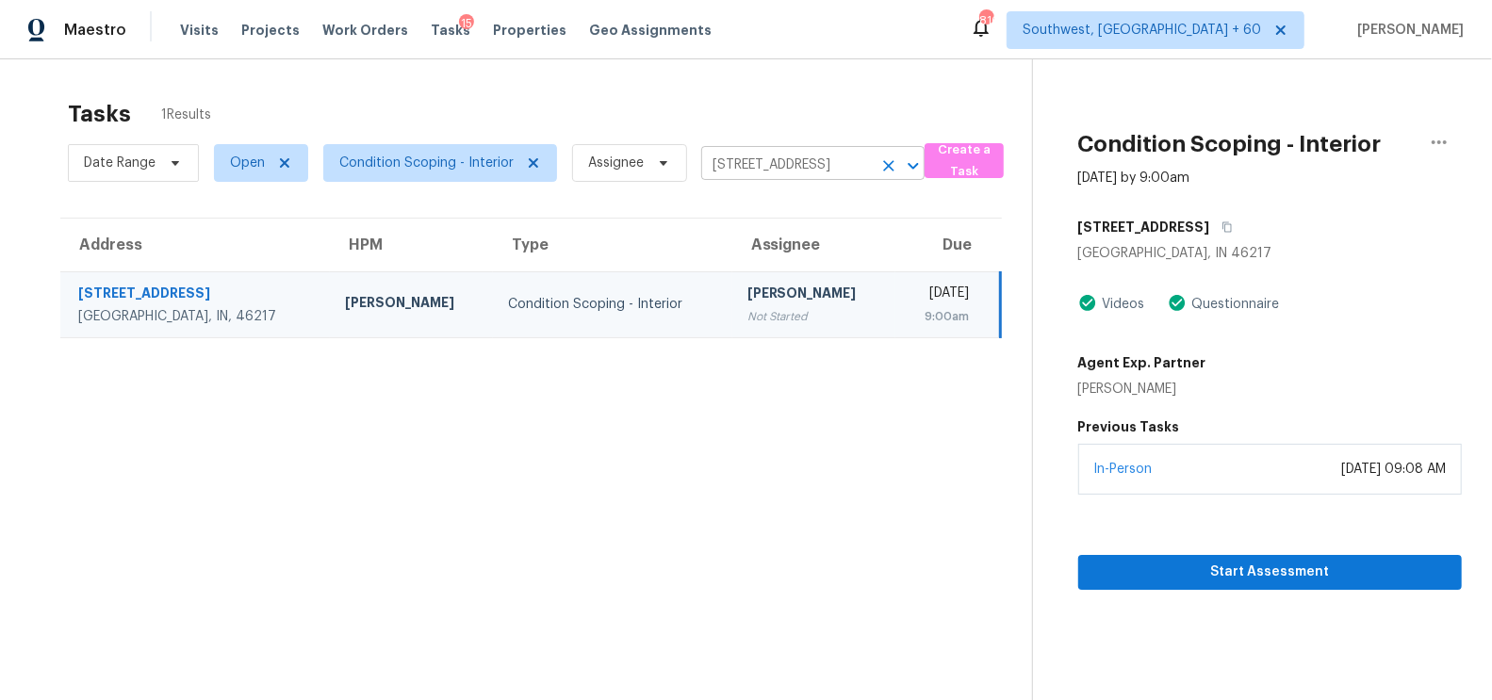
click at [755, 164] on input "[STREET_ADDRESS]" at bounding box center [786, 165] width 171 height 29
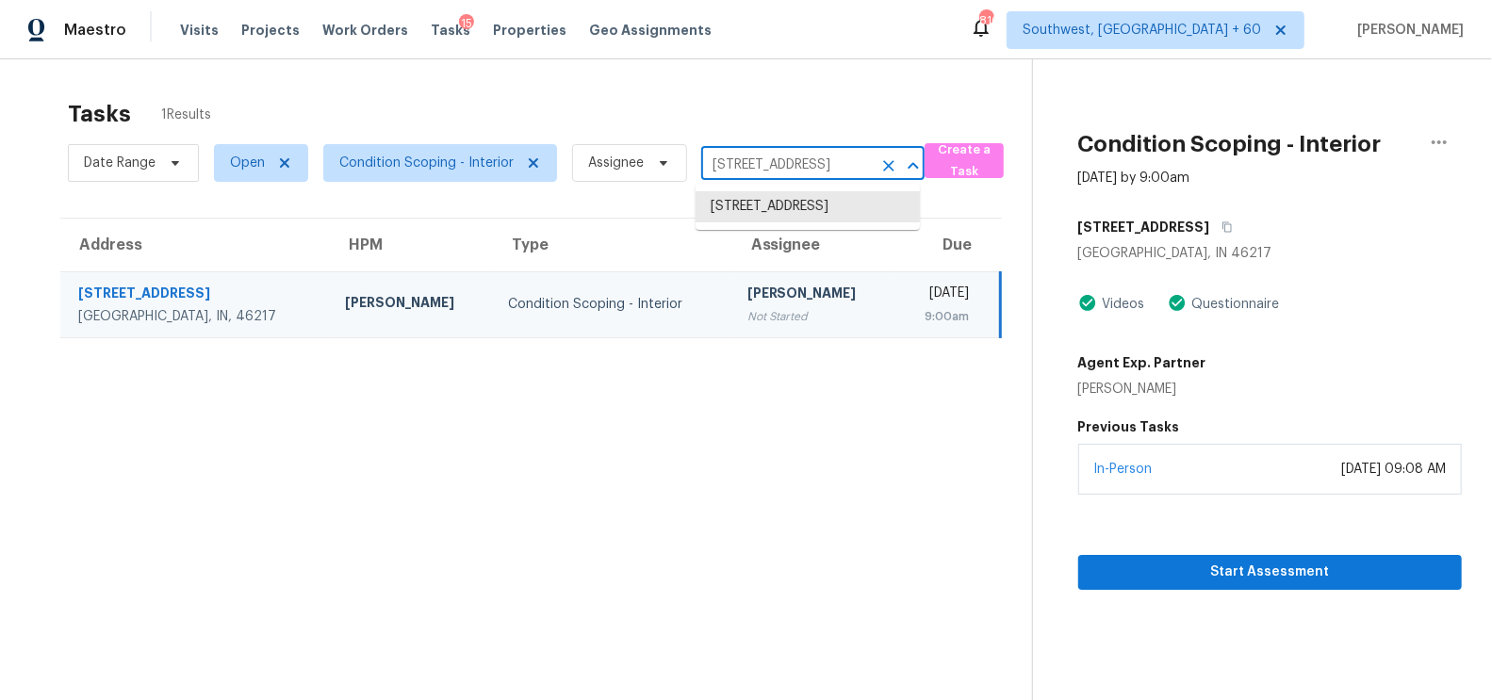
paste input "[STREET_ADDRESS]"
type input "[STREET_ADDRESS]"
click at [782, 216] on li "[STREET_ADDRESS]" at bounding box center [807, 206] width 224 height 31
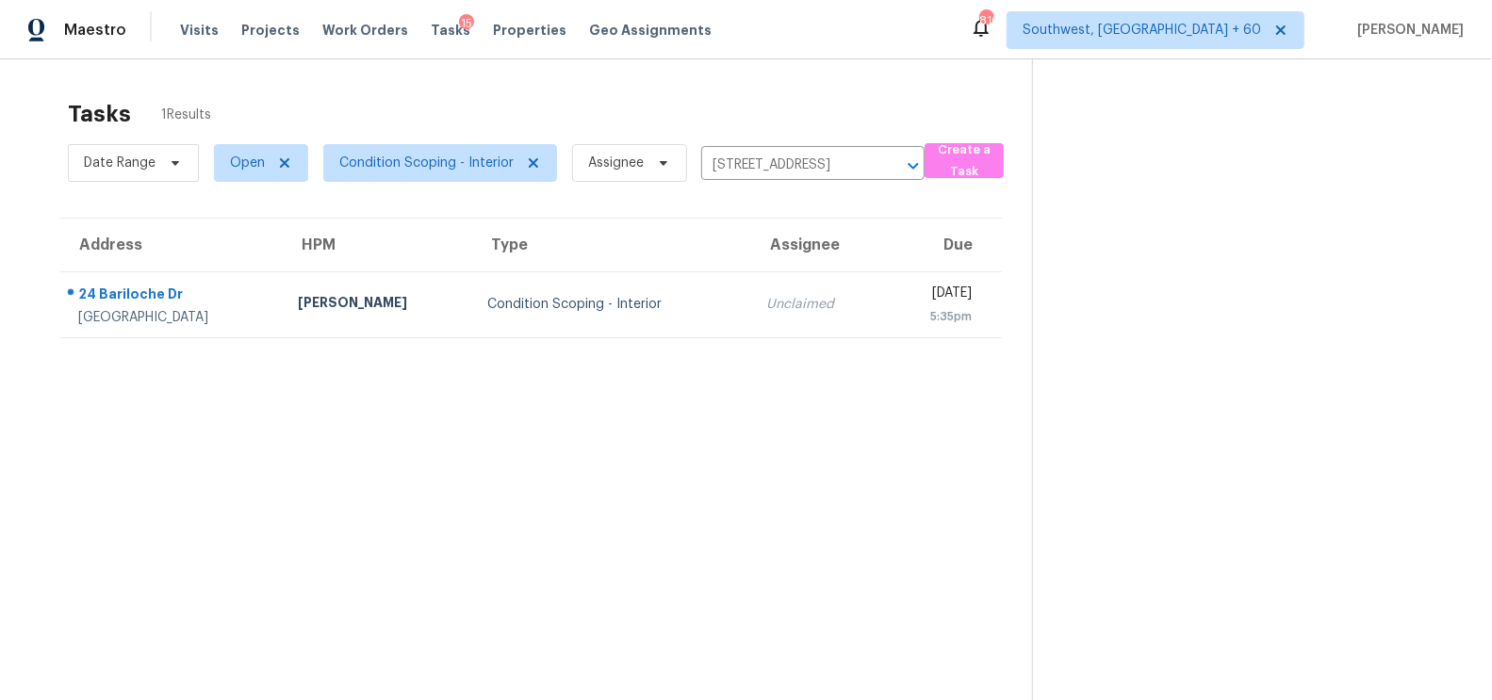
click at [751, 334] on td "Unclaimed" at bounding box center [818, 304] width 134 height 66
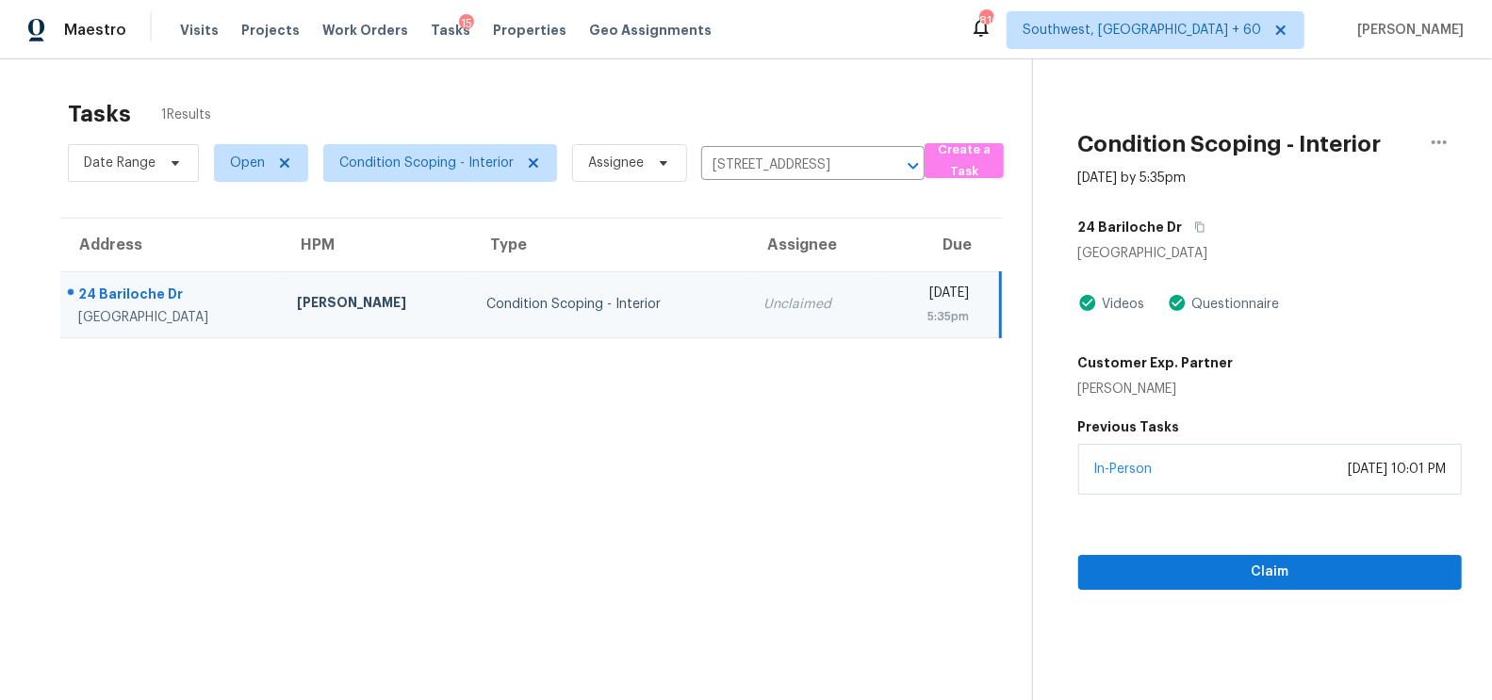
click at [1260, 552] on div "Claim" at bounding box center [1270, 542] width 384 height 95
click at [1296, 587] on button "Claim" at bounding box center [1270, 572] width 384 height 35
